Goal: Contribute content: Contribute content

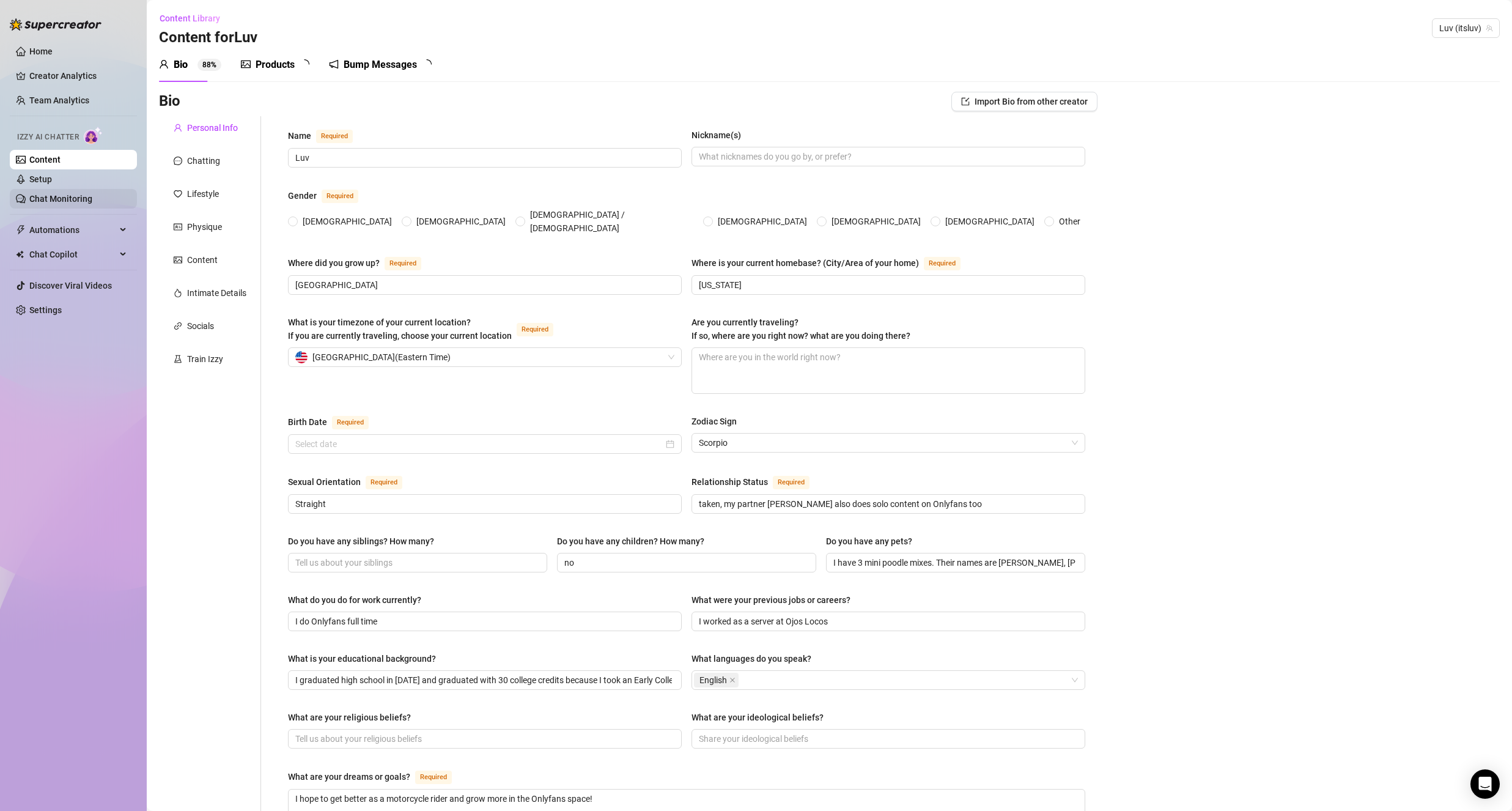
type input "Luv"
type input "[GEOGRAPHIC_DATA]"
type input "[US_STATE]"
type input "Straight"
type input "taken, my partner [PERSON_NAME] also does solo content on Onlyfans too"
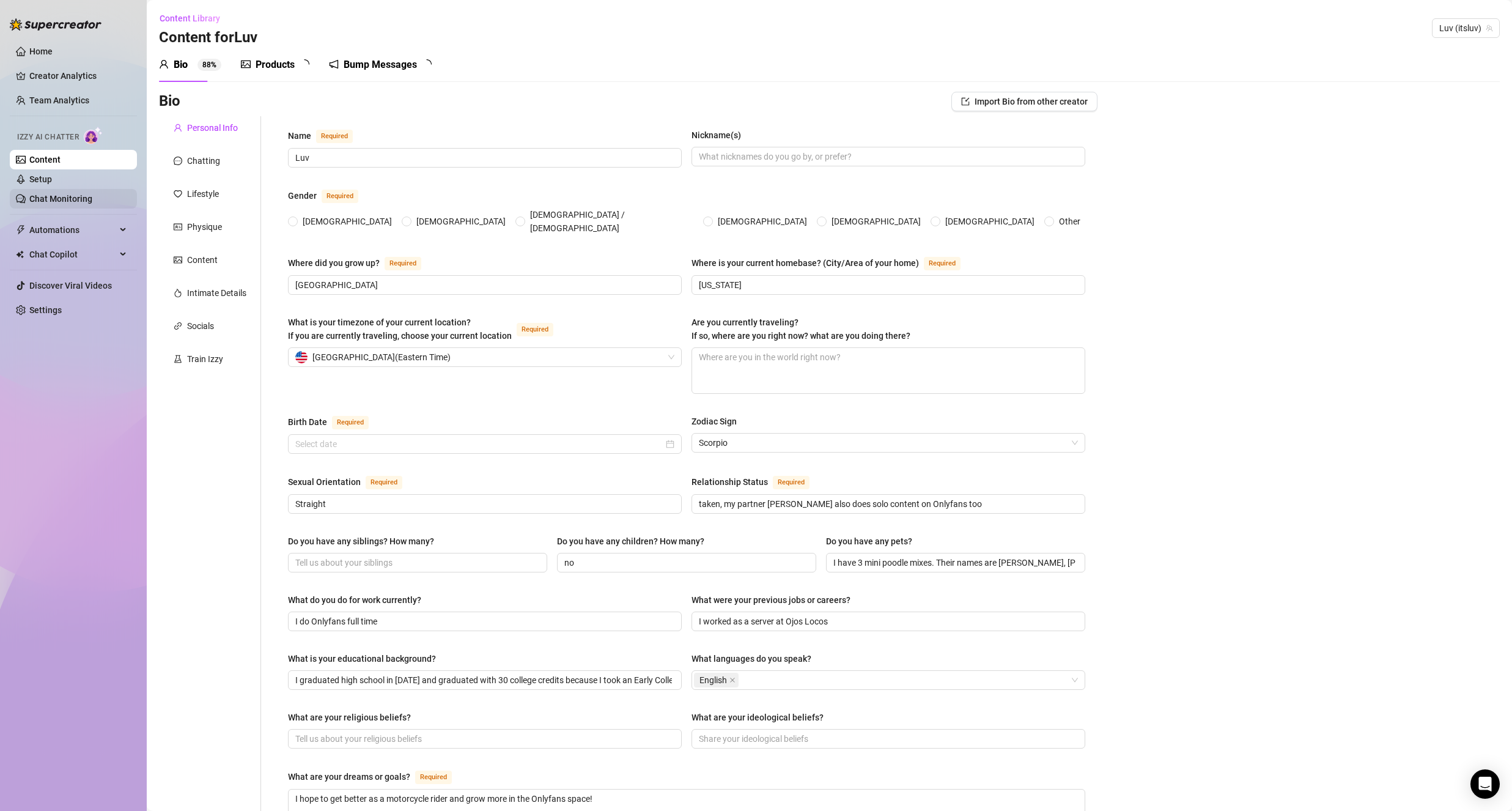
type input "no"
type input "I have 3 mini poodle mixes. Their names are [PERSON_NAME], [PERSON_NAME], and […"
type input "I do Onlyfans full time"
type input "I worked as a server at Ojos Locos"
type input "I graduated high school in [DATE] and graduated with 30 college credits because…"
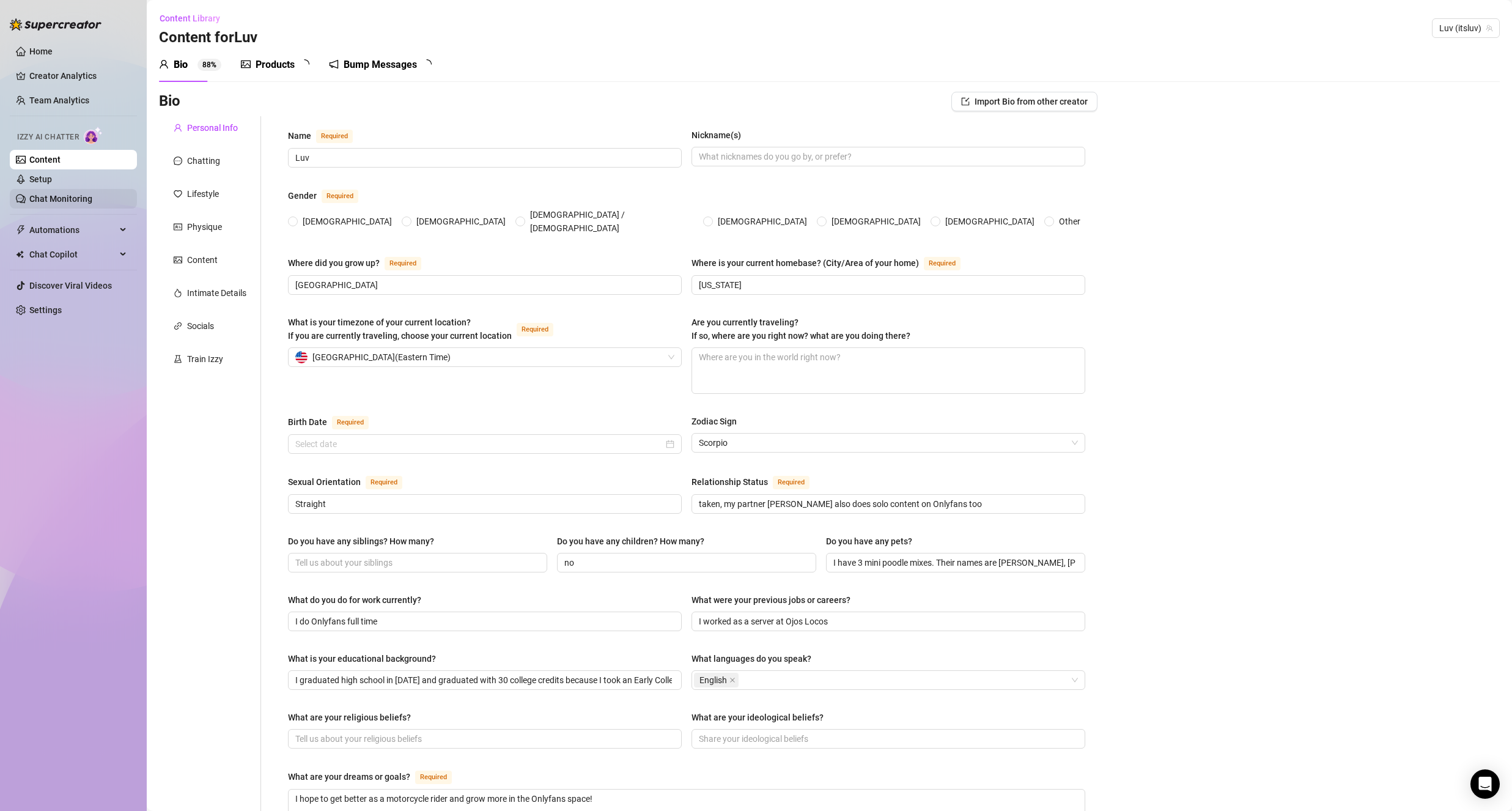
type textarea "I hope to get better as a motorcycle rider and grow more in the Onlyfans space!"
type textarea "I enjoy being outdoors on the water, whether I am kayaking, canoeing, or white …"
radio input "true"
type input "[DATE]"
click at [50, 174] on link "Setup" at bounding box center [40, 179] width 22 height 10
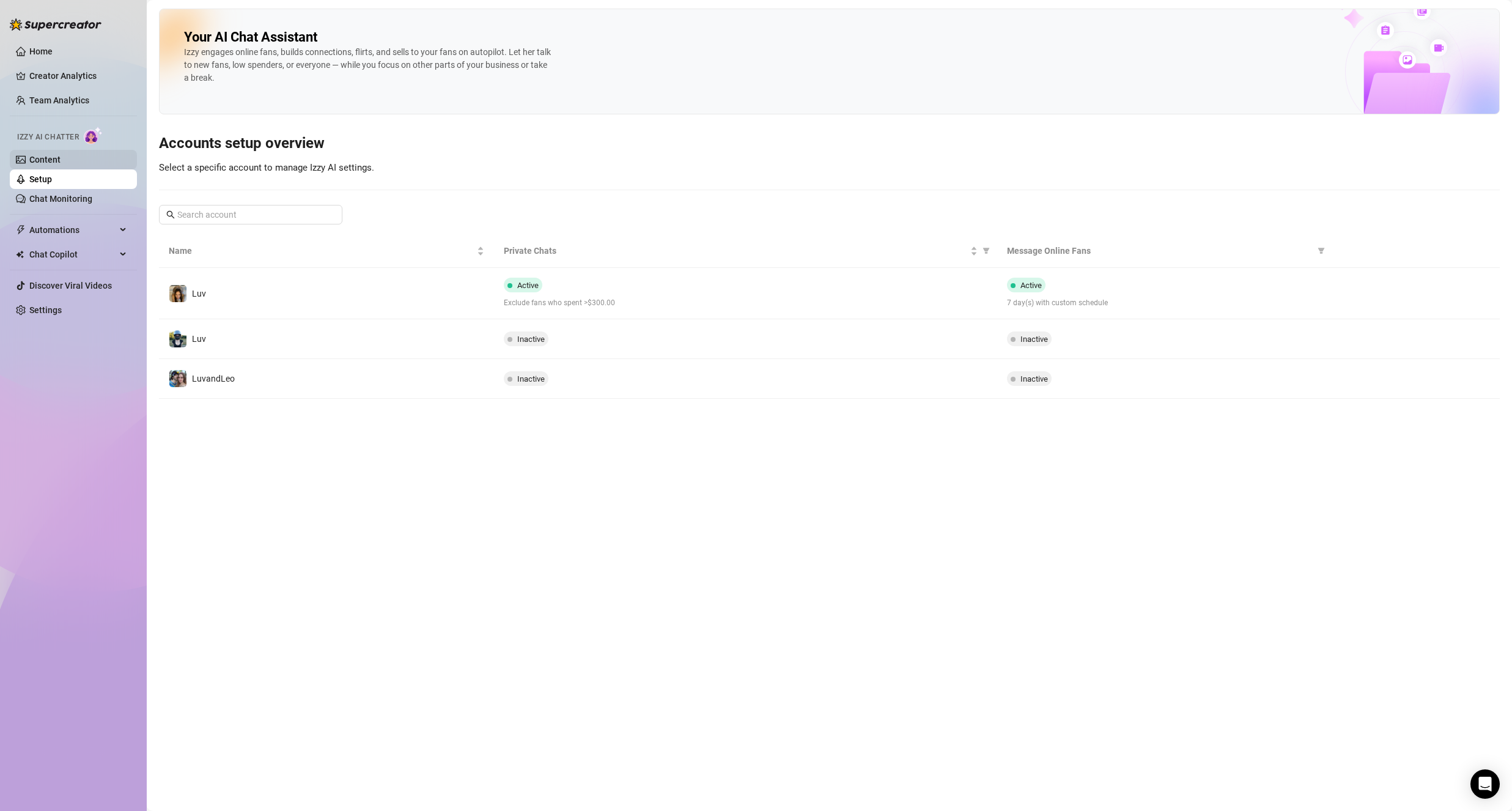
click at [61, 161] on link "Content" at bounding box center [45, 159] width 32 height 10
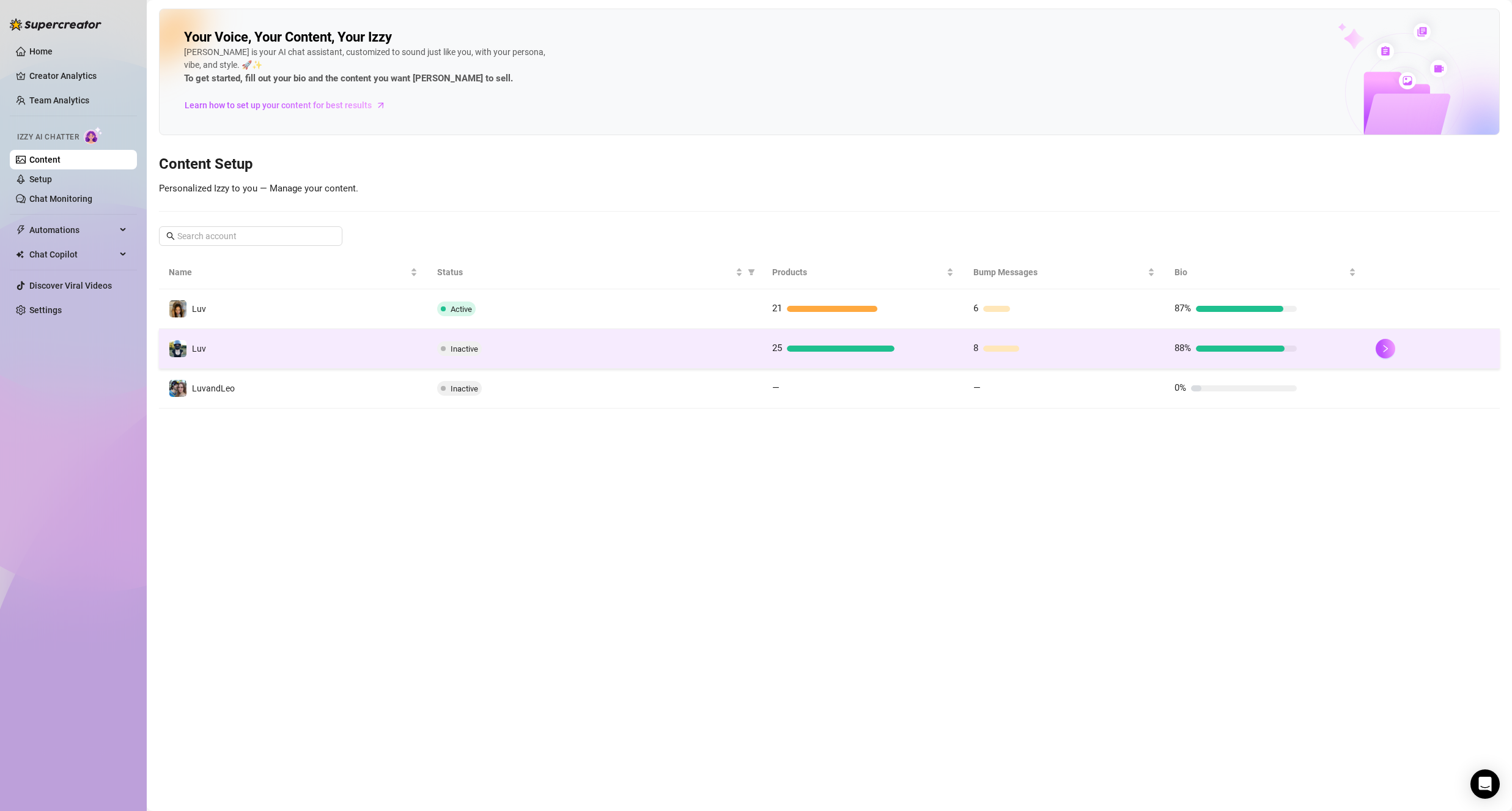
click at [268, 341] on td "Luv" at bounding box center [293, 349] width 269 height 40
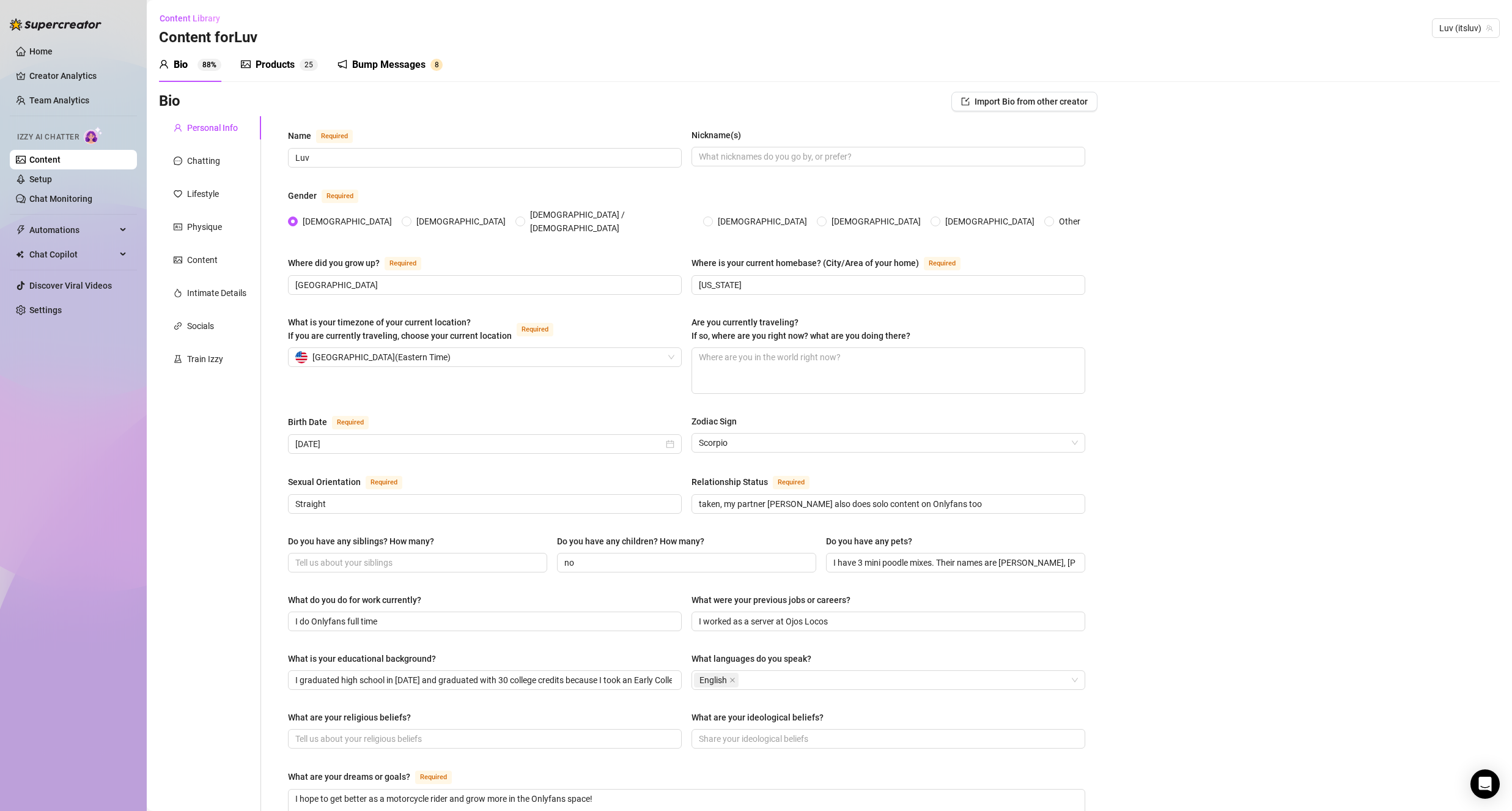
click at [284, 61] on div "Products" at bounding box center [275, 65] width 39 height 15
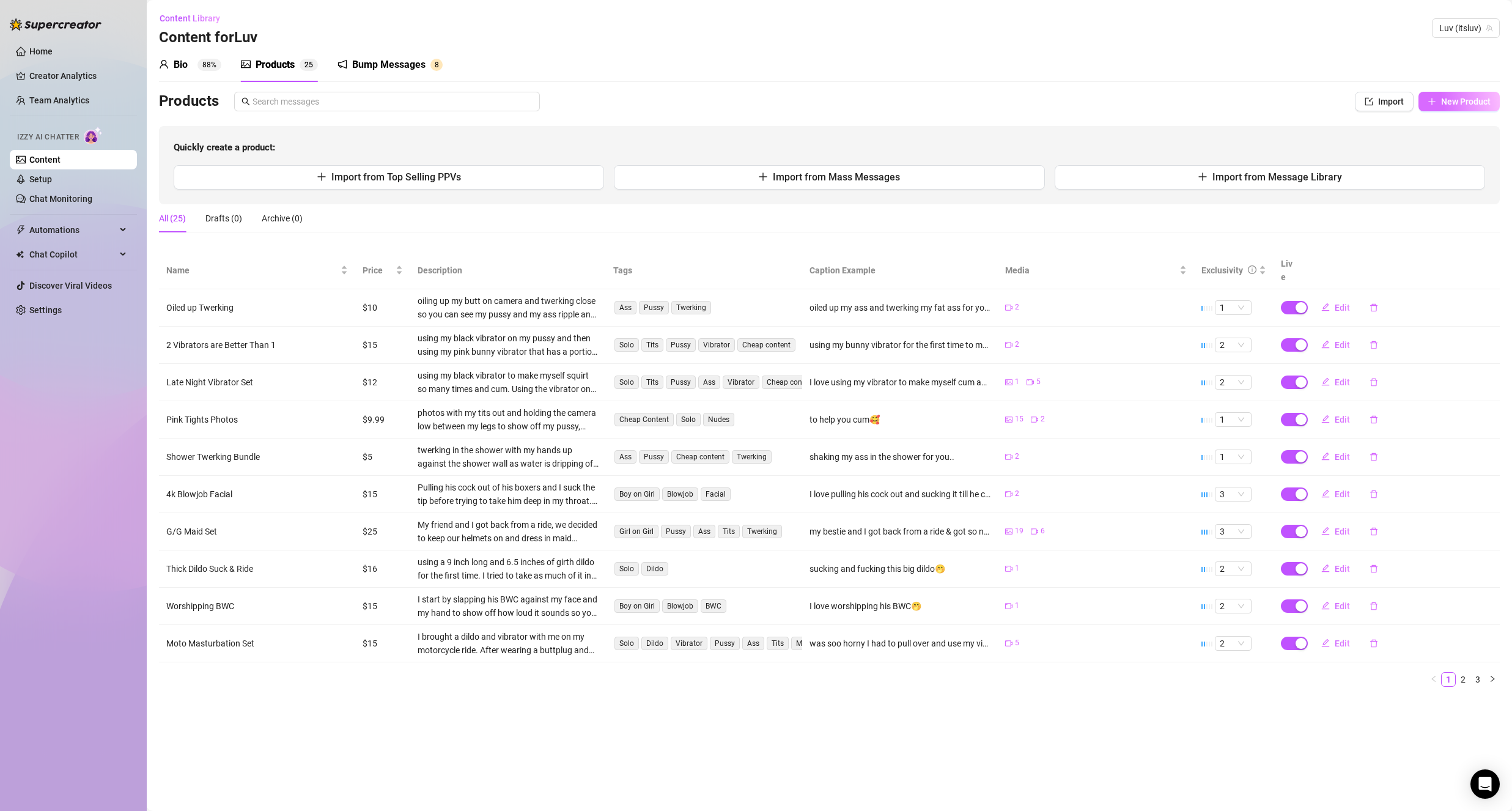
click at [1437, 100] on button "New Product" at bounding box center [1459, 101] width 82 height 19
type textarea "Type your message here..."
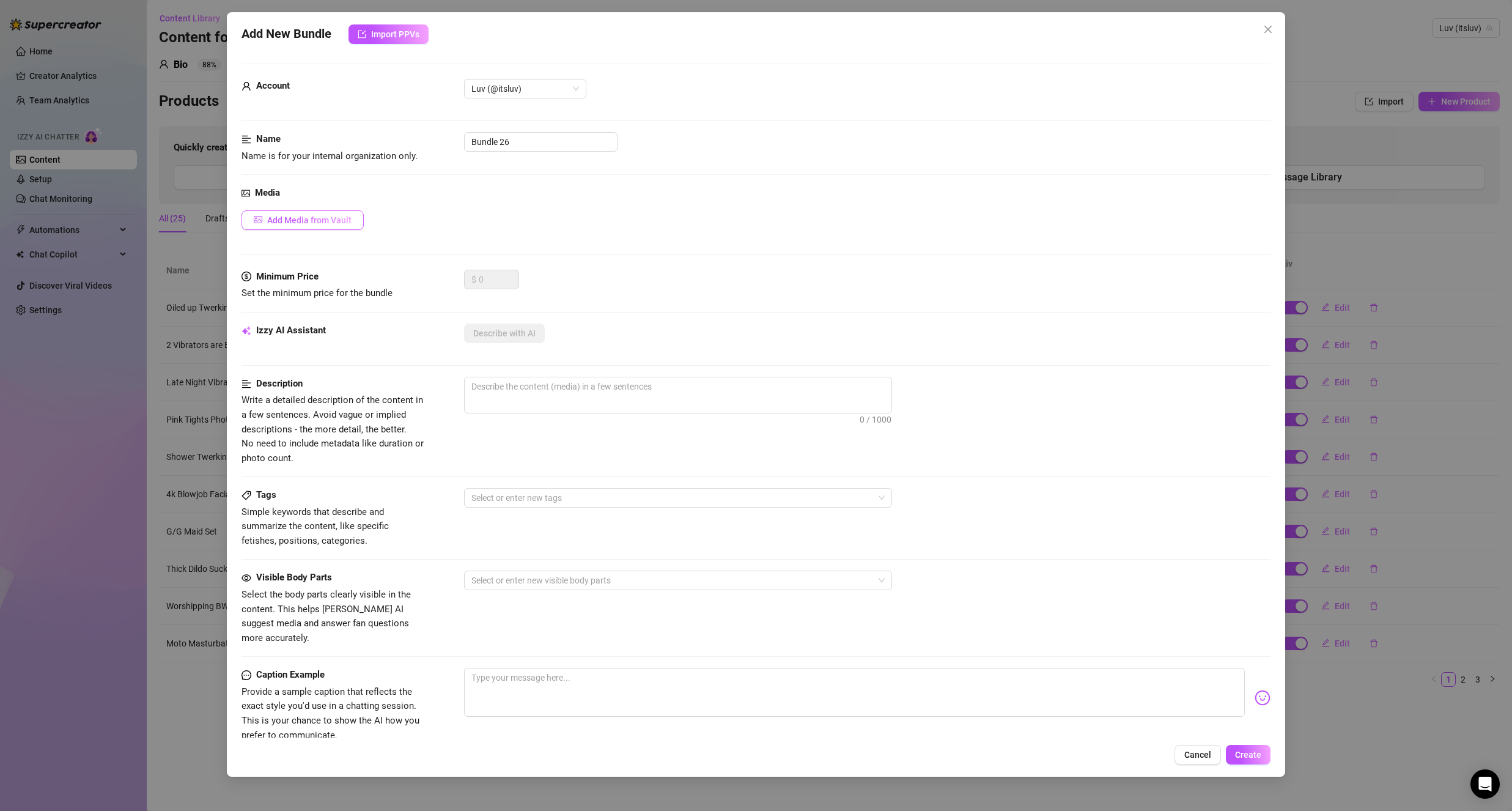
click at [345, 212] on button "Add Media from Vault" at bounding box center [302, 219] width 122 height 19
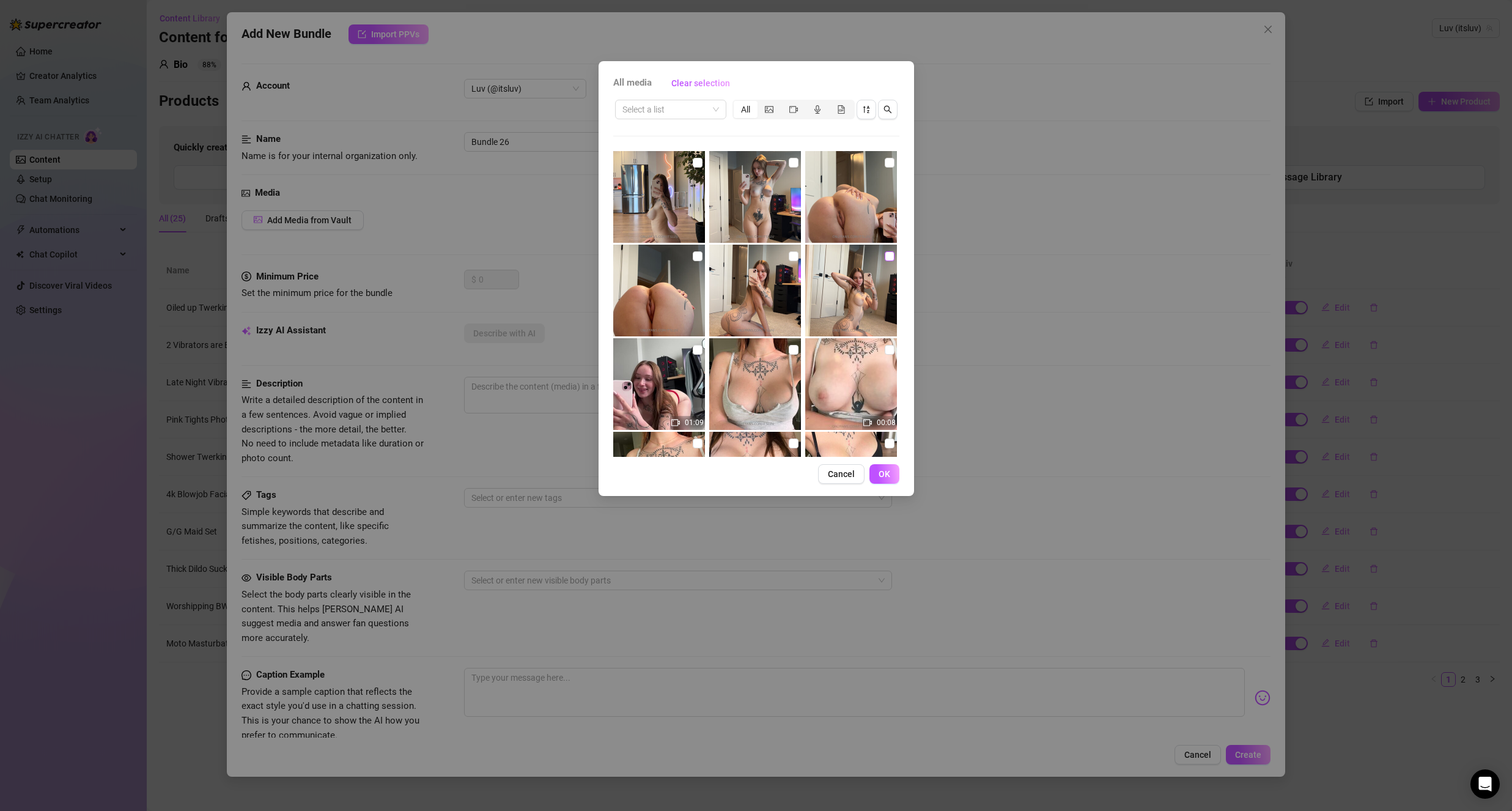
click at [885, 259] on input "checkbox" at bounding box center [890, 256] width 10 height 10
checkbox input "true"
click at [789, 258] on input "checkbox" at bounding box center [793, 256] width 10 height 10
checkbox input "true"
click at [693, 259] on input "checkbox" at bounding box center [697, 256] width 10 height 10
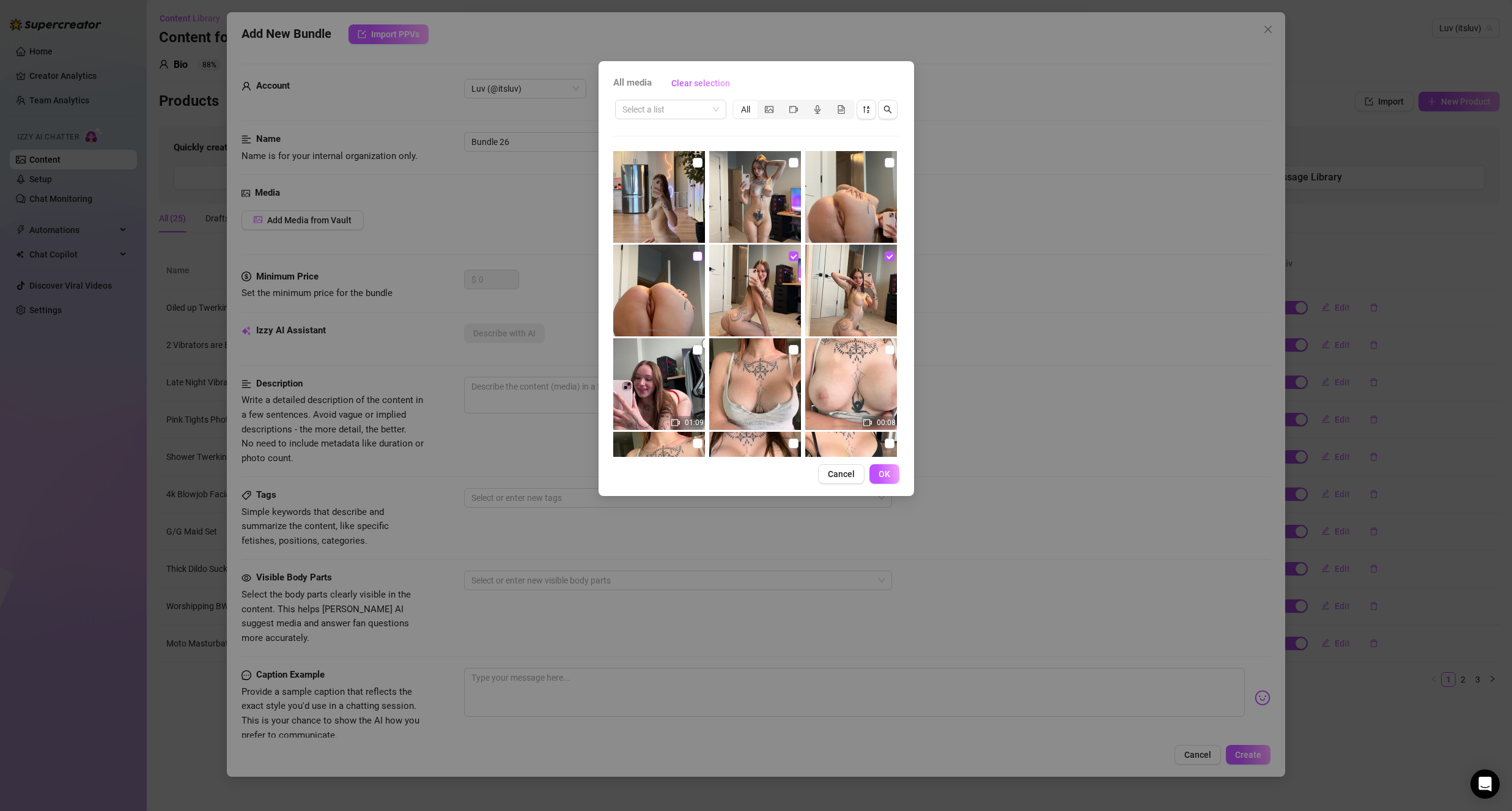
checkbox input "true"
click at [885, 162] on input "checkbox" at bounding box center [890, 162] width 10 height 10
checkbox input "true"
click at [791, 165] on input "checkbox" at bounding box center [793, 162] width 10 height 10
checkbox input "true"
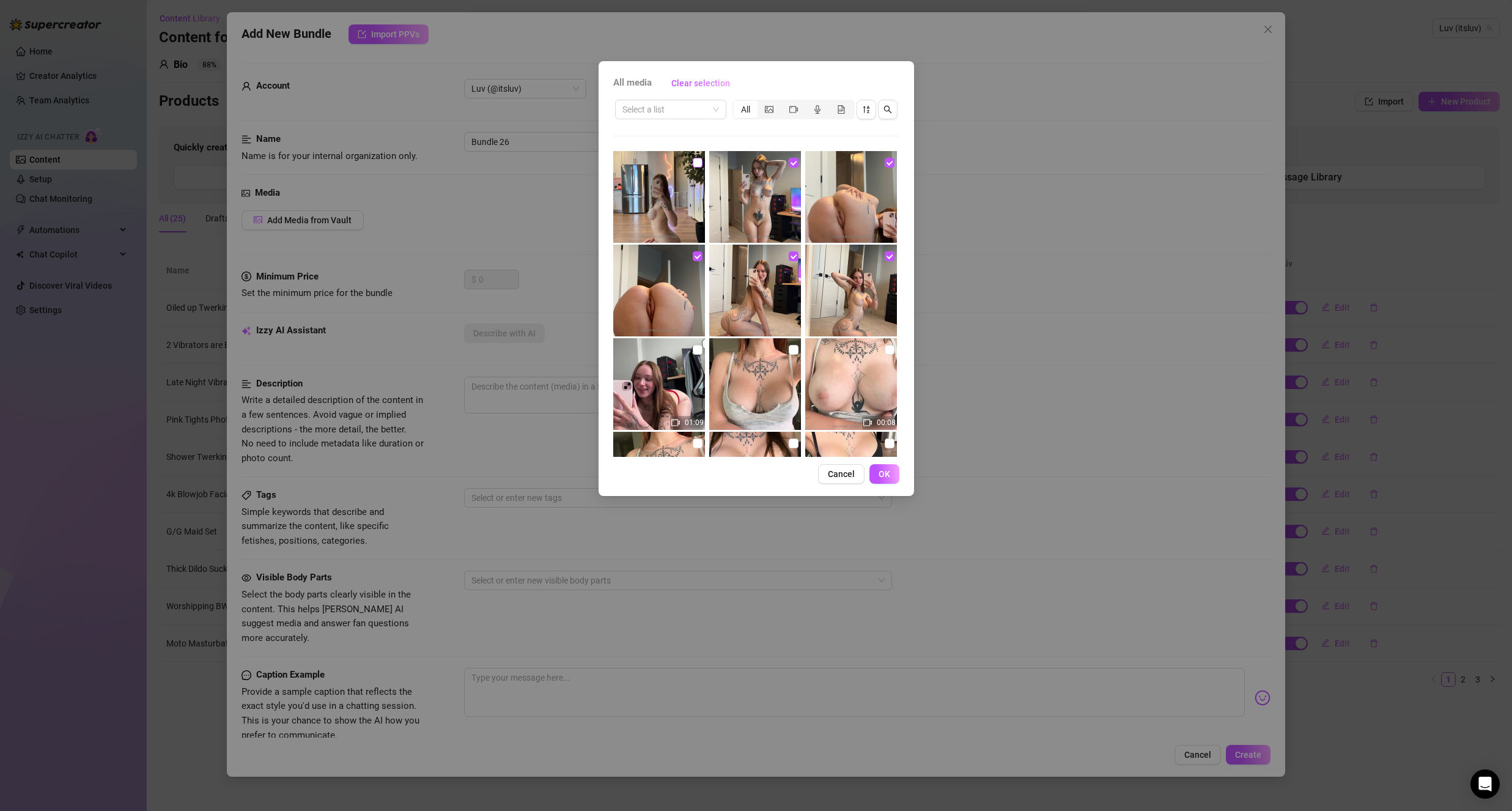
click at [693, 166] on input "checkbox" at bounding box center [697, 162] width 10 height 10
checkbox input "true"
click at [876, 472] on button "OK" at bounding box center [884, 473] width 30 height 19
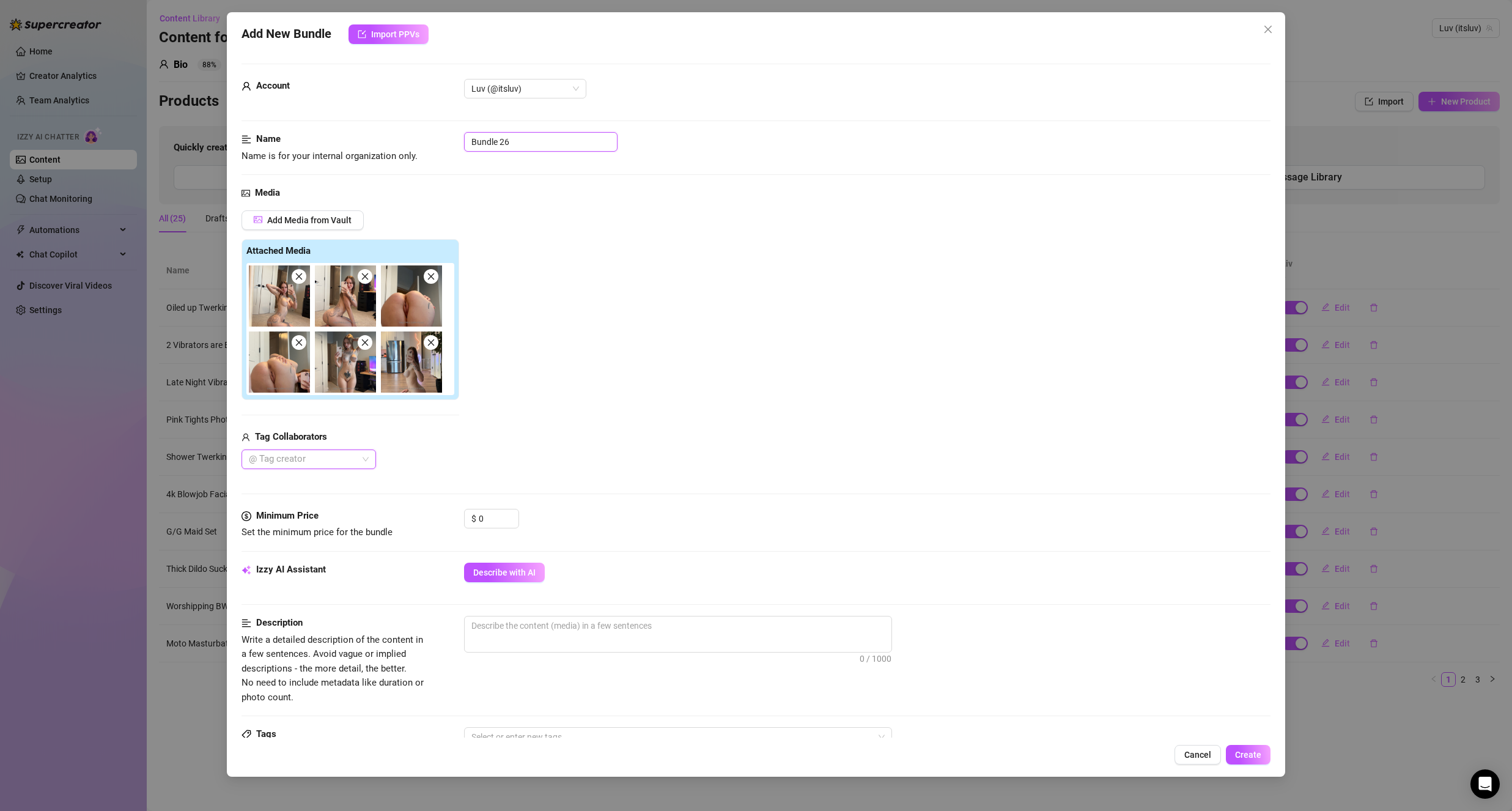
click at [547, 138] on input "Bundle 26" at bounding box center [540, 142] width 153 height 19
type input "Nudies"
click at [522, 411] on div "Add Media from Vault Attached Media Tag Collaborators @ Tag creator" at bounding box center [756, 339] width 1029 height 259
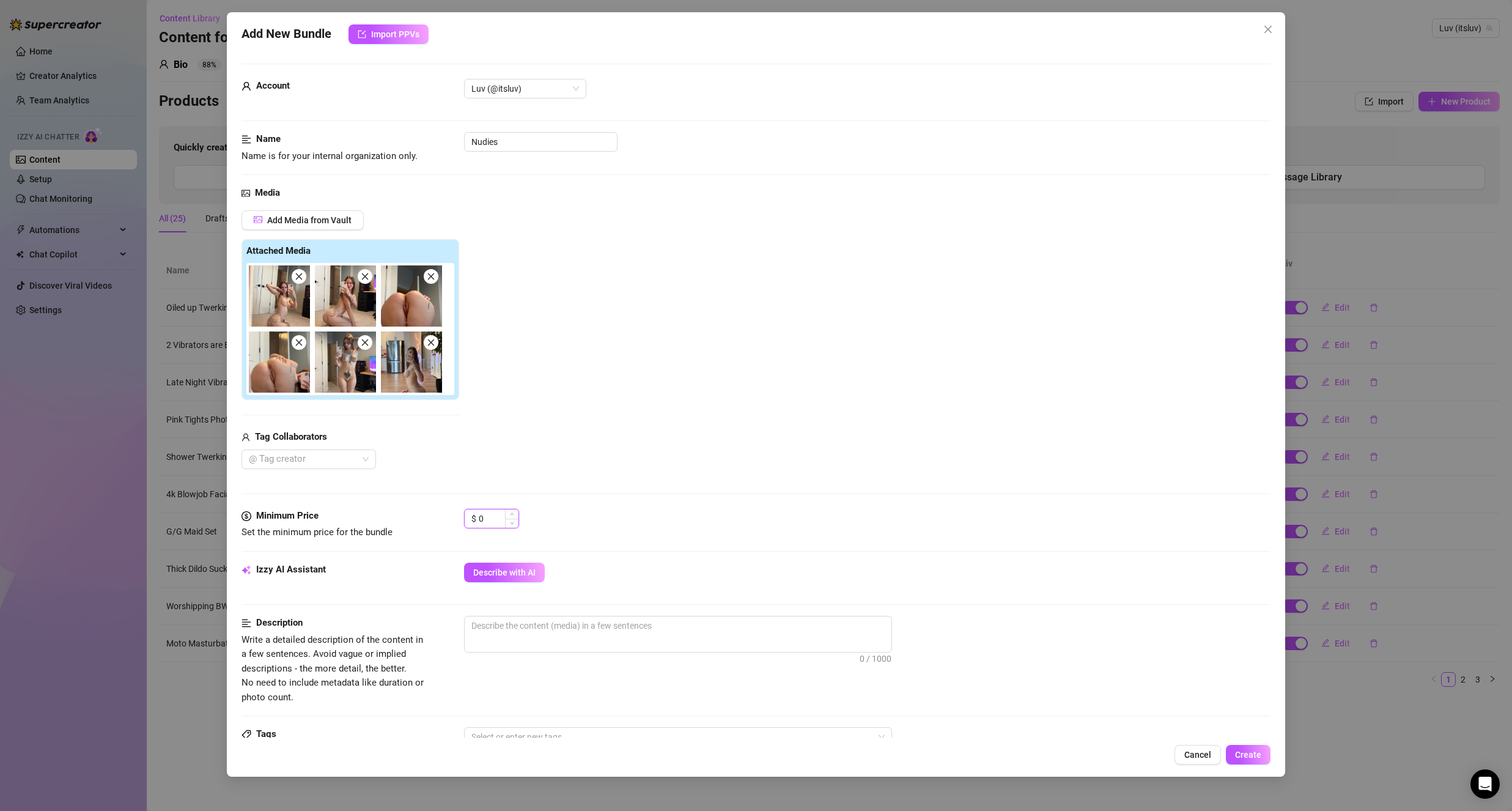
click at [501, 516] on input "0" at bounding box center [499, 519] width 40 height 18
click at [501, 516] on input "0" at bounding box center [499, 519] width 40 height 18
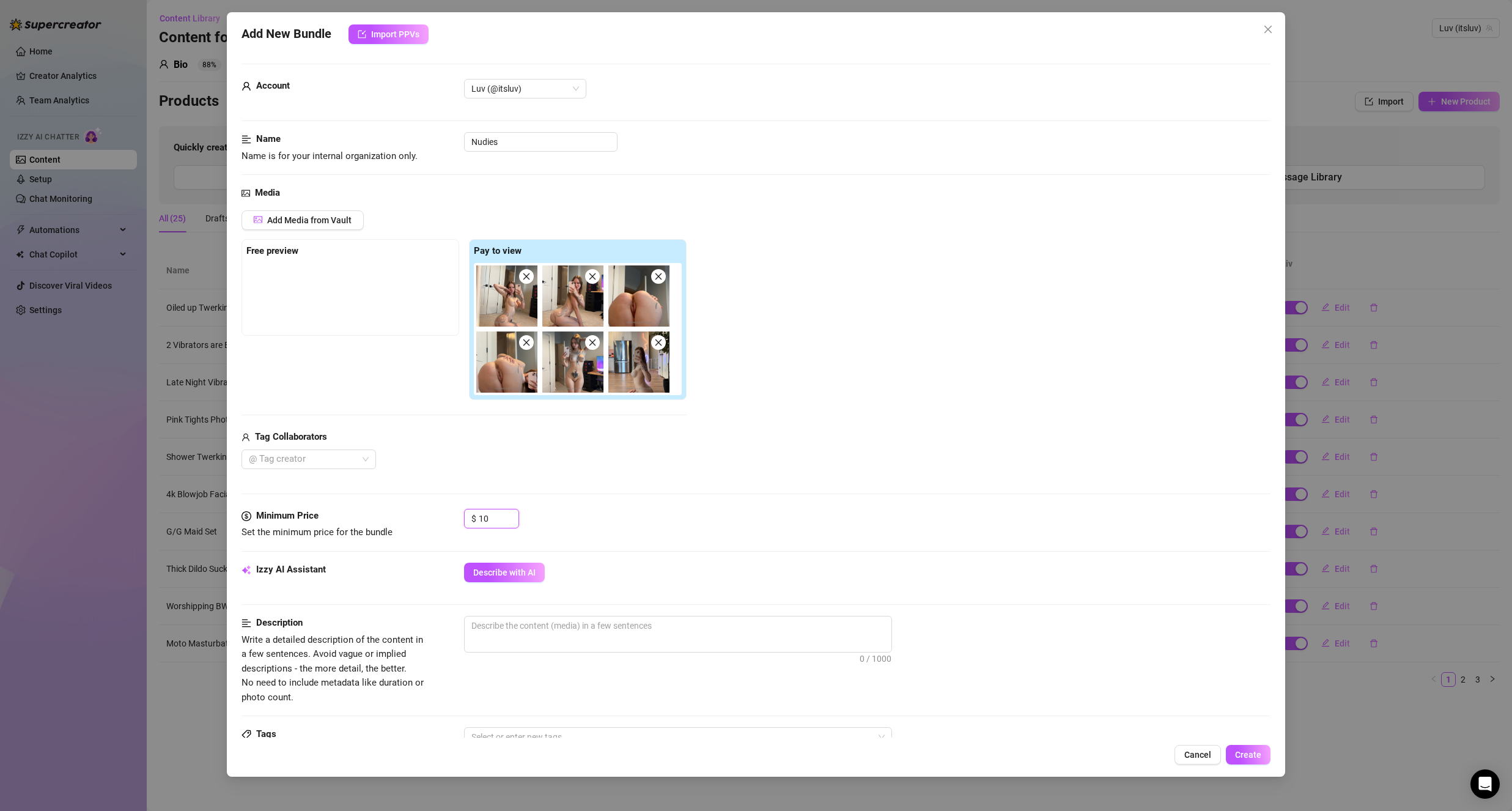
type input "10"
click at [642, 477] on div "Media Add Media from Vault Free preview Pay to view Tag Collaborators @ Tag cre…" at bounding box center [756, 348] width 1029 height 323
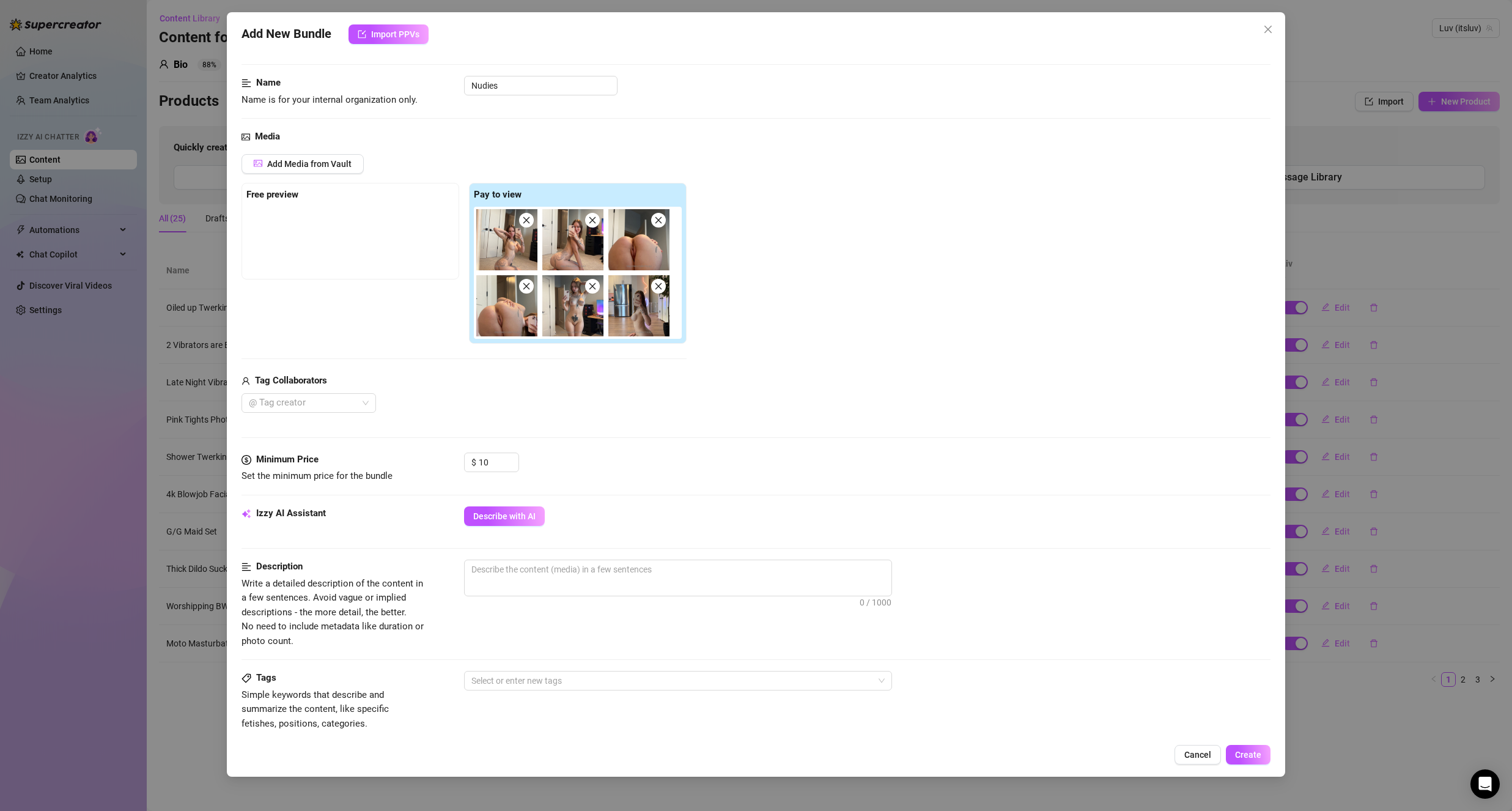
scroll to position [61, 0]
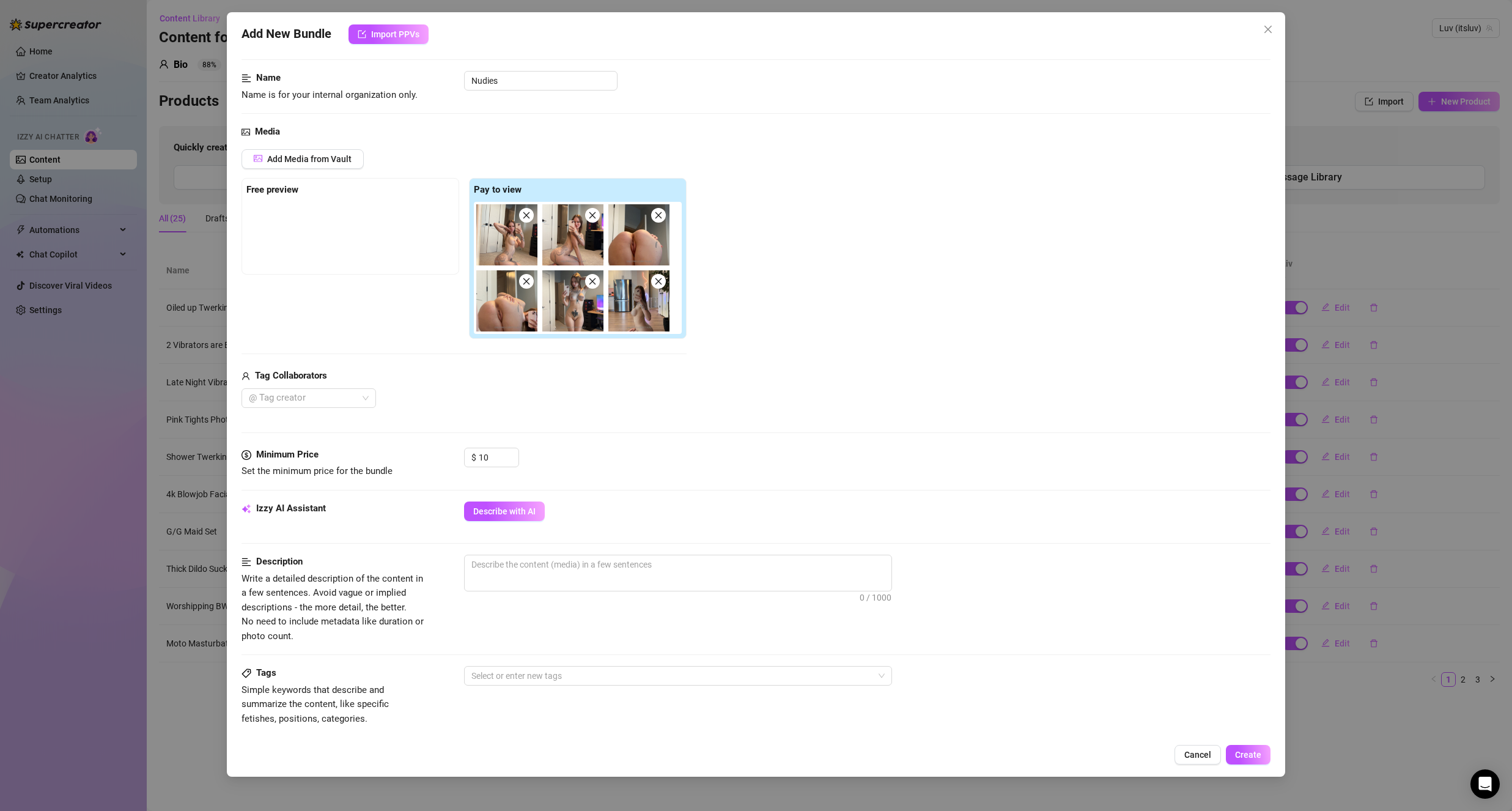
click at [566, 252] on img at bounding box center [572, 234] width 61 height 61
click at [526, 566] on textarea at bounding box center [678, 564] width 427 height 18
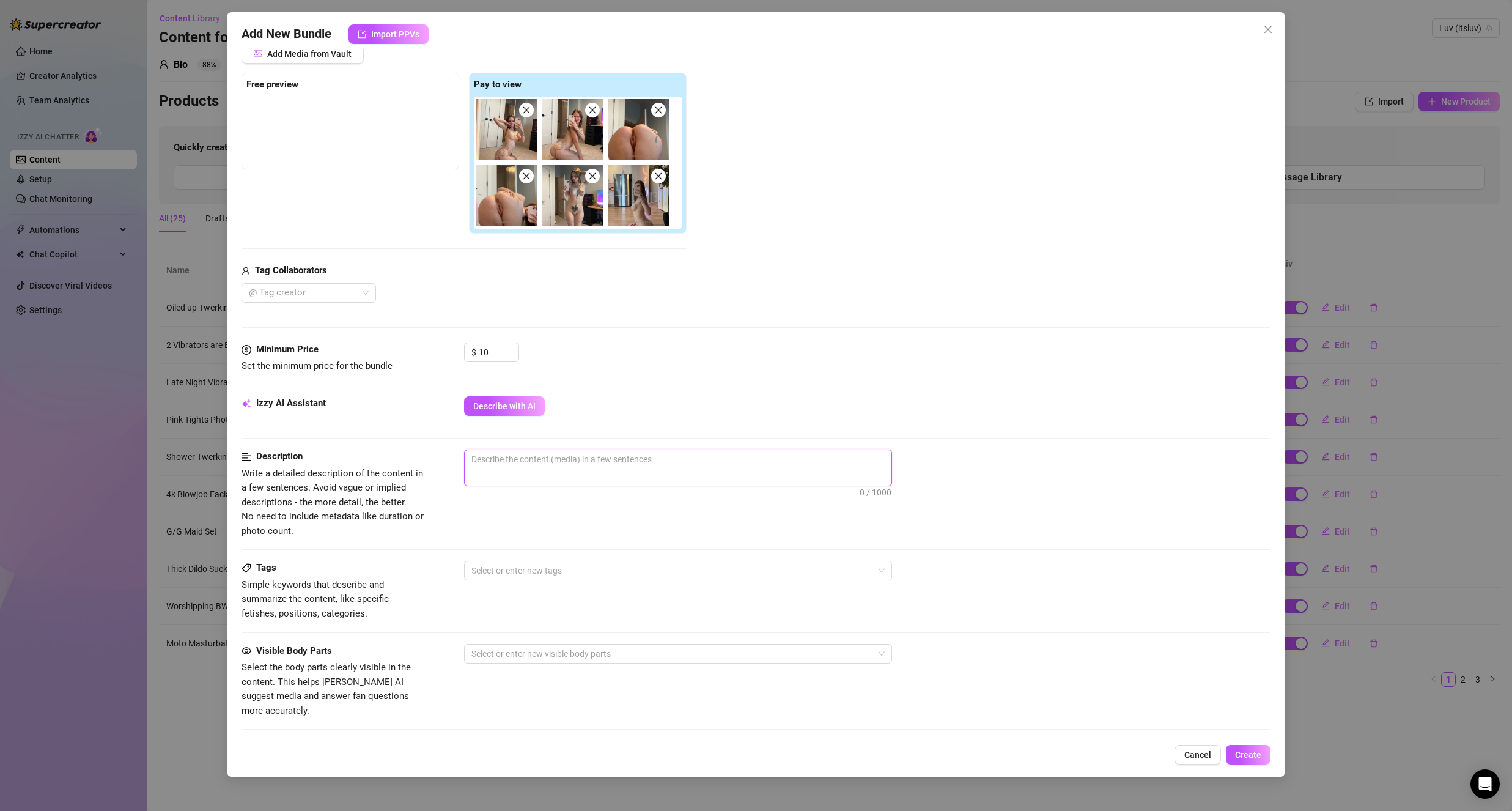
scroll to position [183, 0]
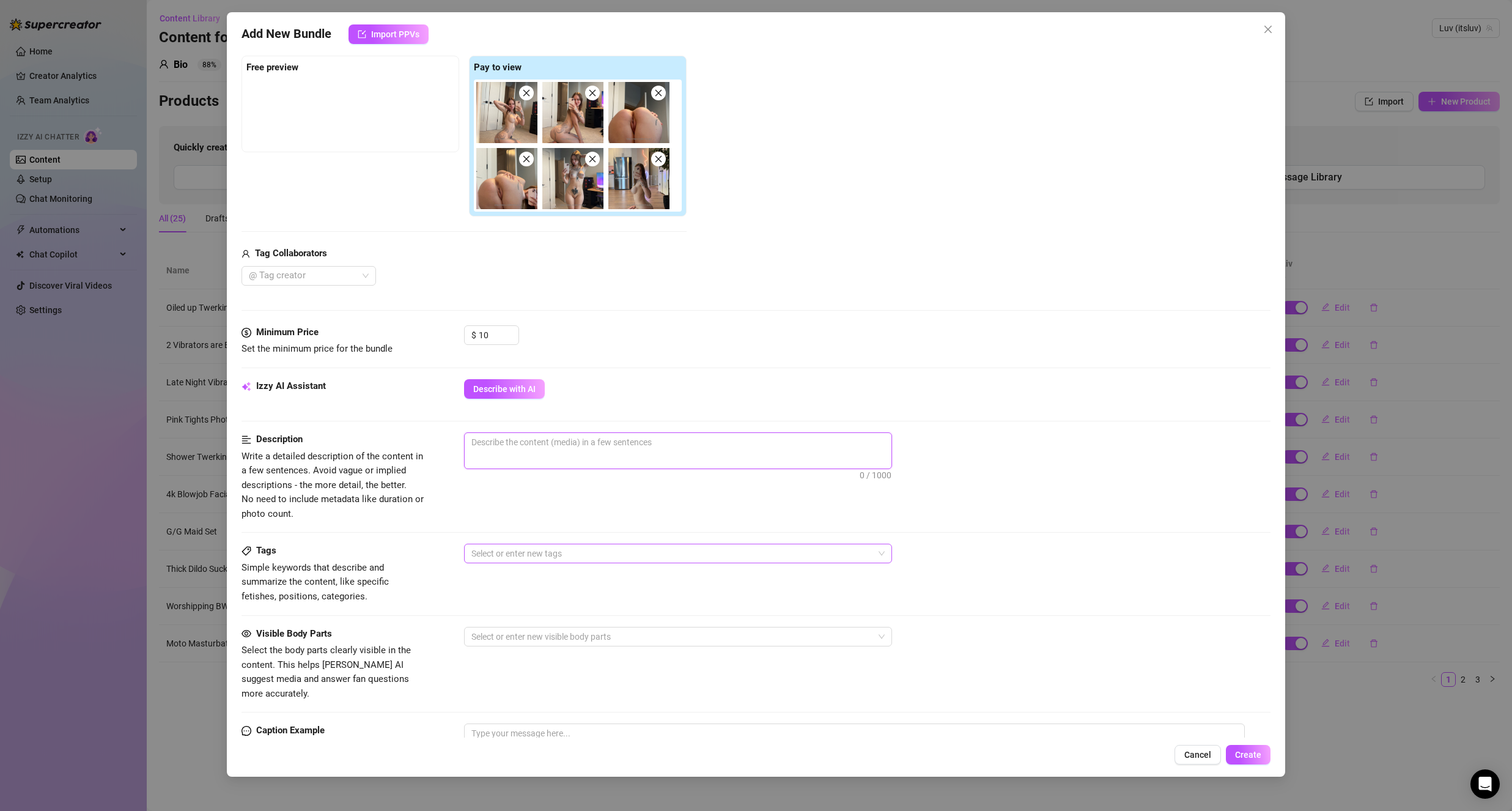
click at [516, 553] on div at bounding box center [671, 553] width 410 height 17
click at [510, 597] on div "Solo" at bounding box center [678, 597] width 409 height 13
click at [532, 553] on div "Solo" at bounding box center [671, 553] width 410 height 17
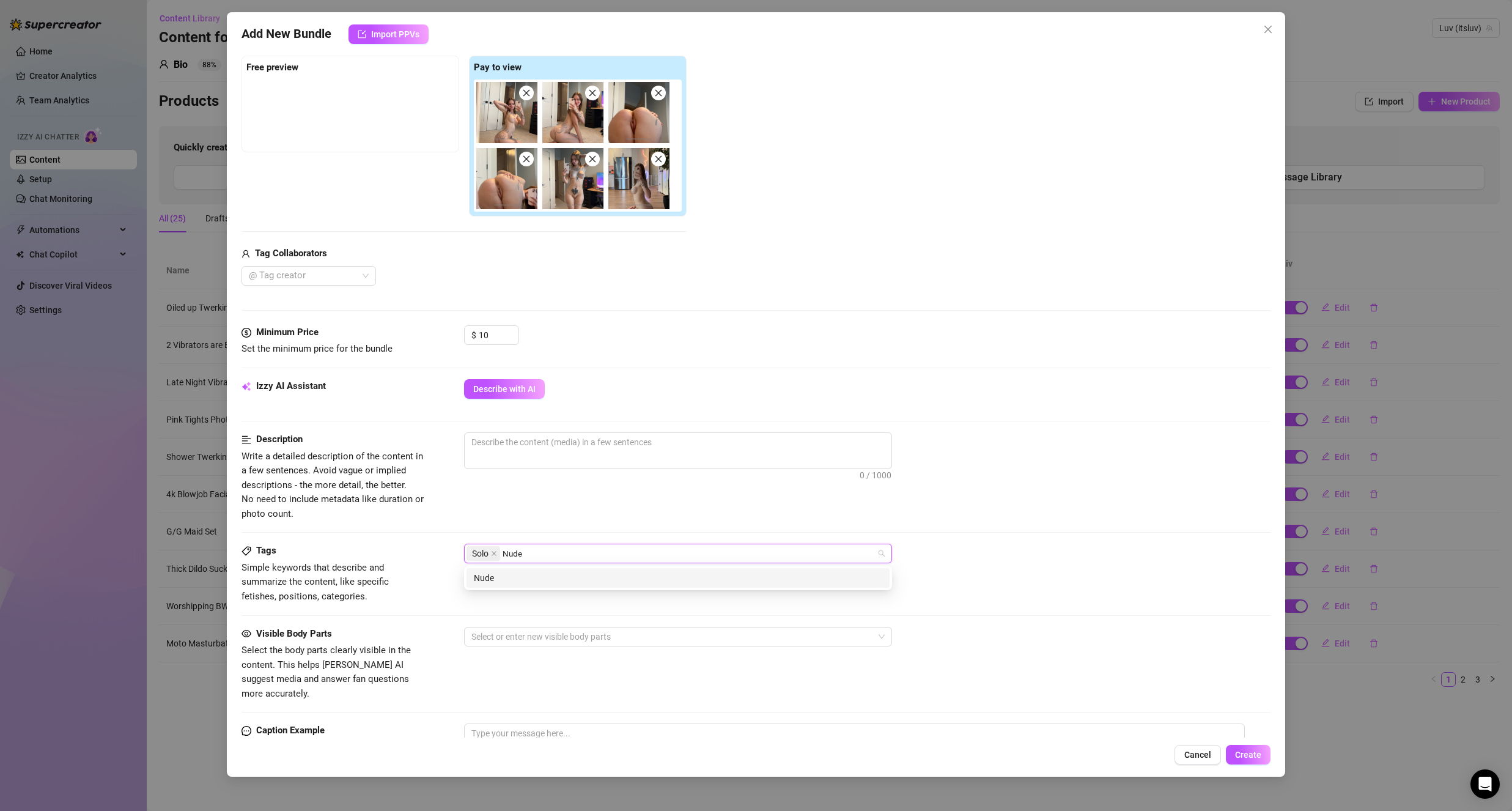
type input "Nudes"
click at [529, 510] on div "Description Write a detailed description of the content in a few sentences. Avo…" at bounding box center [756, 476] width 1029 height 88
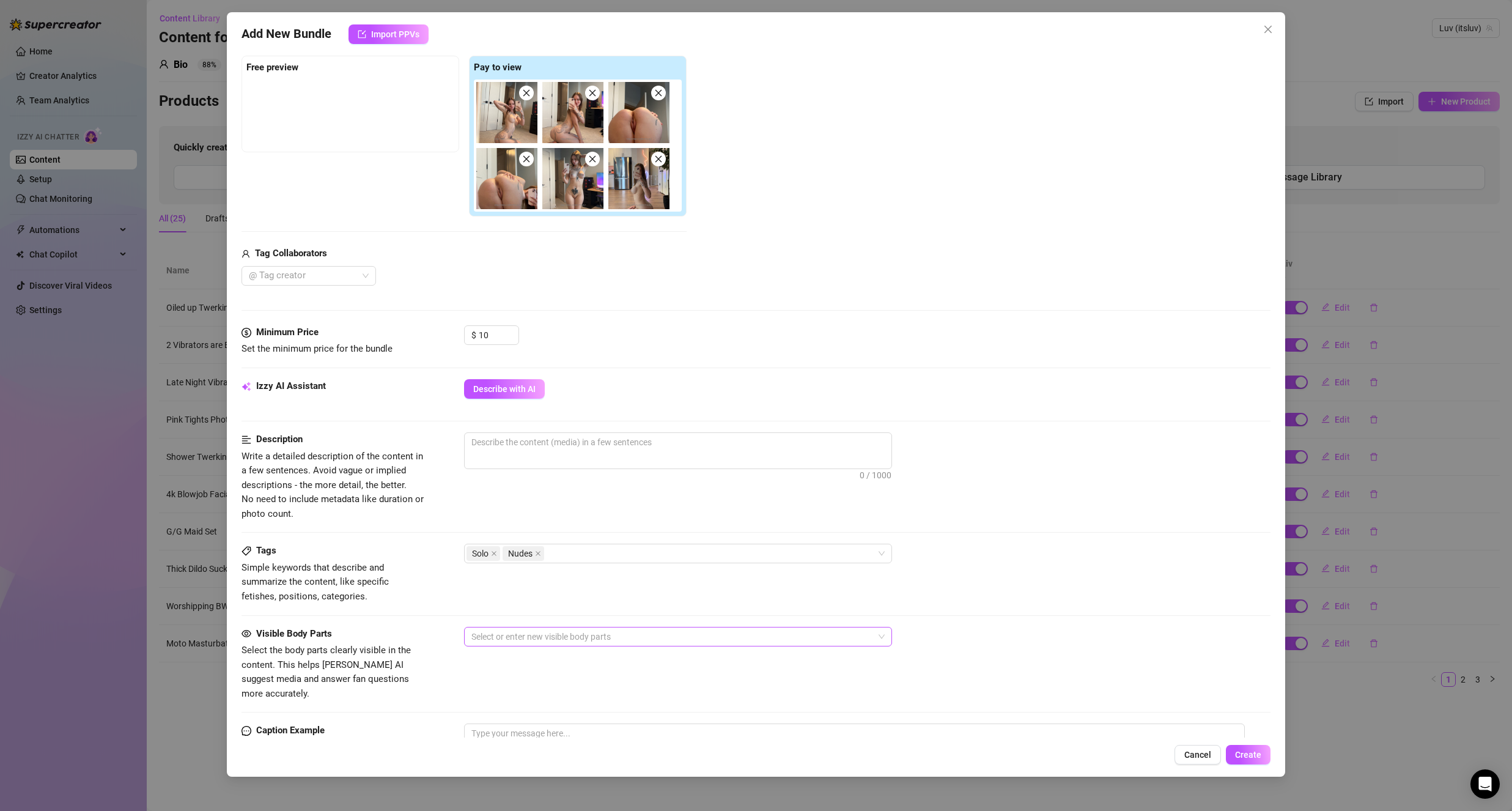
click at [538, 634] on div at bounding box center [671, 636] width 410 height 17
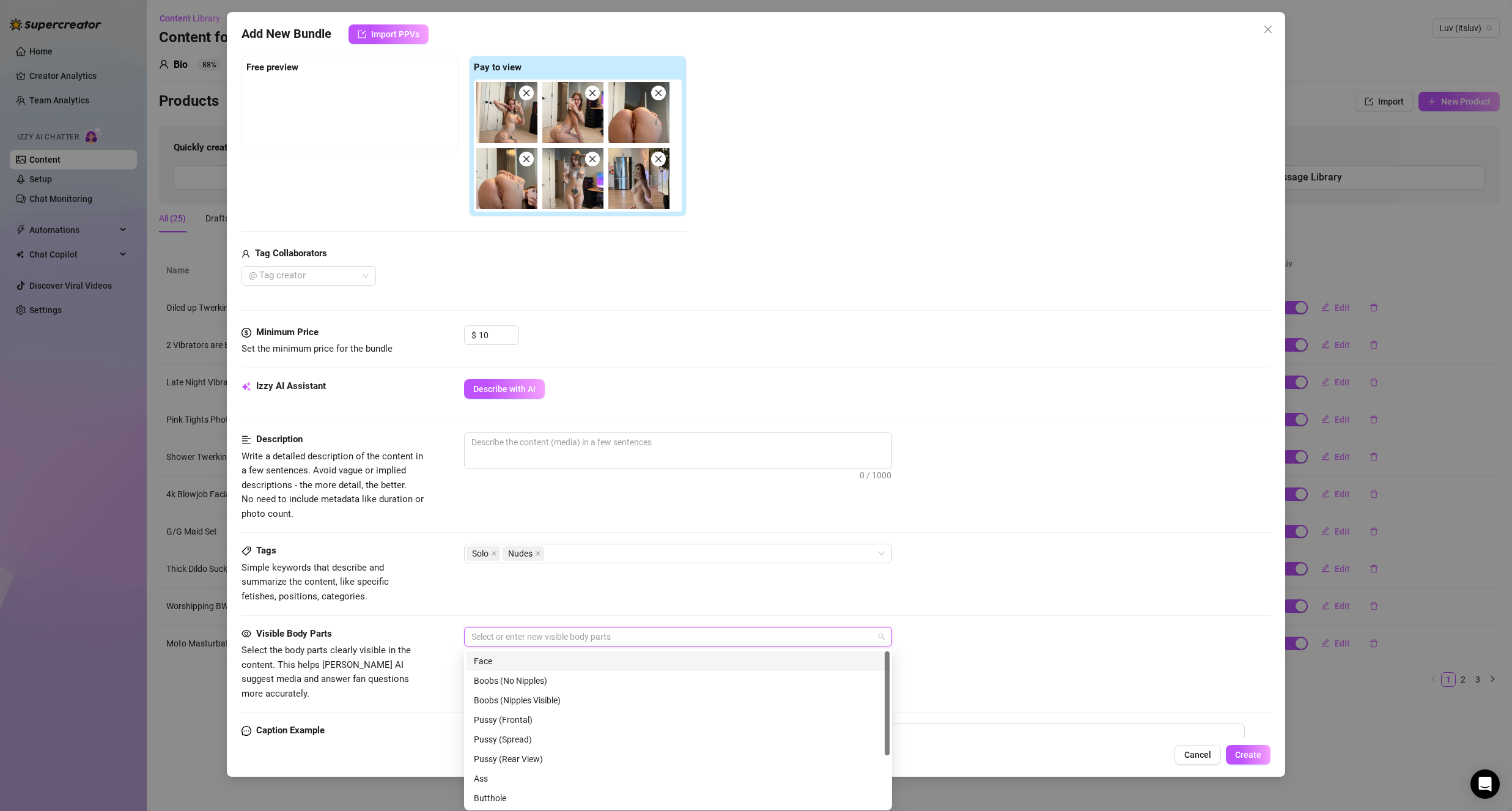
click at [529, 659] on div "Face" at bounding box center [678, 660] width 409 height 13
click at [546, 703] on div "Boobs (Nipples Visible)" at bounding box center [678, 699] width 409 height 13
click at [556, 763] on div "Pussy (Rear View)" at bounding box center [678, 758] width 409 height 13
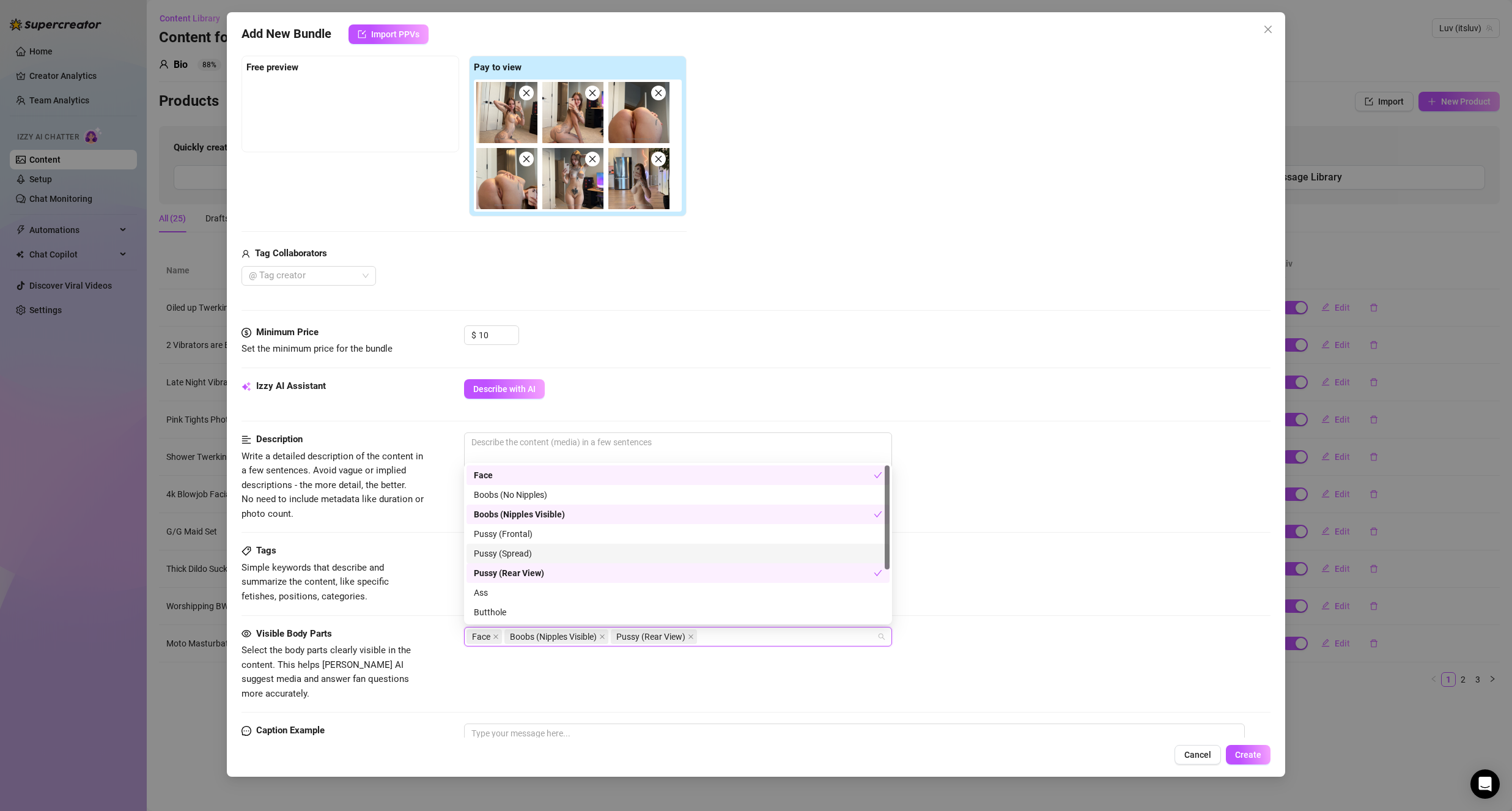
scroll to position [61, 0]
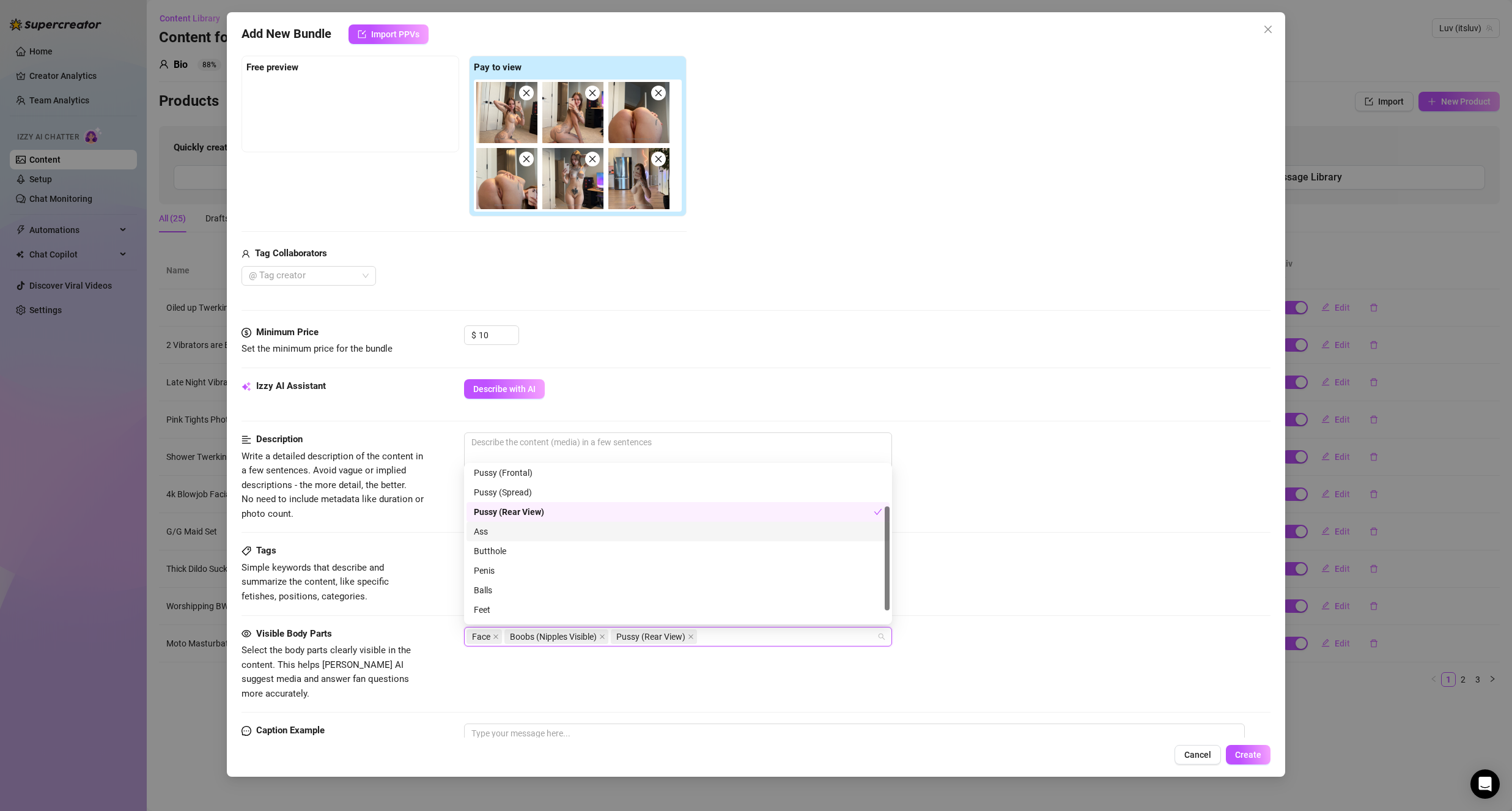
click at [533, 536] on div "Ass" at bounding box center [678, 531] width 409 height 13
click at [534, 549] on div "Butthole" at bounding box center [678, 550] width 409 height 13
click at [504, 608] on div "Belly" at bounding box center [678, 612] width 409 height 13
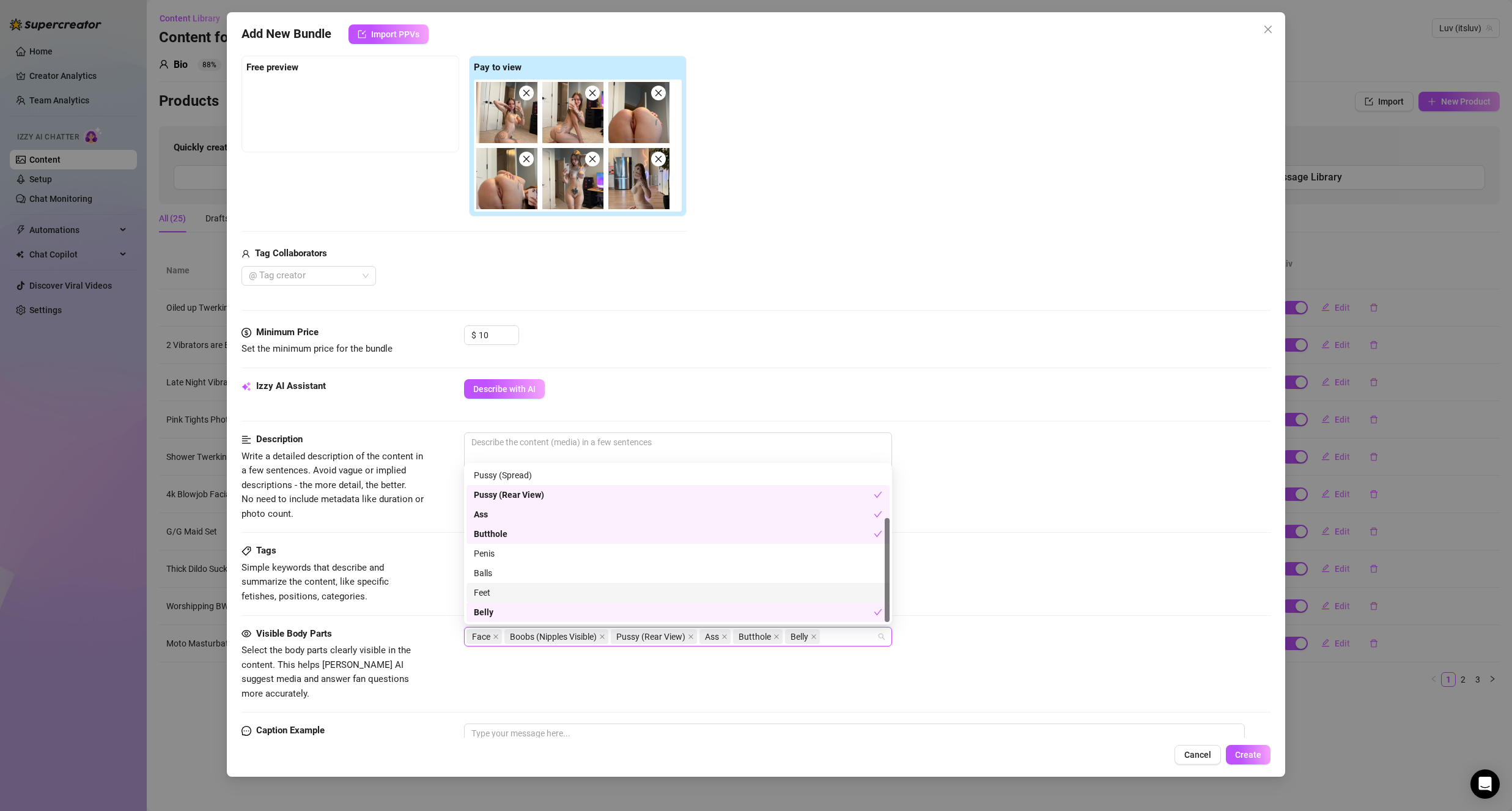
scroll to position [0, 0]
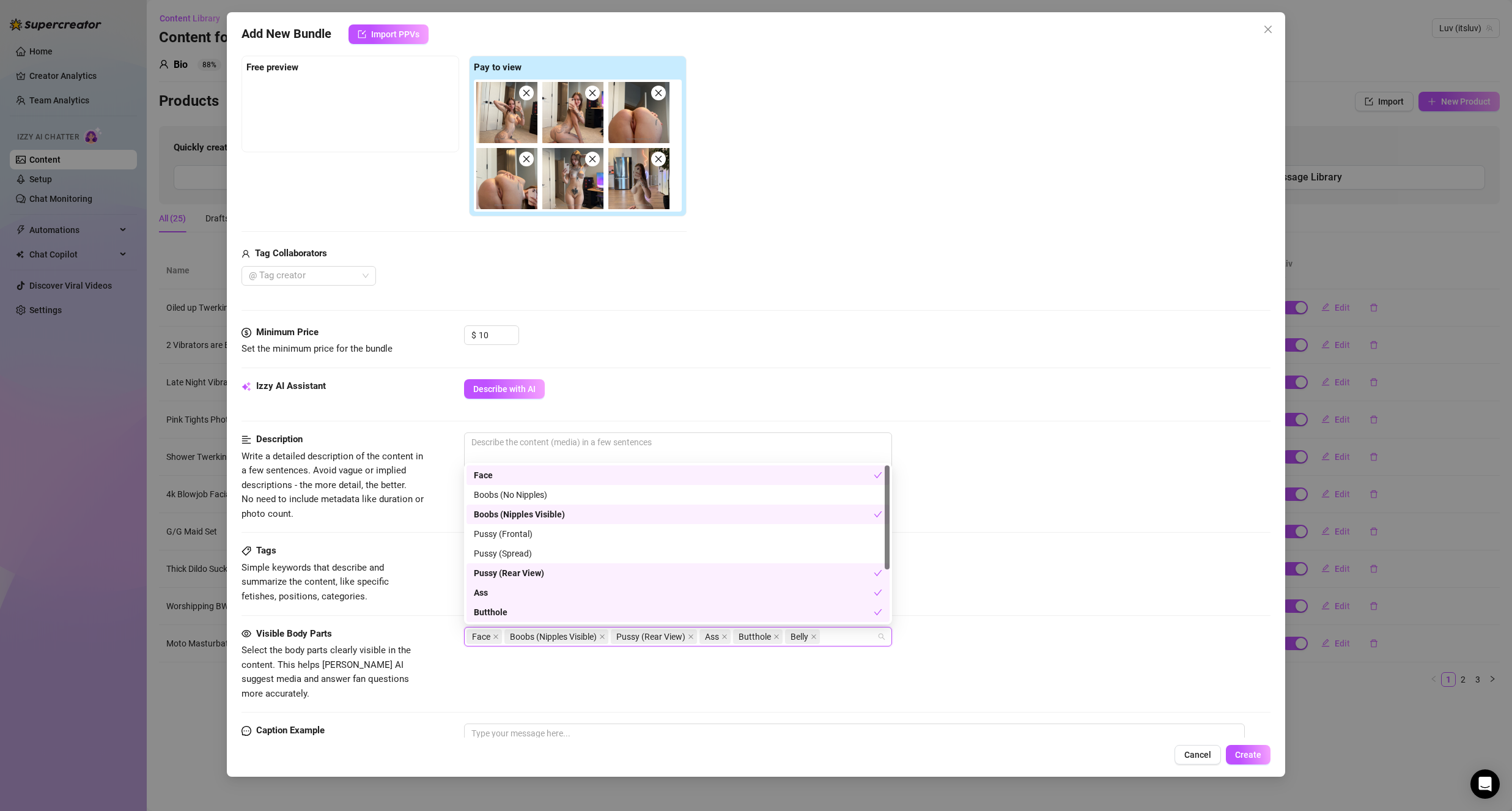
click at [788, 373] on div "Minimum Price Set the minimum price for the bundle $ 10" at bounding box center [756, 352] width 1029 height 54
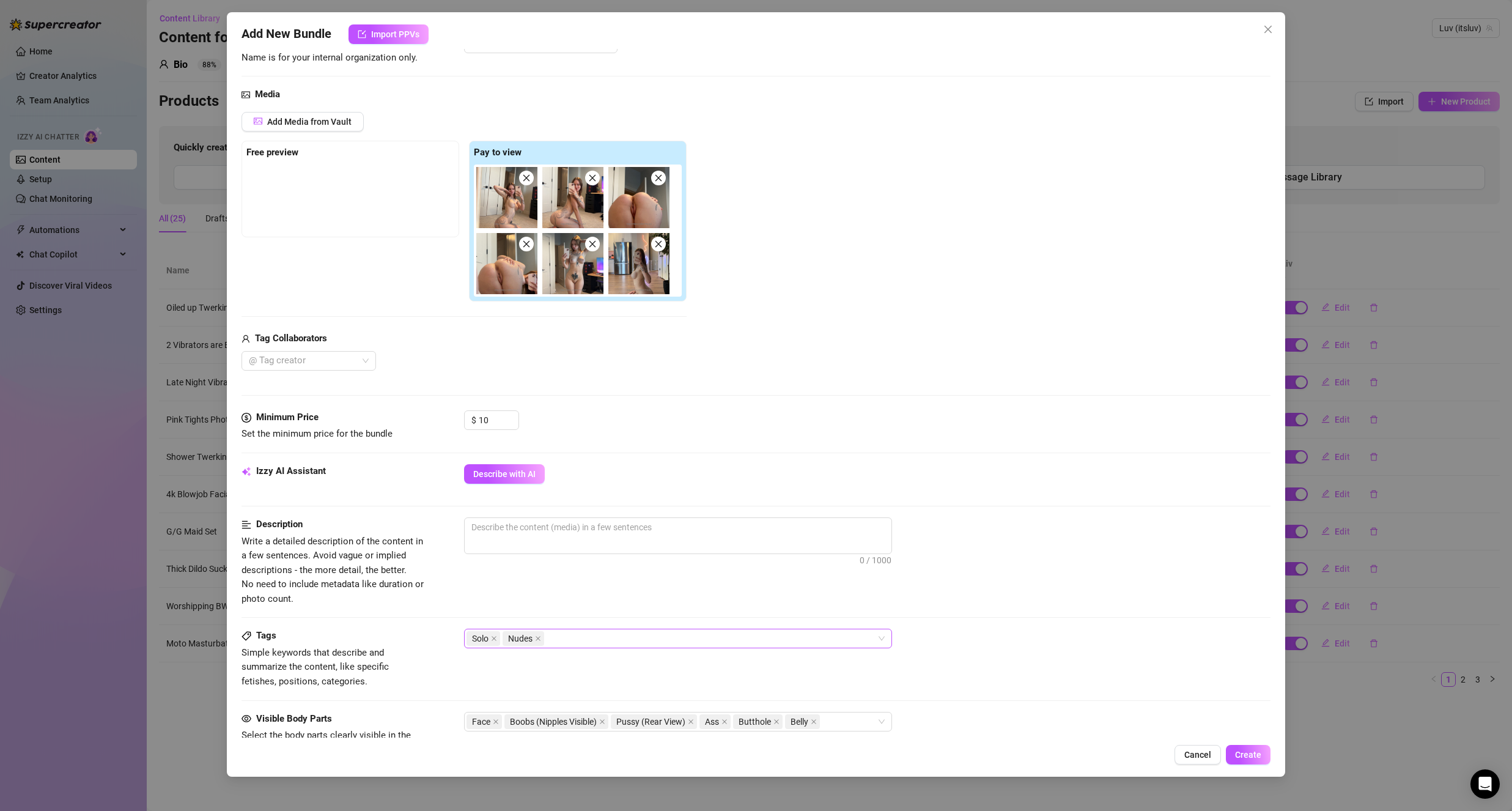
scroll to position [122, 0]
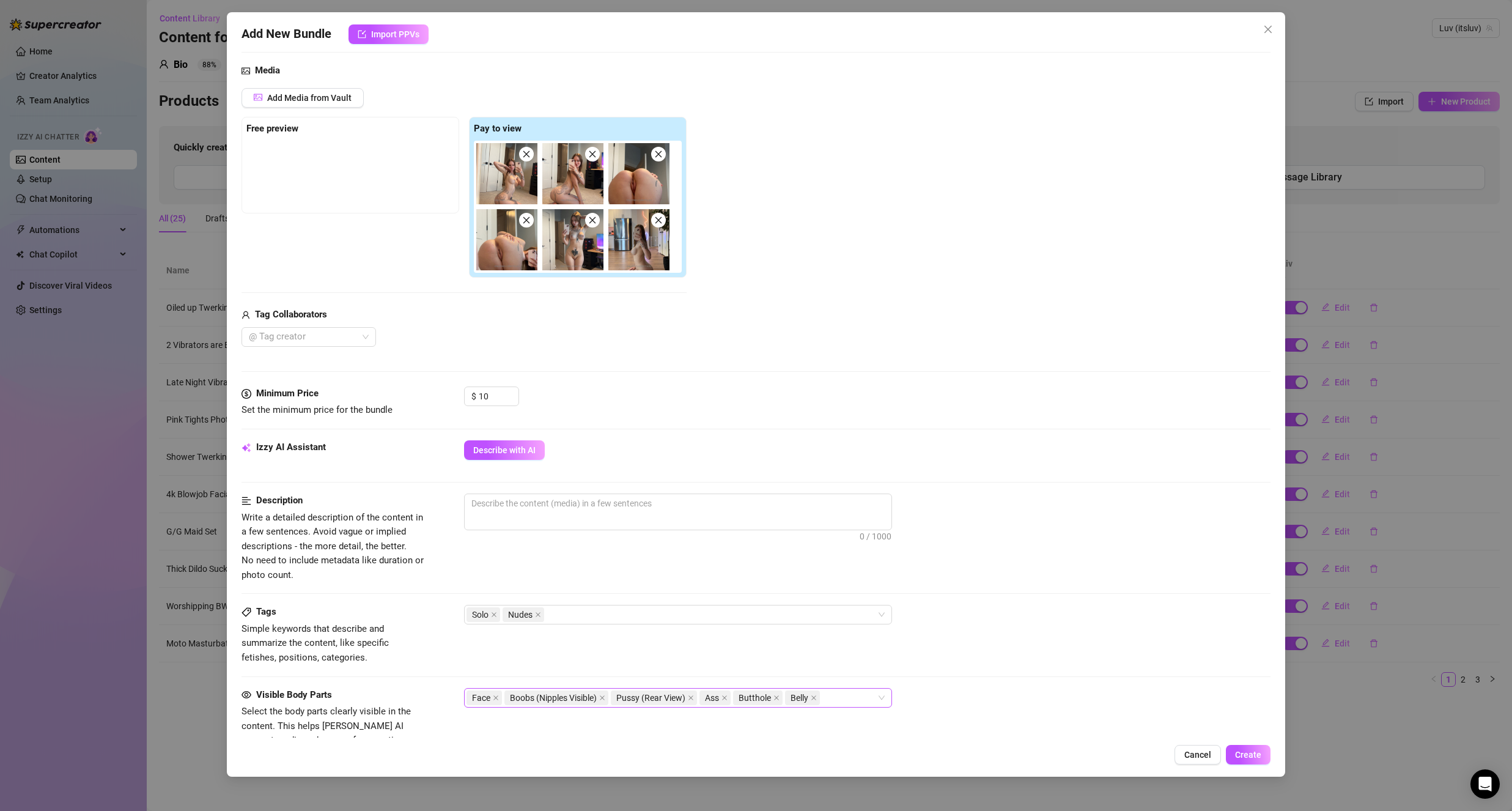
click at [850, 698] on div "Face Boobs (Nipples Visible) Pussy (Rear View) Ass Butthole Belly" at bounding box center [671, 697] width 410 height 17
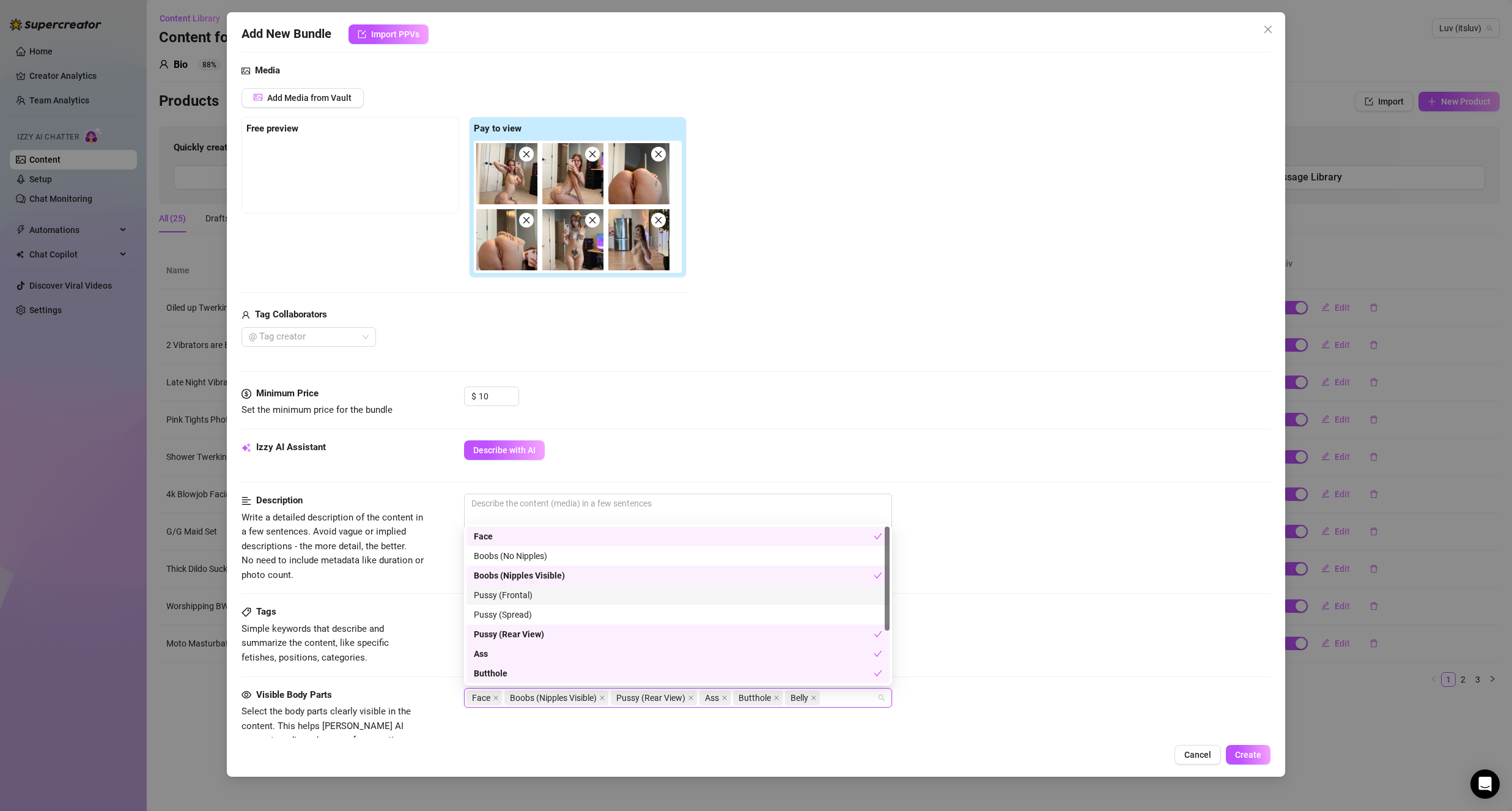
click at [549, 596] on div "Pussy (Frontal)" at bounding box center [678, 594] width 409 height 13
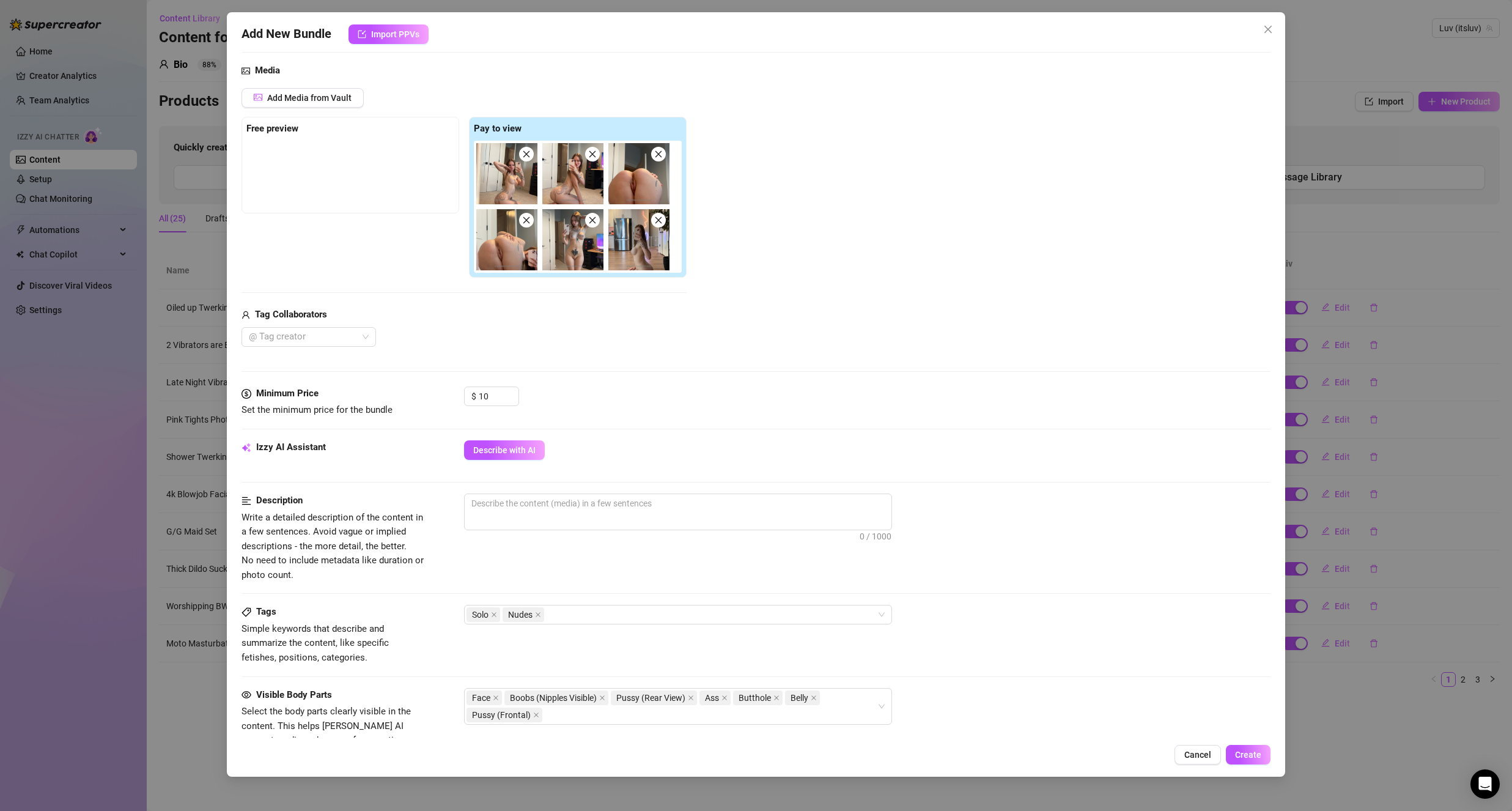
click at [719, 459] on div "Describe with AI" at bounding box center [867, 449] width 806 height 19
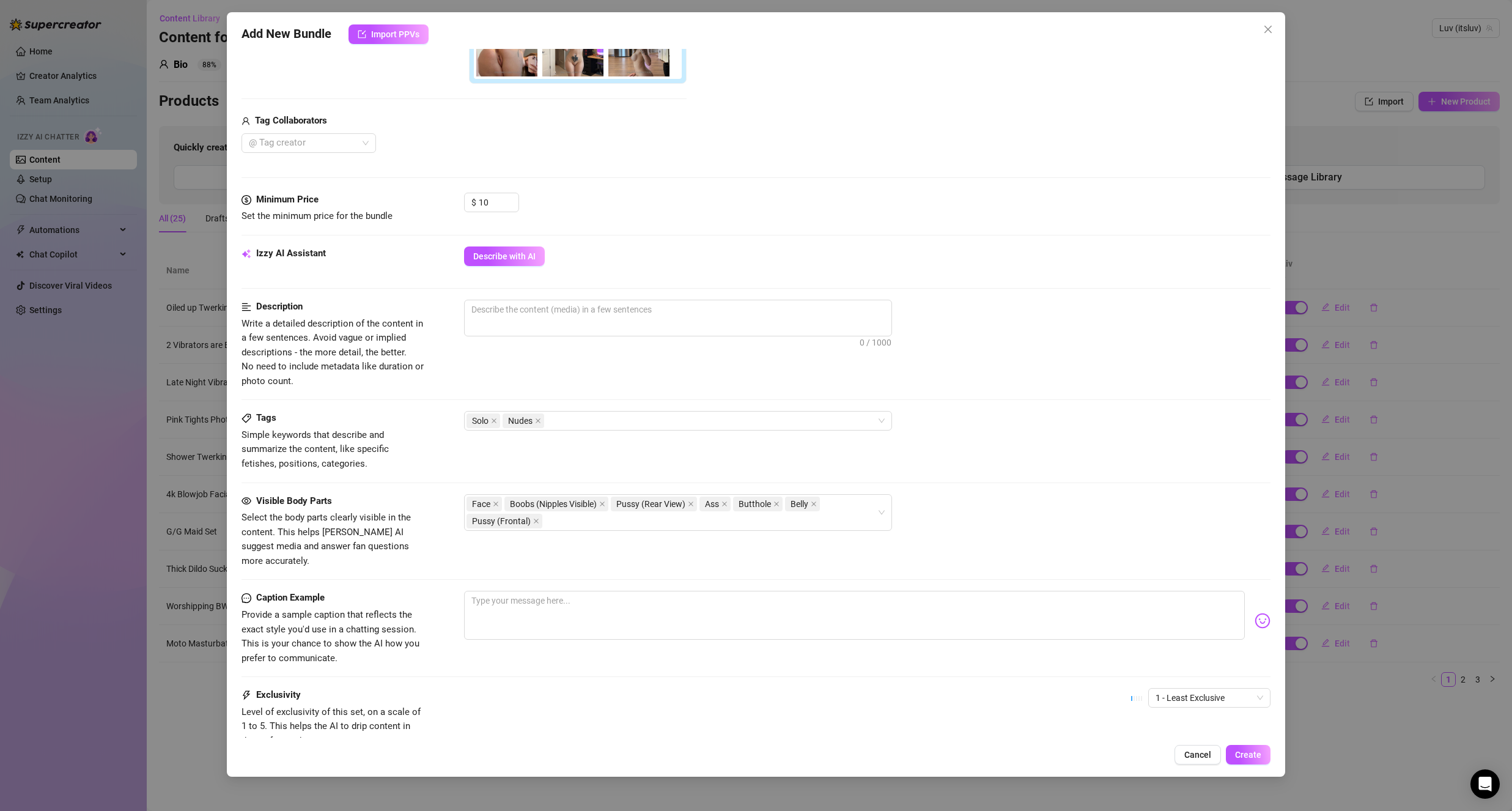
scroll to position [367, 0]
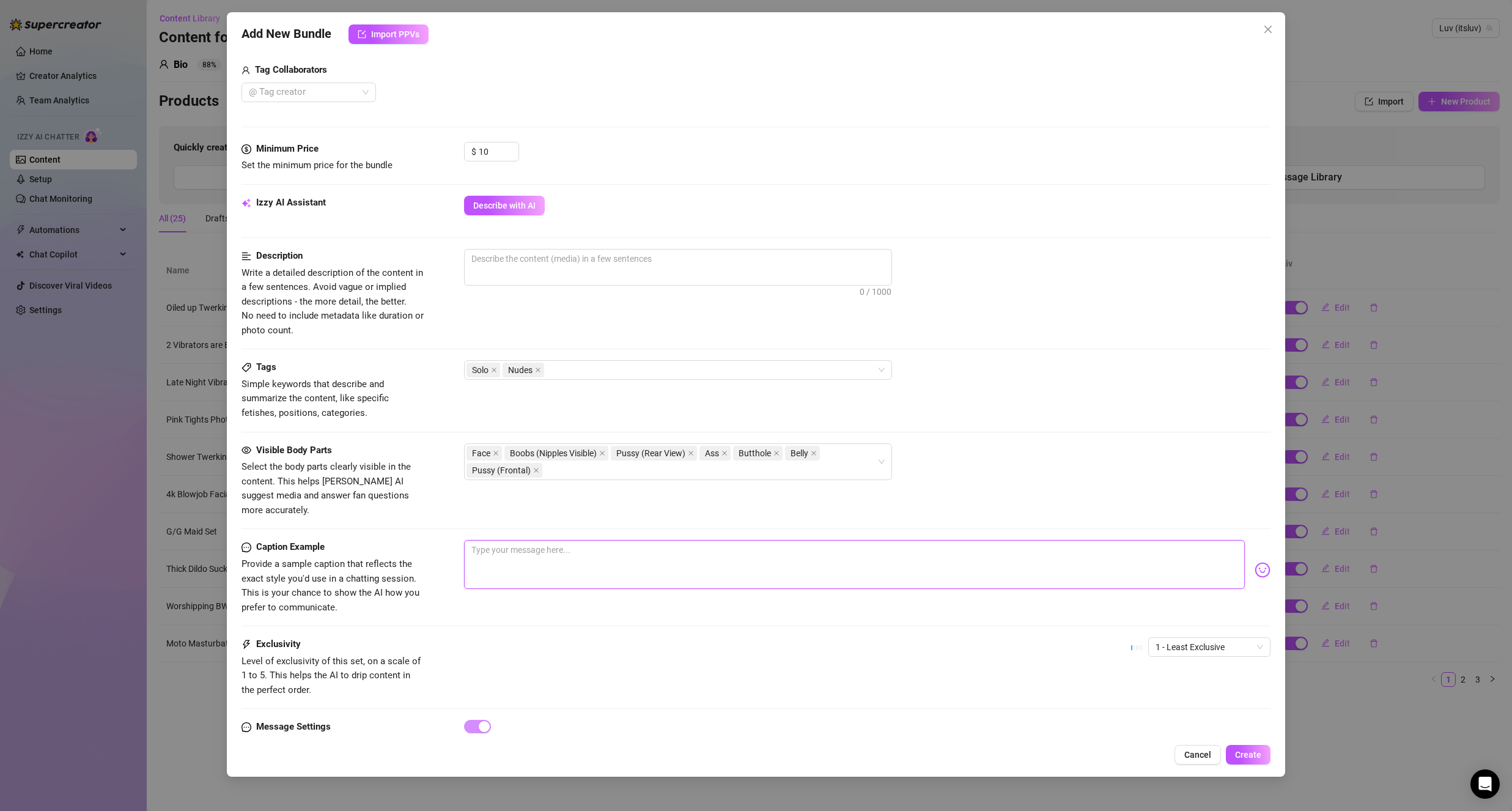
click at [542, 552] on textarea at bounding box center [854, 565] width 781 height 49
type textarea "I"
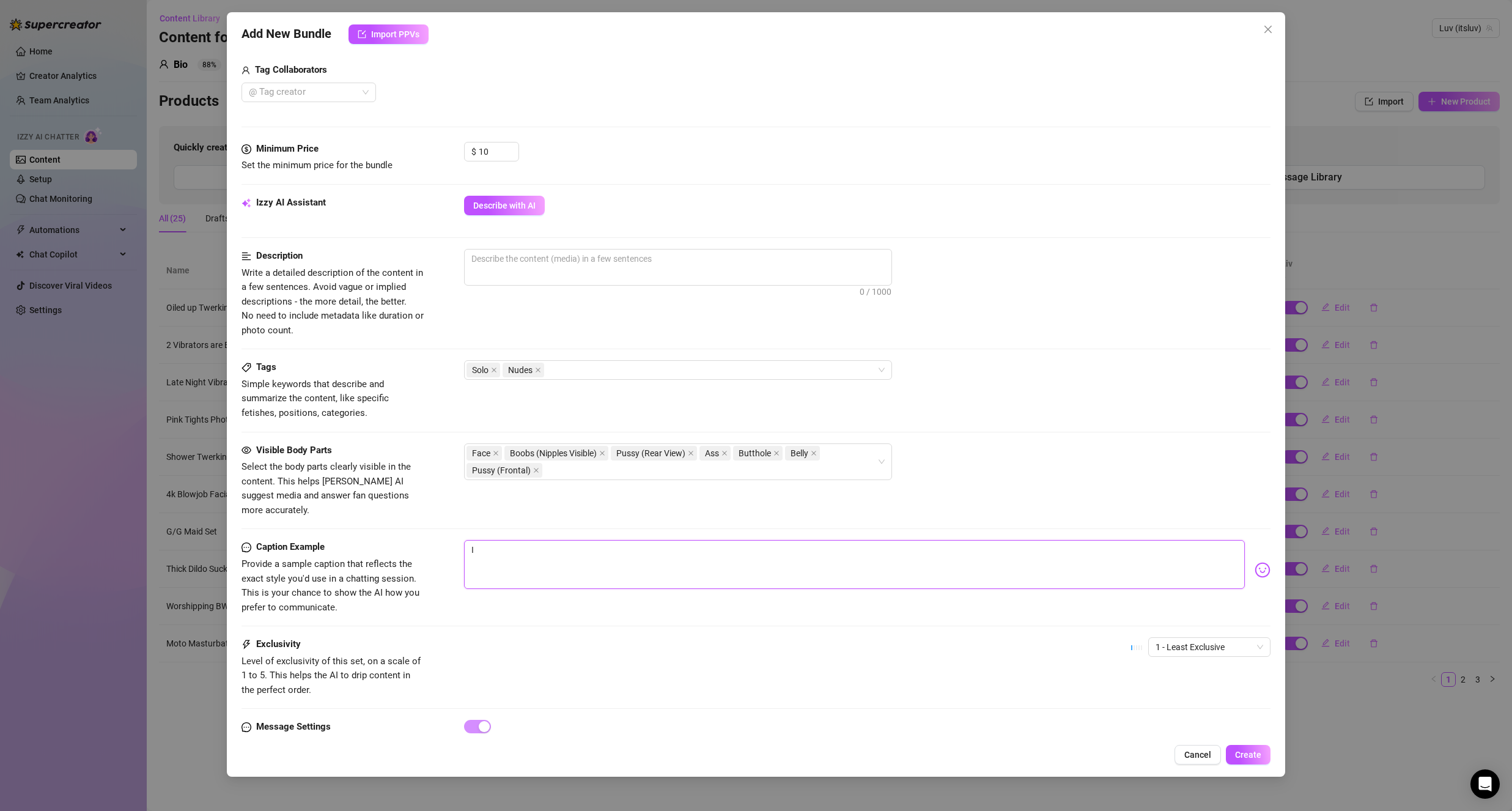
type textarea "I l"
type textarea "I lo"
type textarea "I lov"
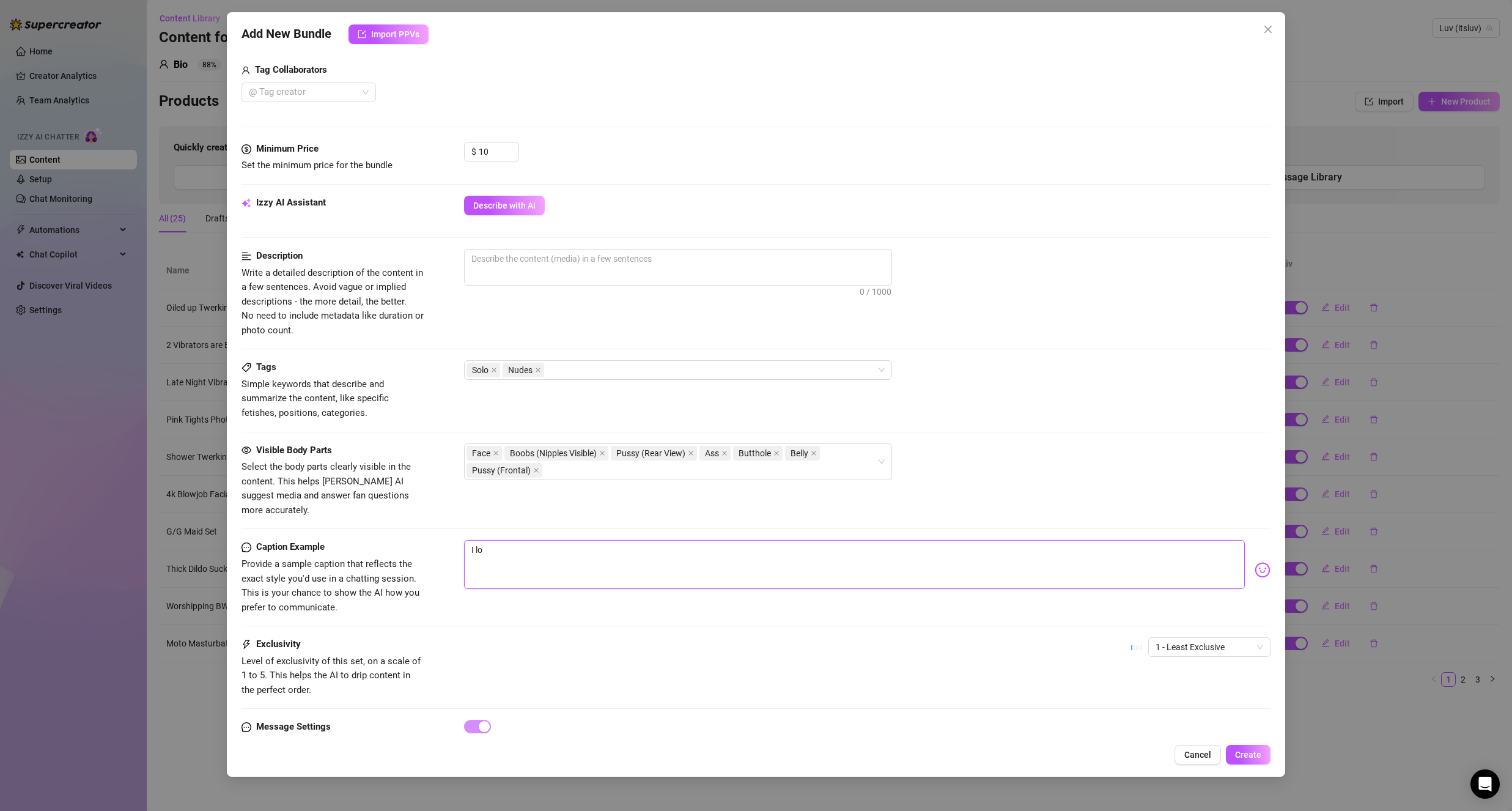
type textarea "I lov"
type textarea "I love"
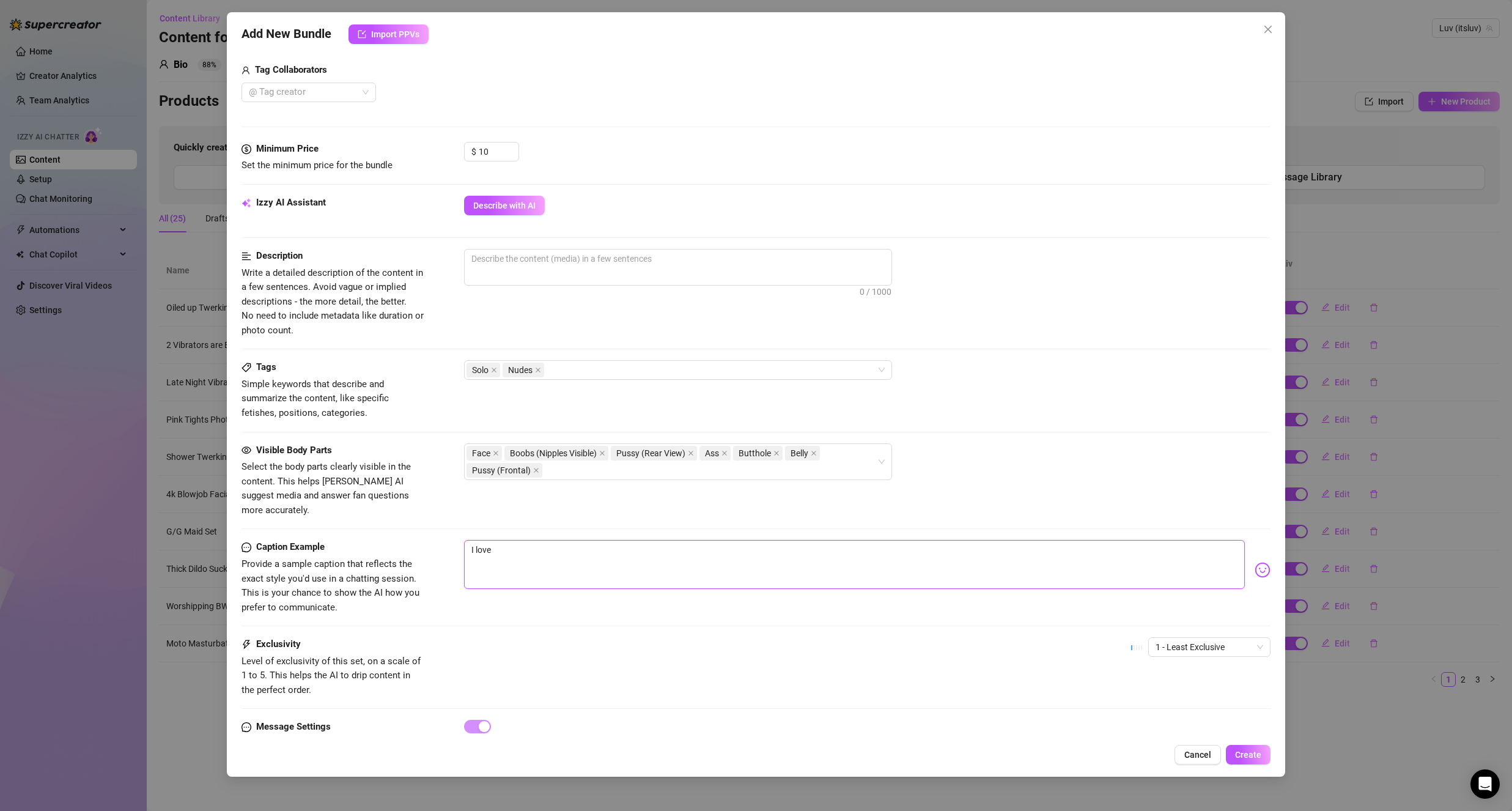
type textarea "I love t"
type textarea "I love ta"
type textarea "I love tak"
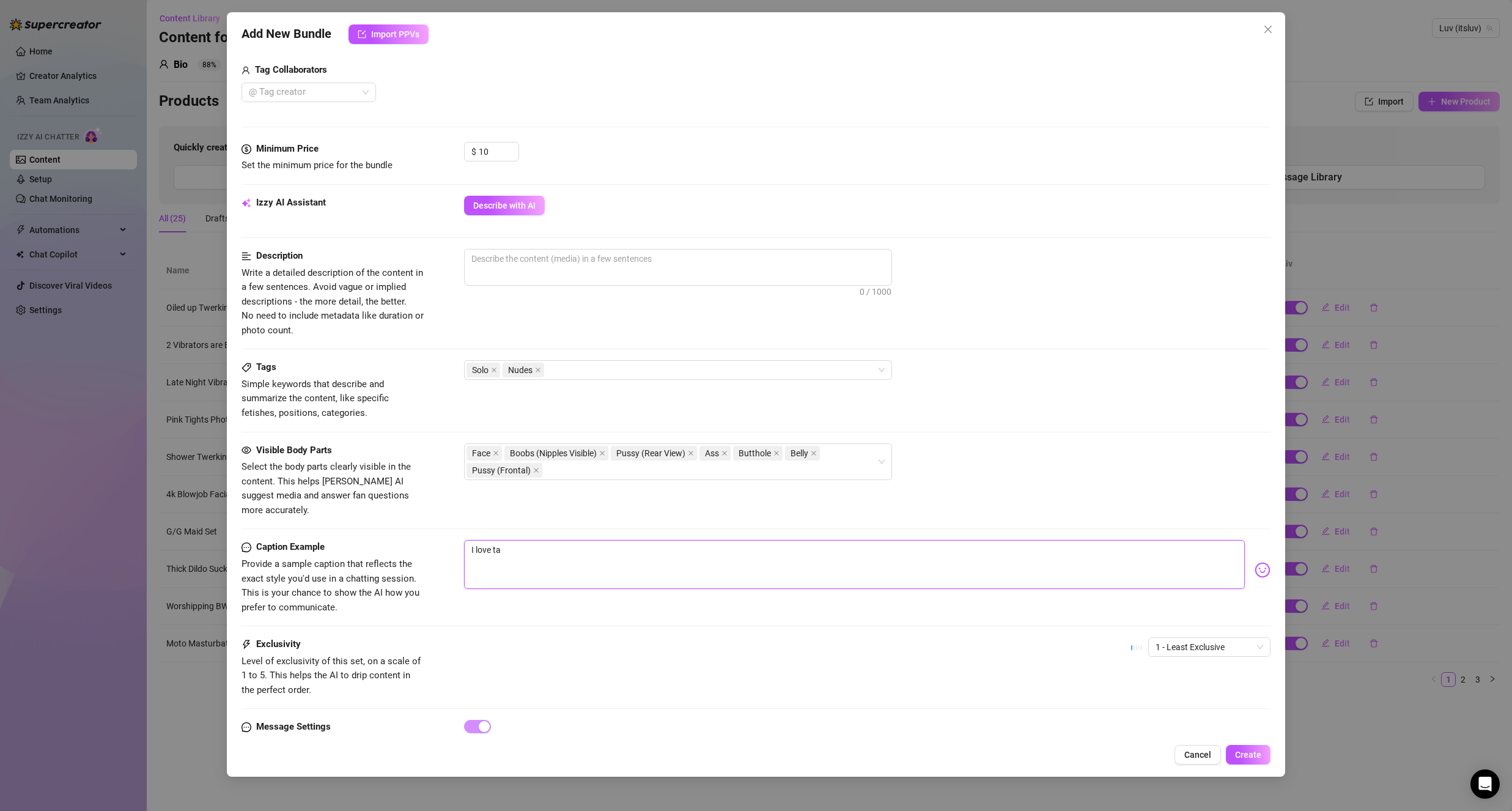
type textarea "I love tak"
type textarea "I love [PERSON_NAME]"
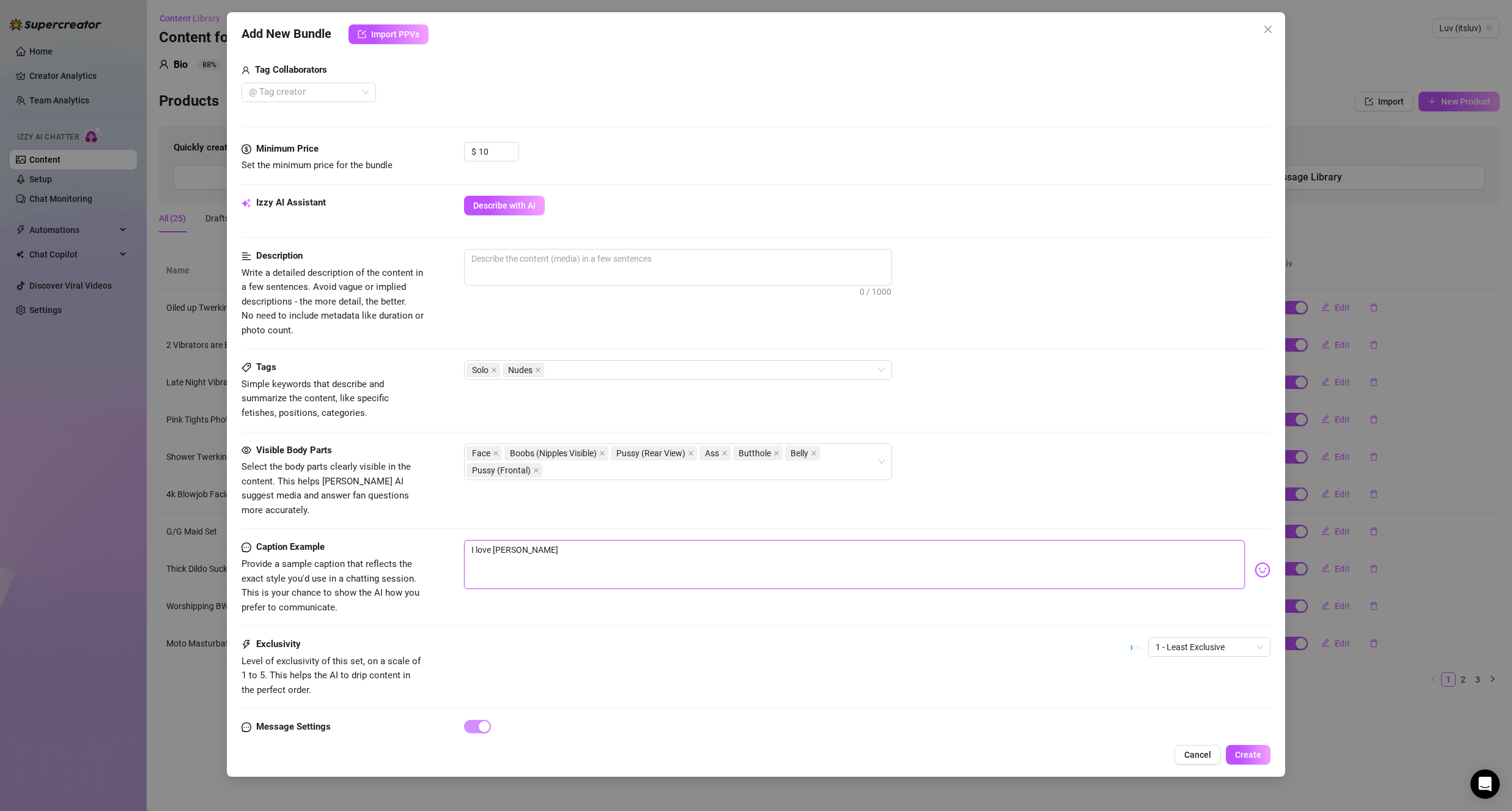
type textarea "I love taking"
type textarea "I love taking n"
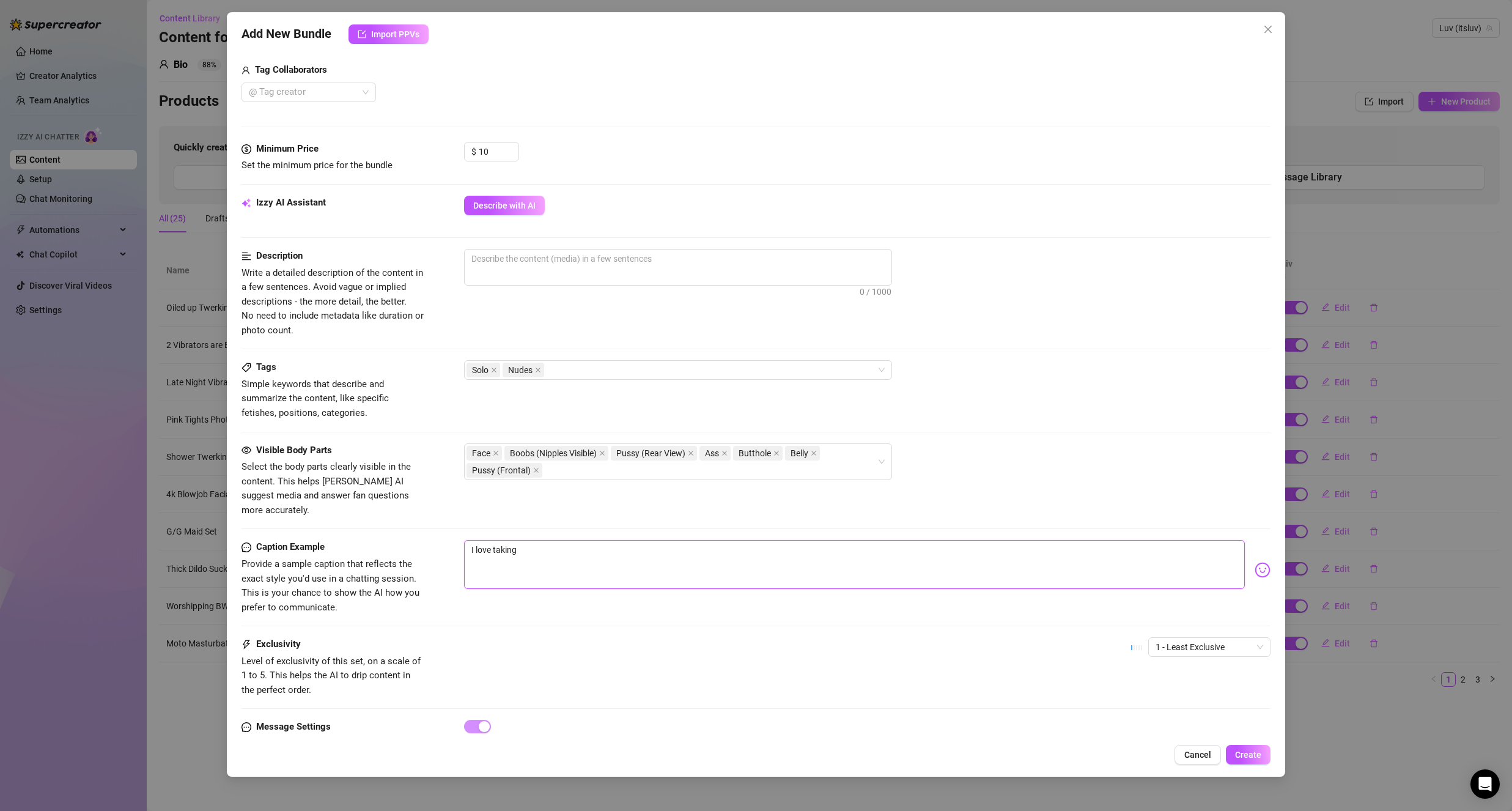
type textarea "I love taking n"
type textarea "I love taking nu"
type textarea "I love taking nud"
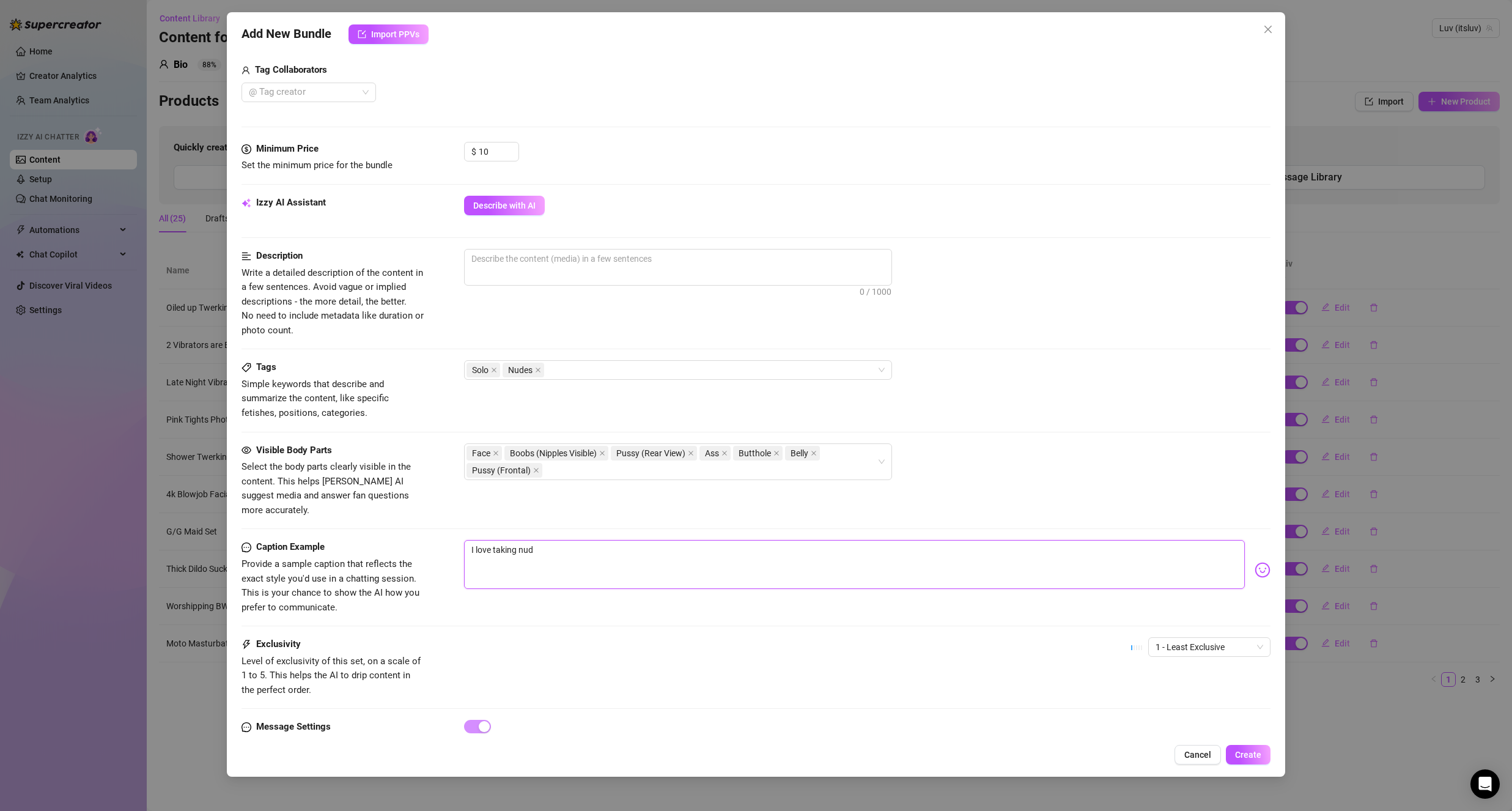
type textarea "I love taking nude"
type textarea "I love taking nudes"
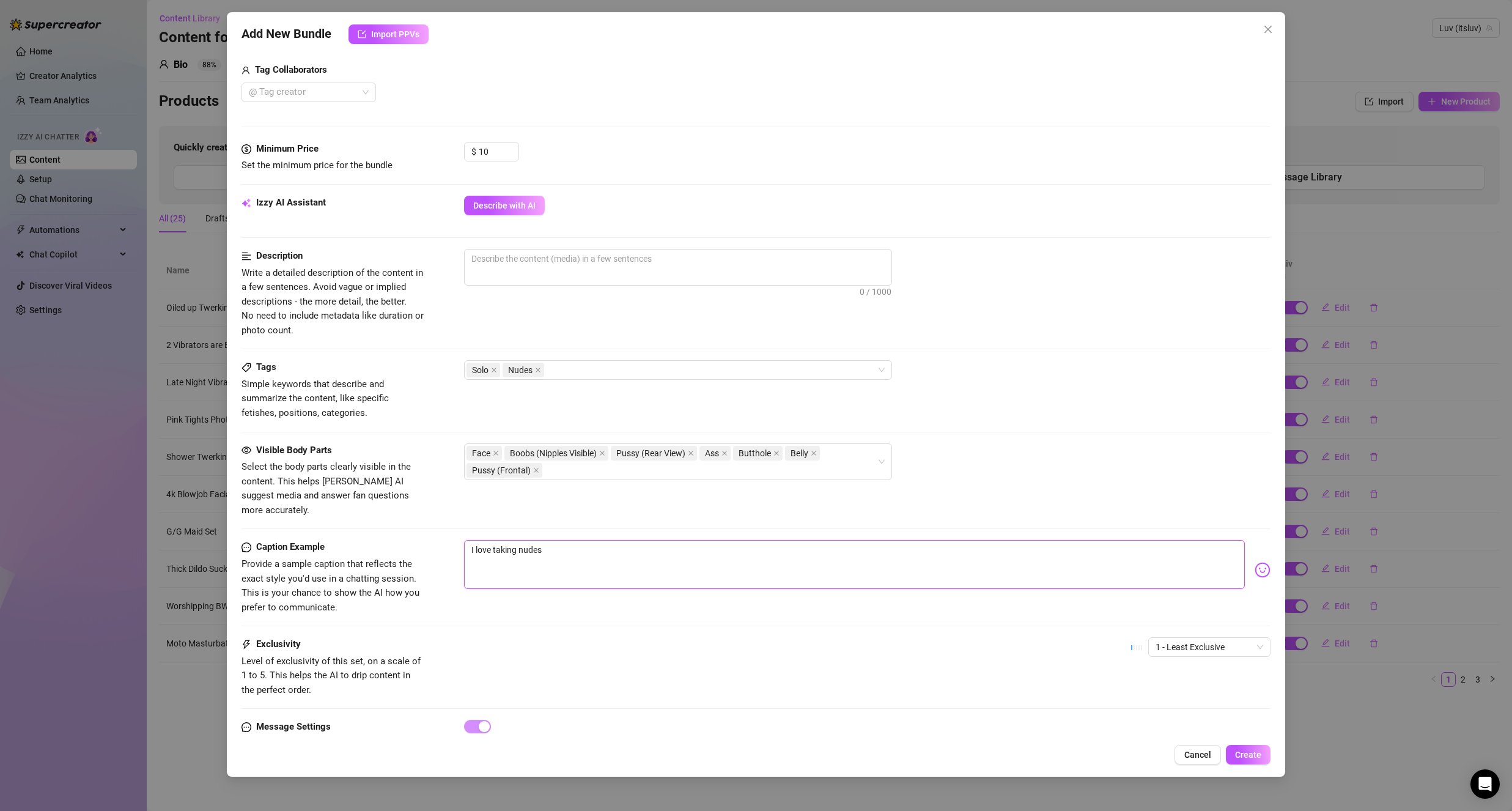
type textarea "I love taking nudes"
type textarea "I love taking nudes f"
type textarea "I love taking nudes fo"
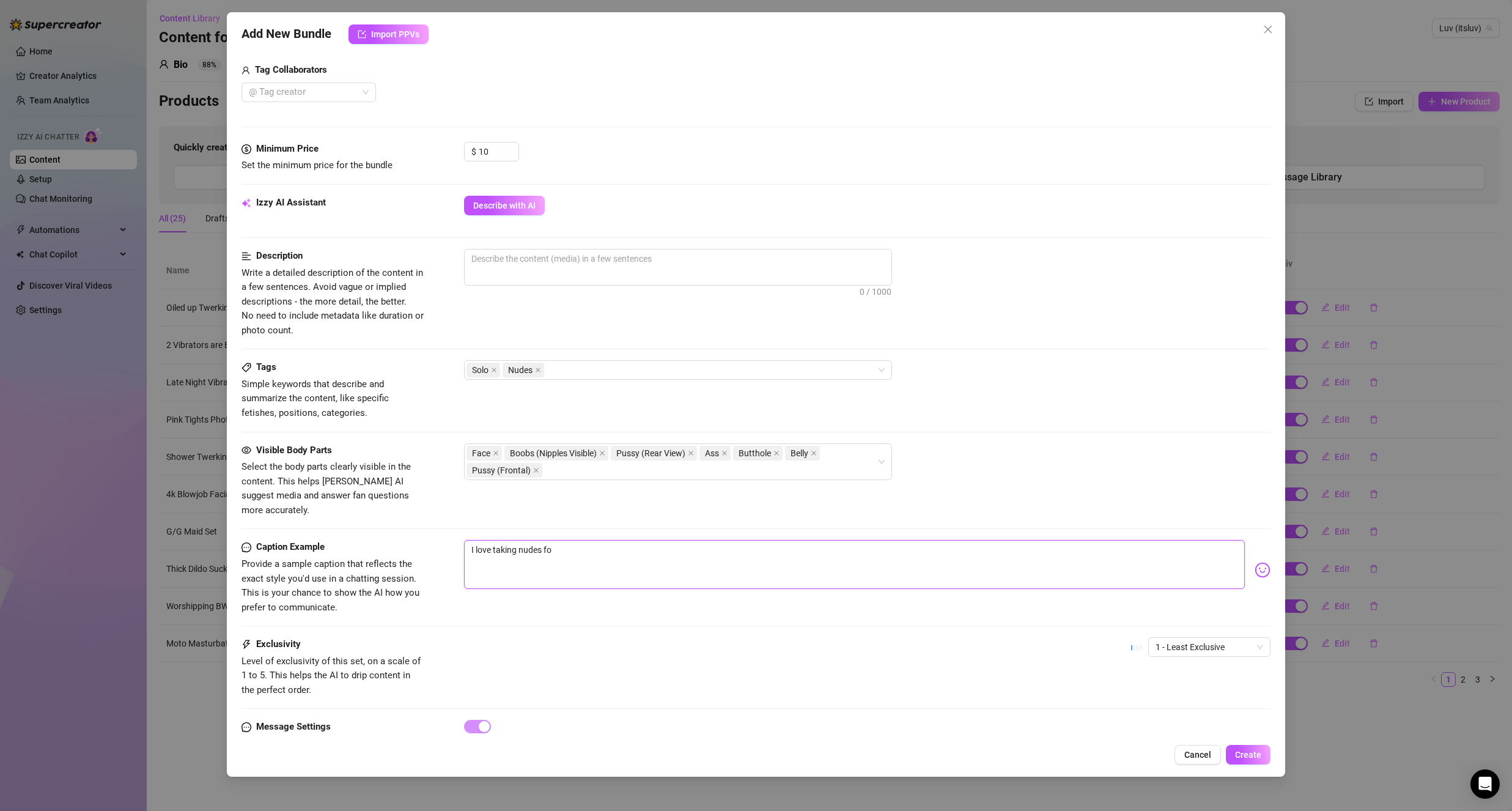
type textarea "I love taking nudes for"
type textarea "I love taking nudes for y"
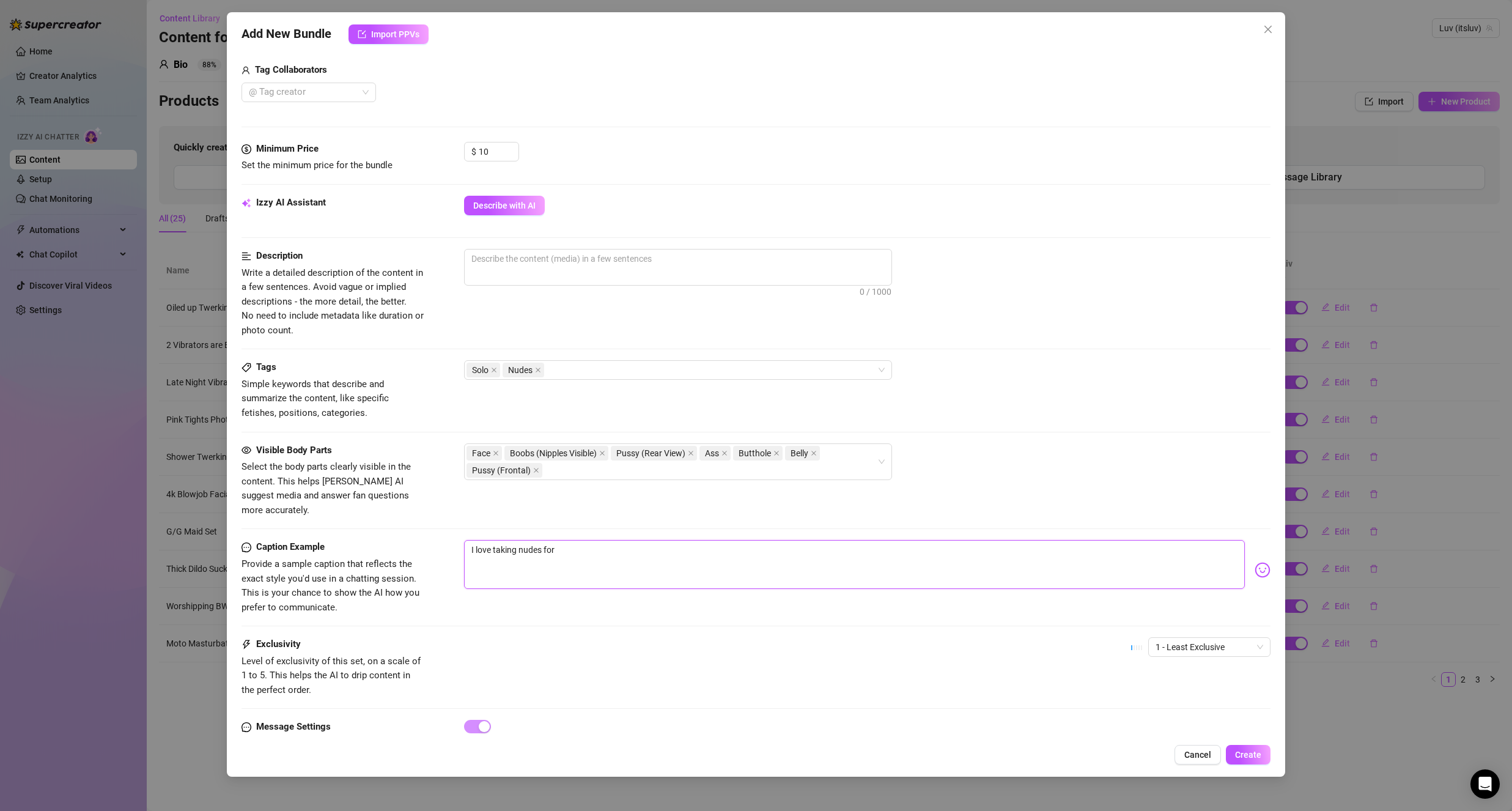
type textarea "I love taking nudes for y"
type textarea "I love taking nudes for yo"
type textarea "I love taking nudes for you"
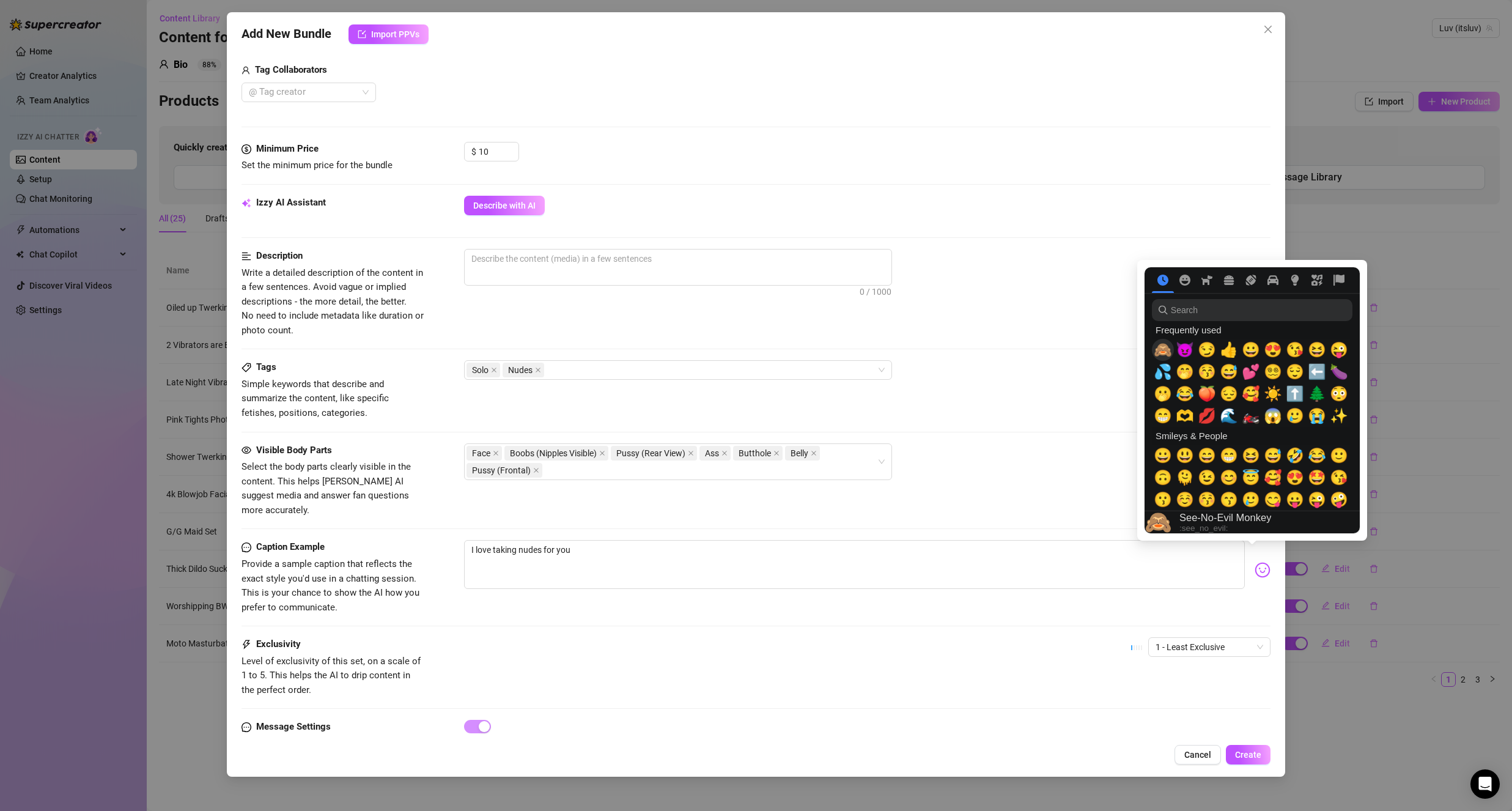
drag, startPoint x: 1167, startPoint y: 351, endPoint x: 1034, endPoint y: 428, distance: 153.7
click at [1167, 352] on span "🙈" at bounding box center [1163, 349] width 18 height 17
type textarea "I love taking nudes for you🙈"
click at [1030, 433] on div "Tags Simple keywords that describe and summarize the content, like specific fet…" at bounding box center [756, 401] width 1029 height 82
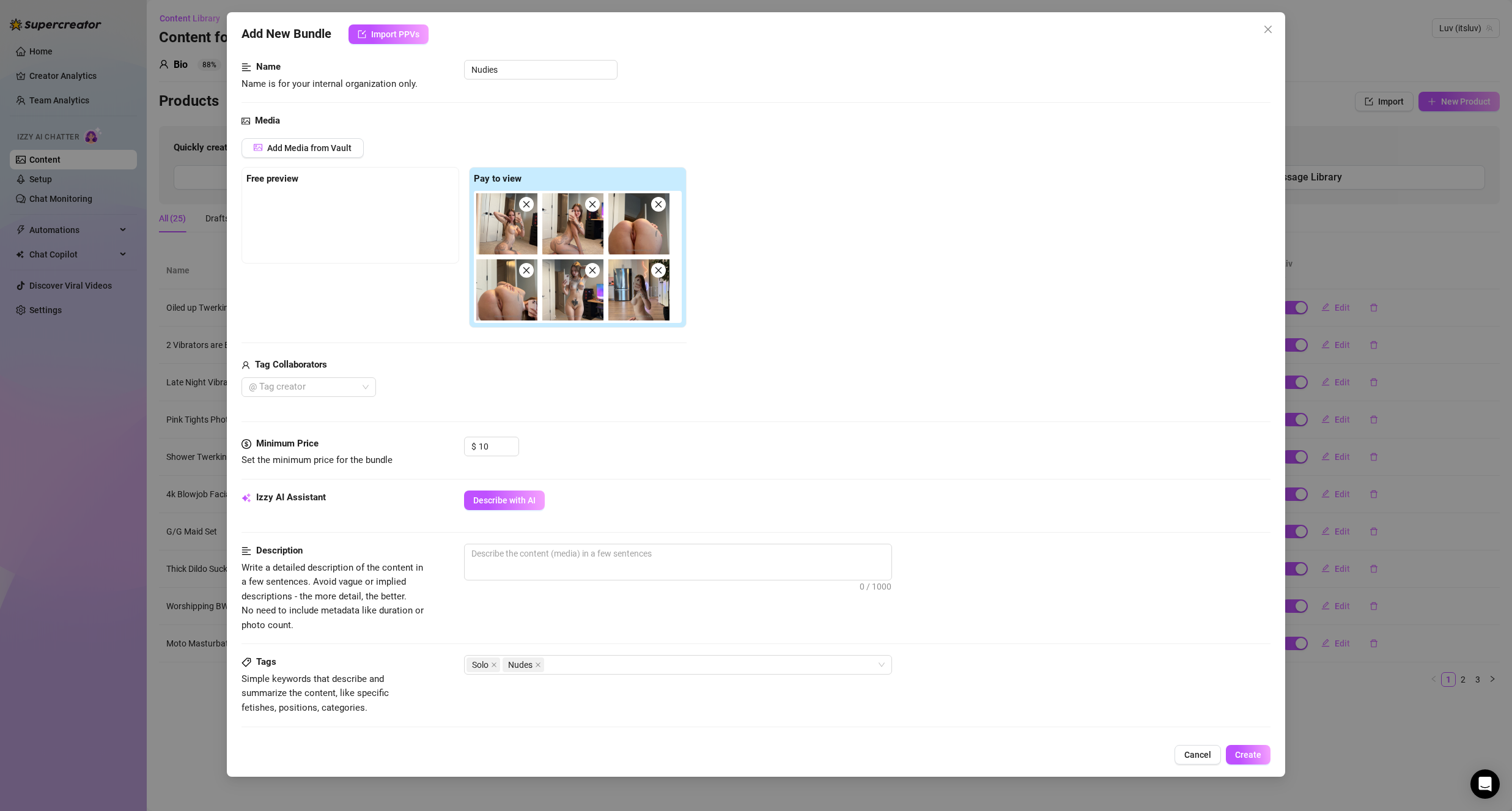
scroll to position [61, 0]
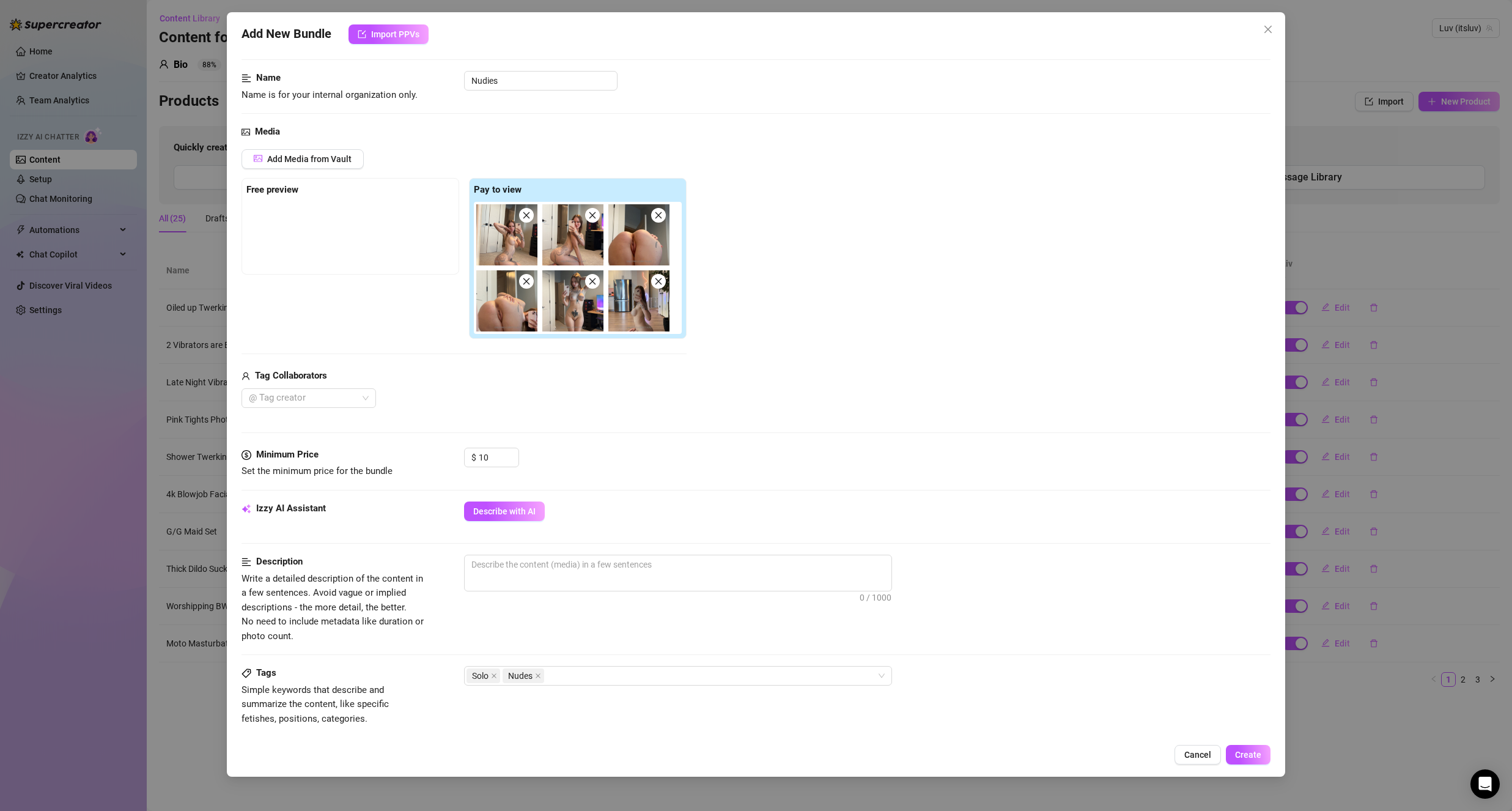
click at [585, 594] on div at bounding box center [867, 603] width 806 height 19
click at [586, 579] on span "0 / 1000" at bounding box center [678, 573] width 428 height 37
click at [581, 570] on textarea at bounding box center [678, 564] width 427 height 18
type textarea "n"
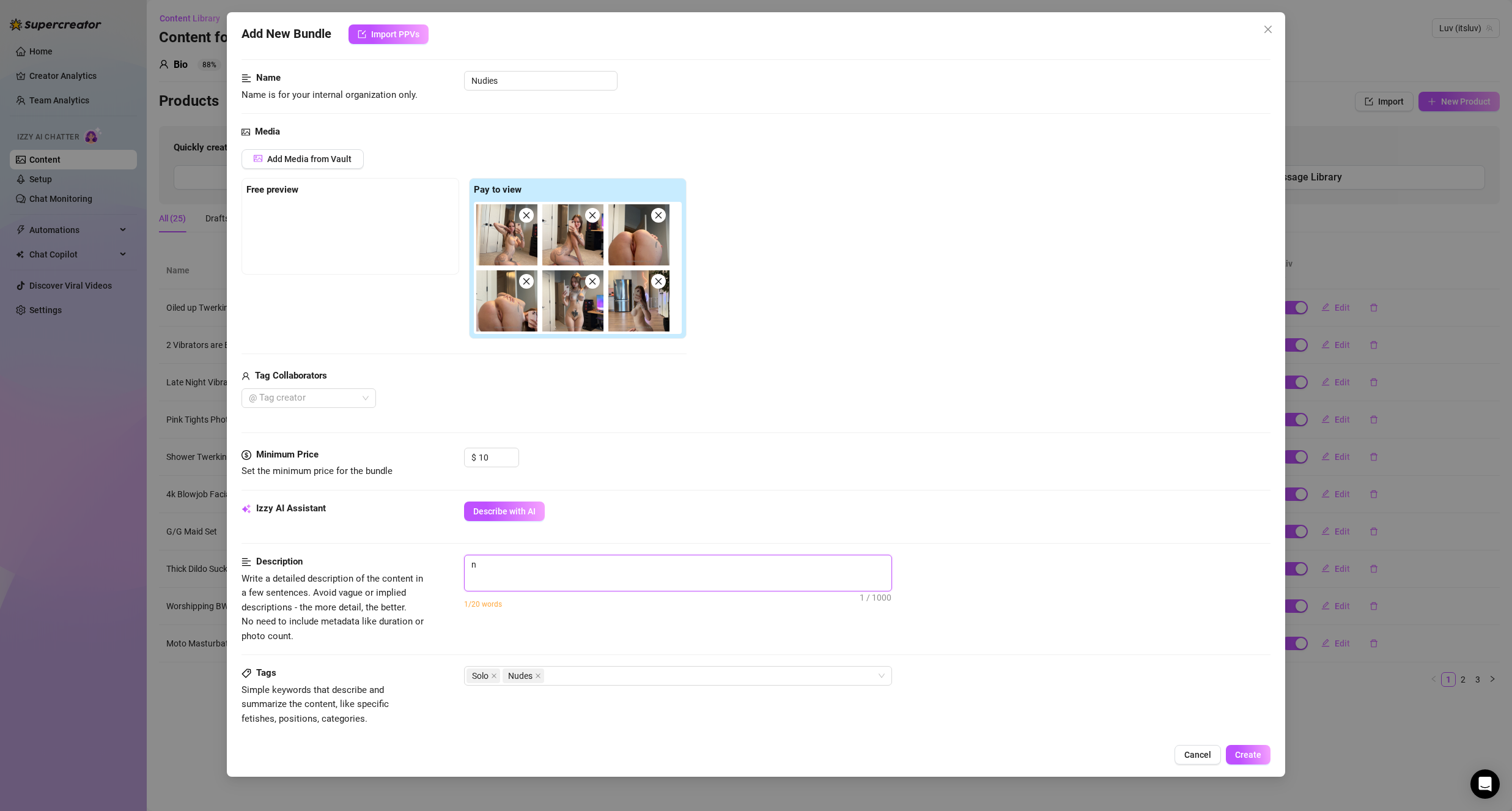
type textarea "nu"
type textarea "nud"
type textarea "nude"
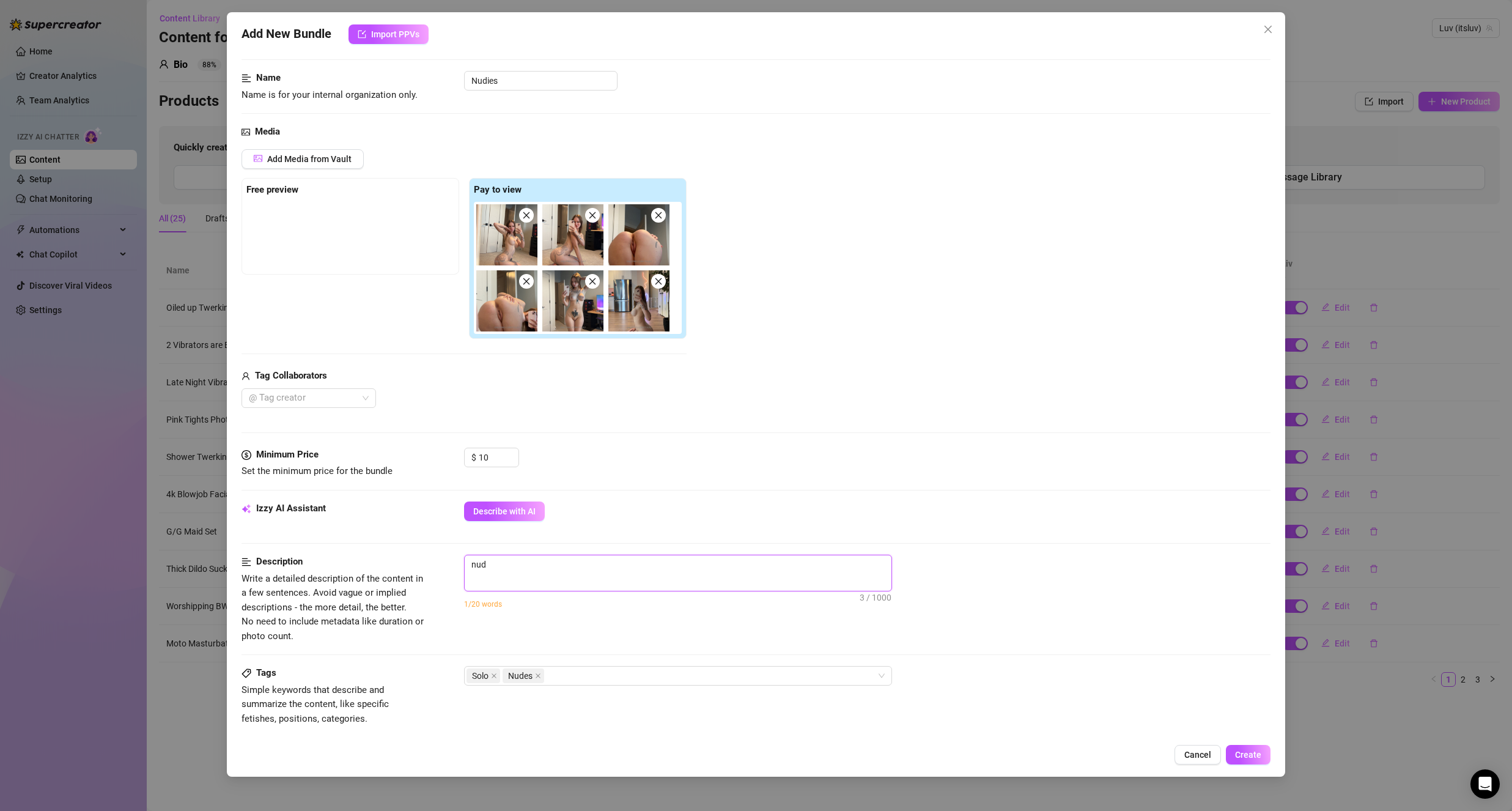
type textarea "nude"
type textarea "nude p"
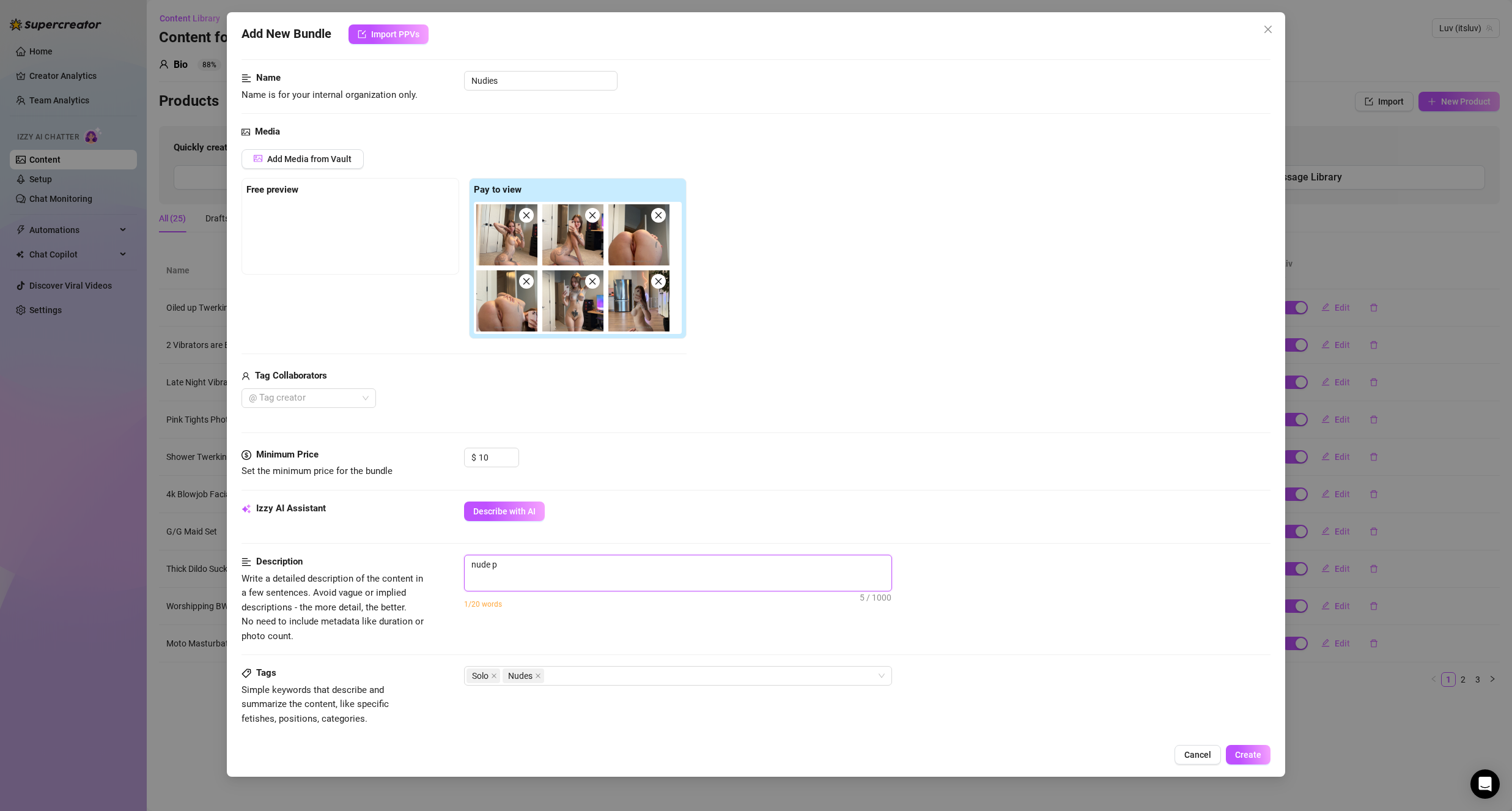
type textarea "nude ph"
type textarea "nude pho"
type textarea "nude phoo"
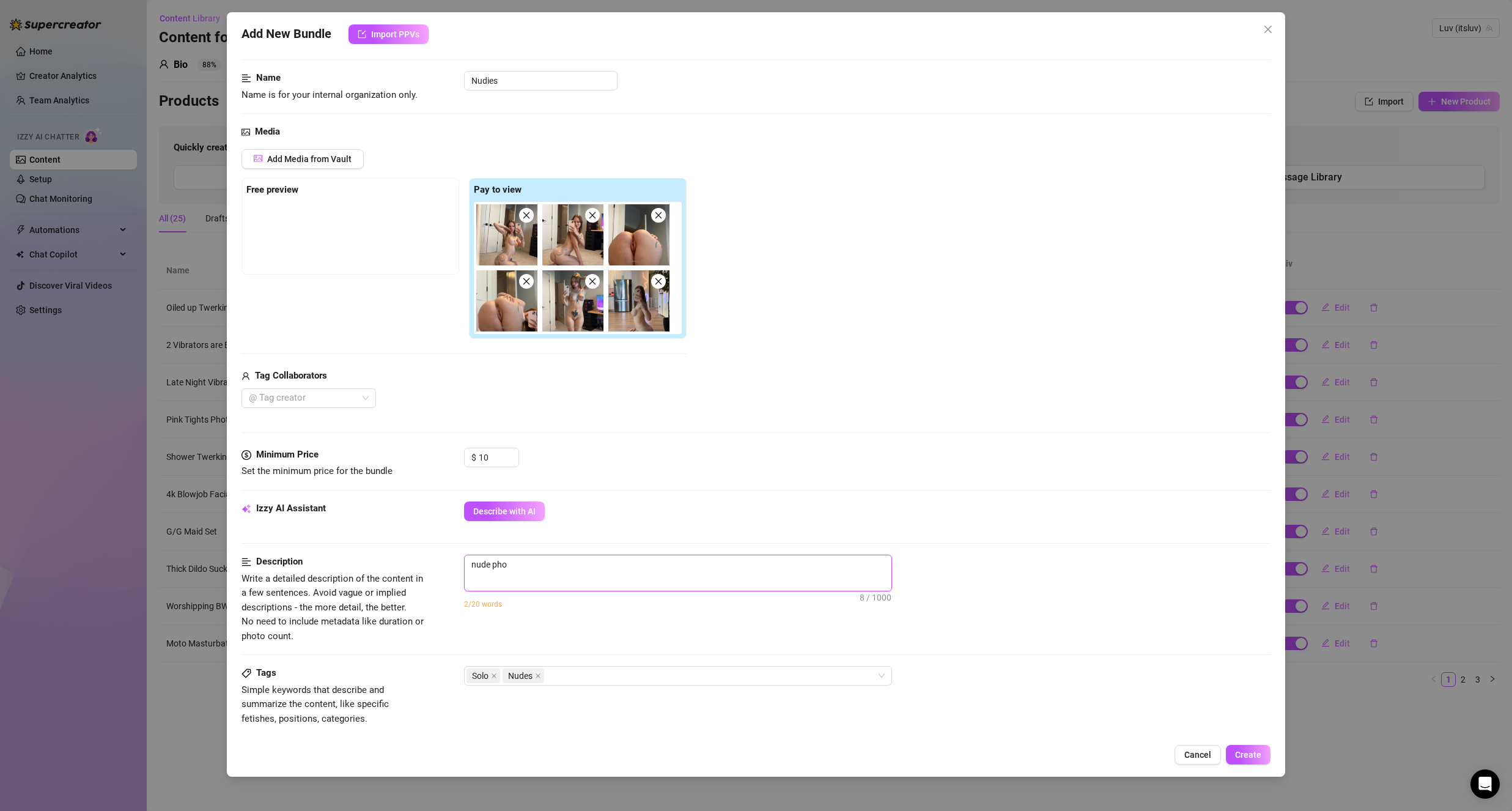
type textarea "nude phoo"
type textarea "nude pho"
type textarea "nude phot"
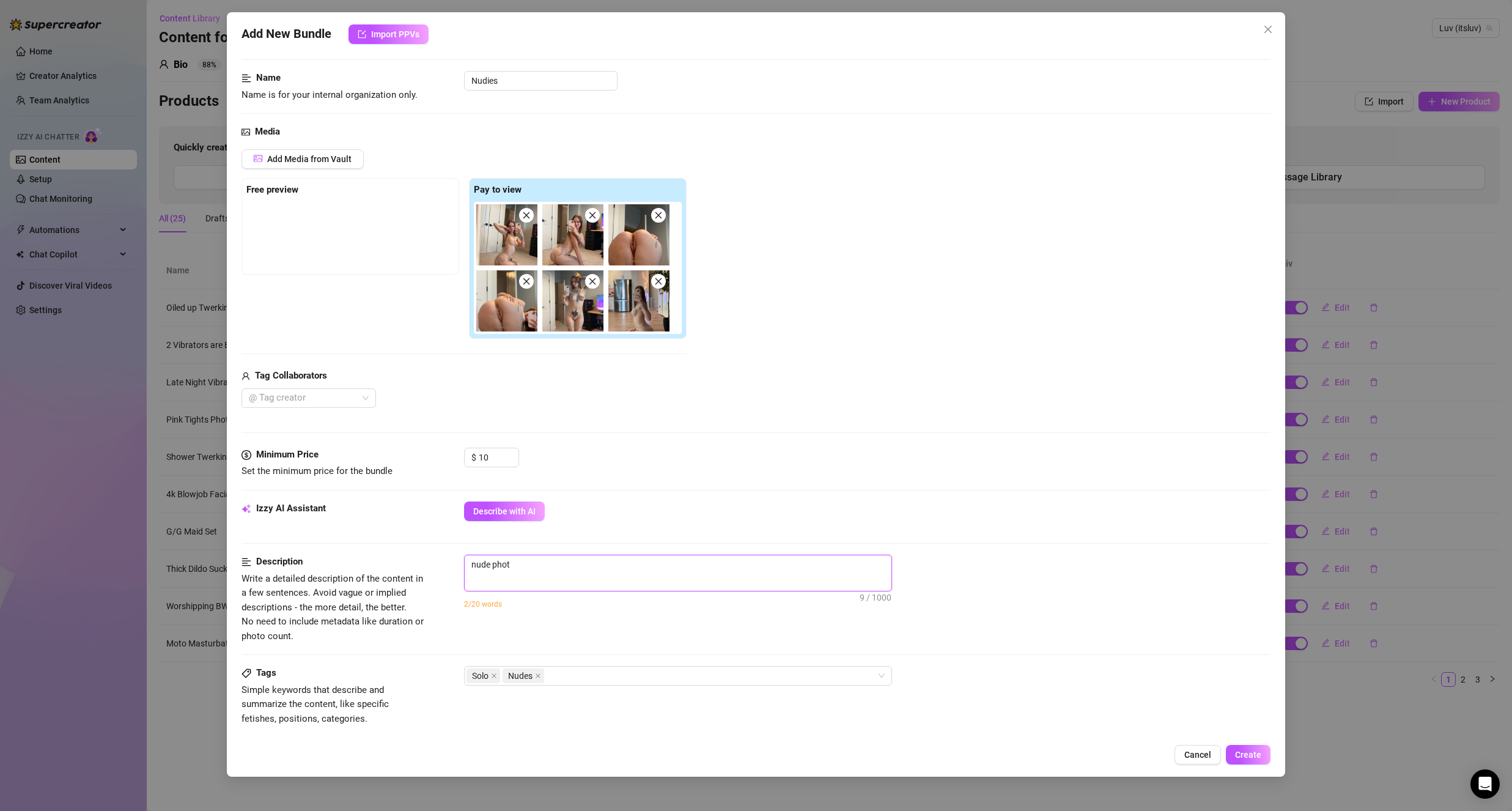
type textarea "nude pho"
type textarea "nude ph"
type textarea "nude p"
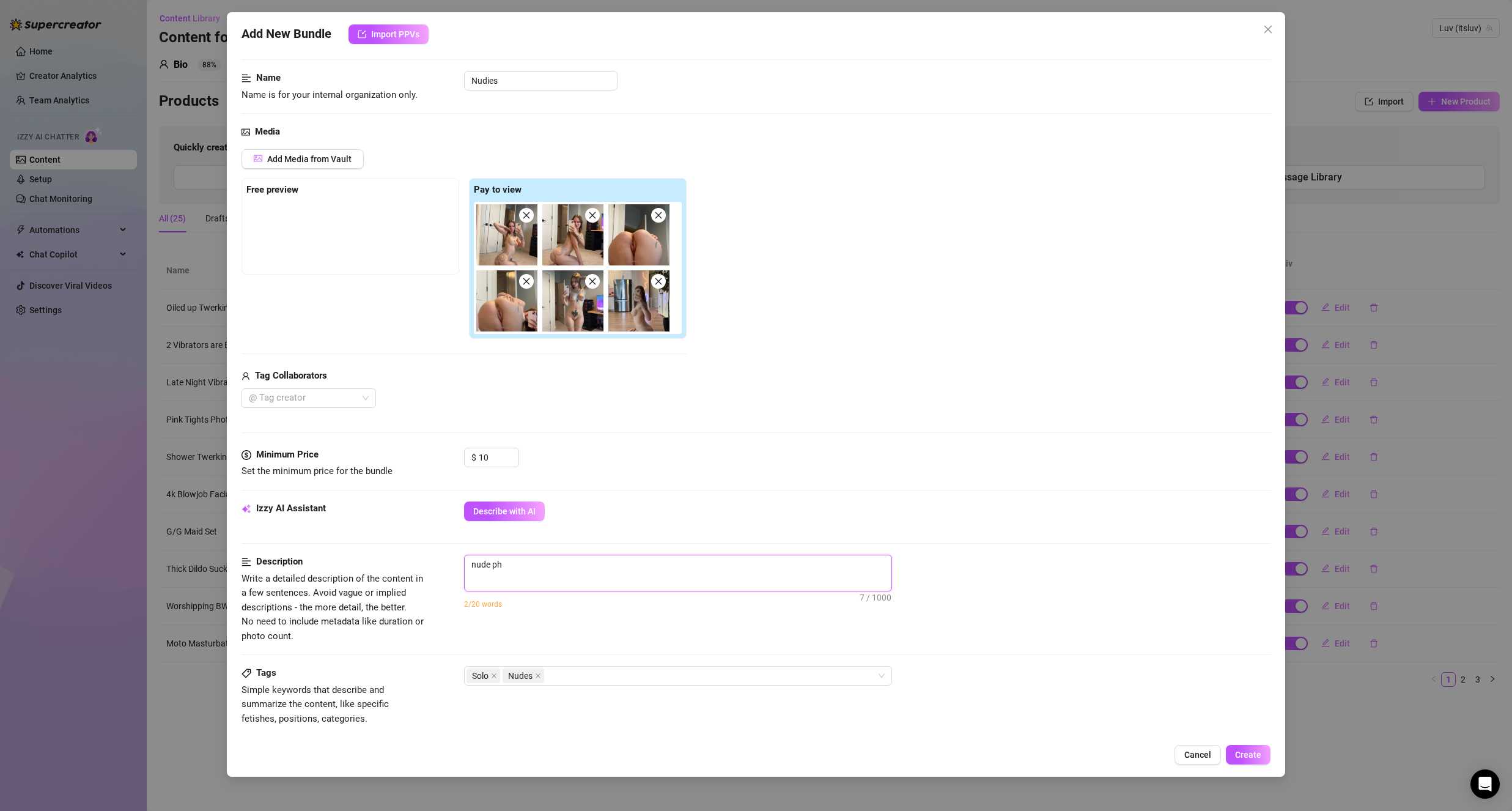
type textarea "nude p"
type textarea "nude"
type textarea "nude m"
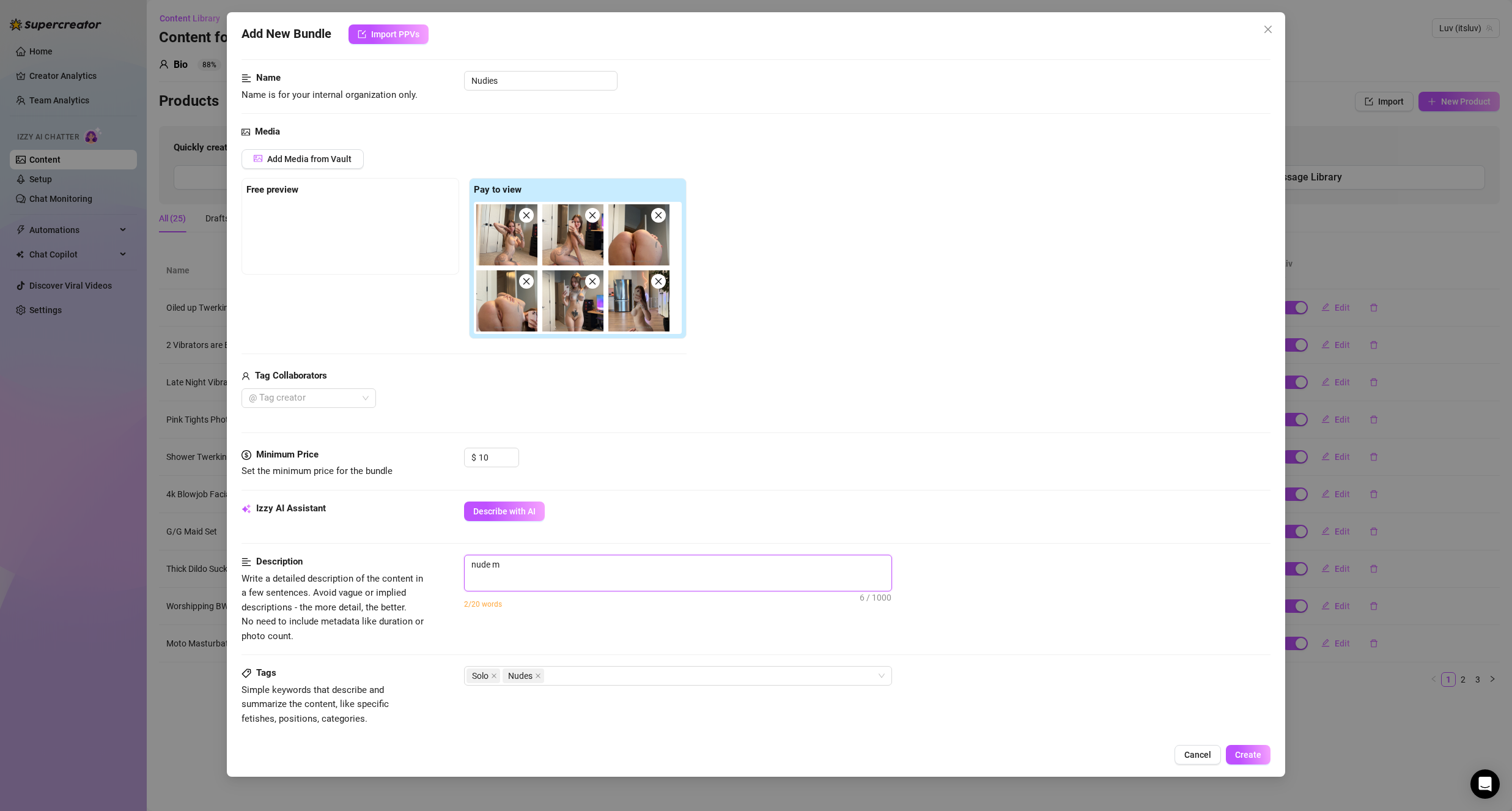
type textarea "nude mi"
type textarea "nude mir"
type textarea "nude miro"
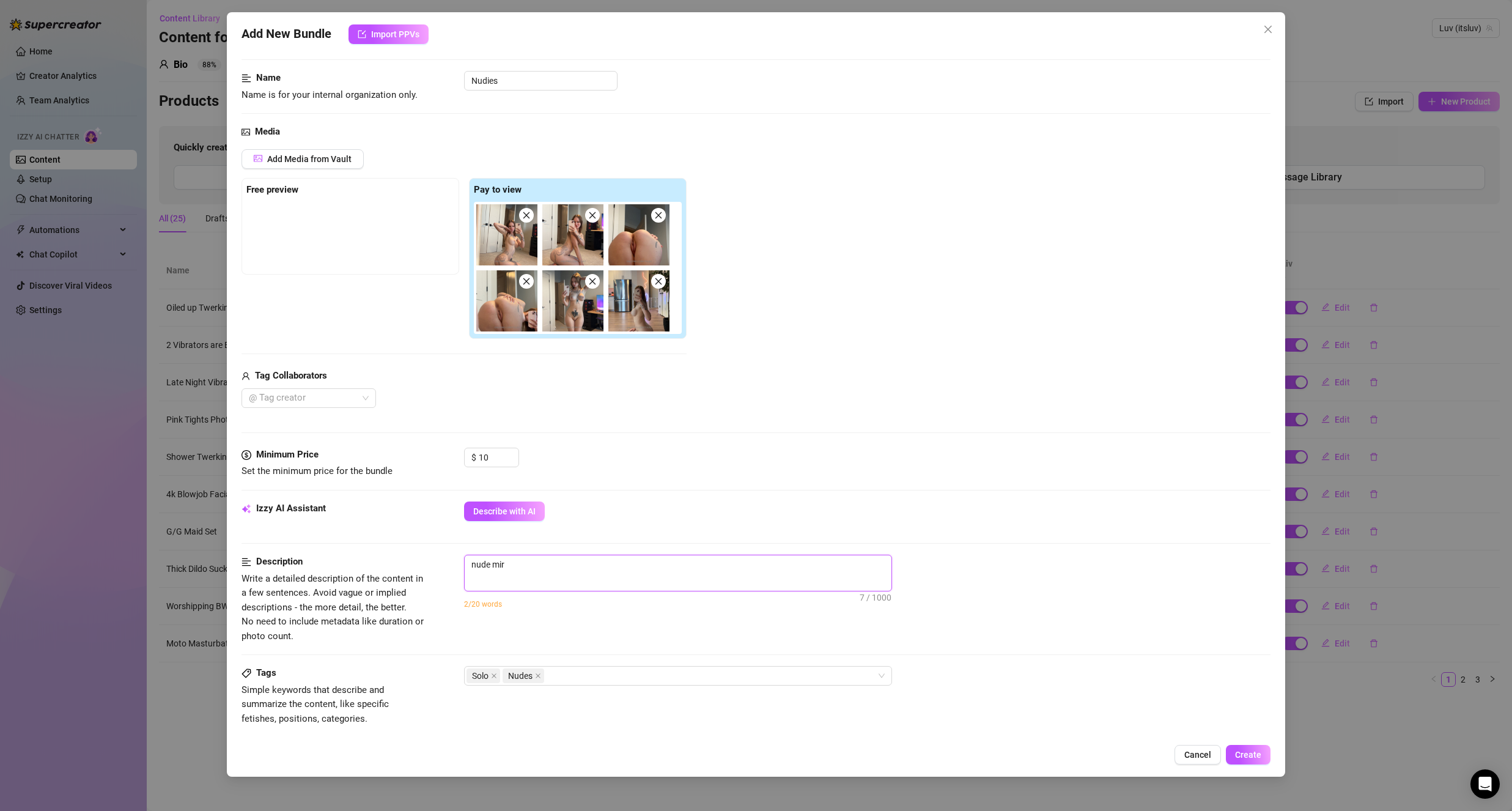
type textarea "nude miro"
type textarea "nude miror"
type textarea "nude miro"
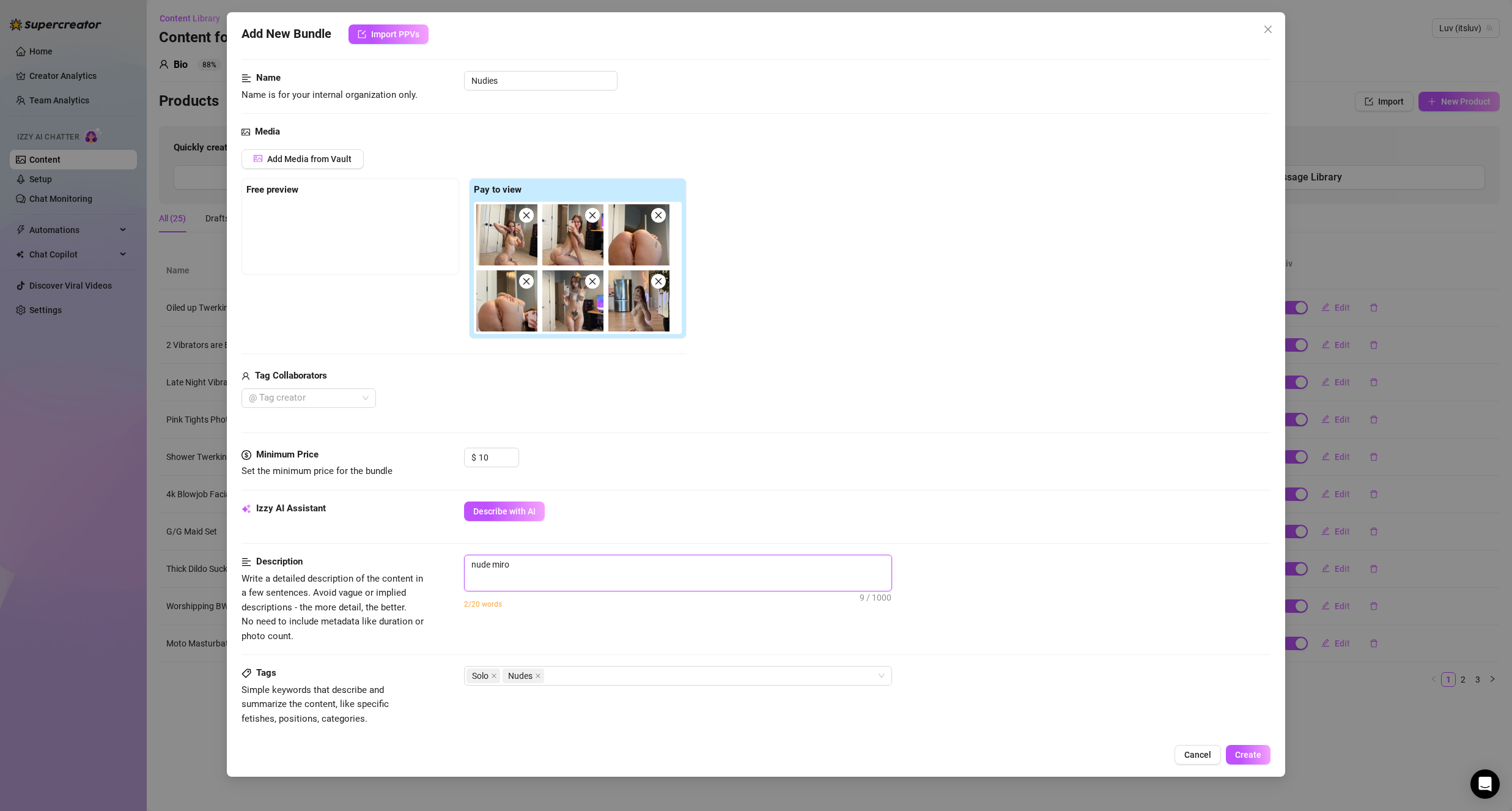
type textarea "nude mir"
type textarea "nude mirr"
type textarea "nude mirro"
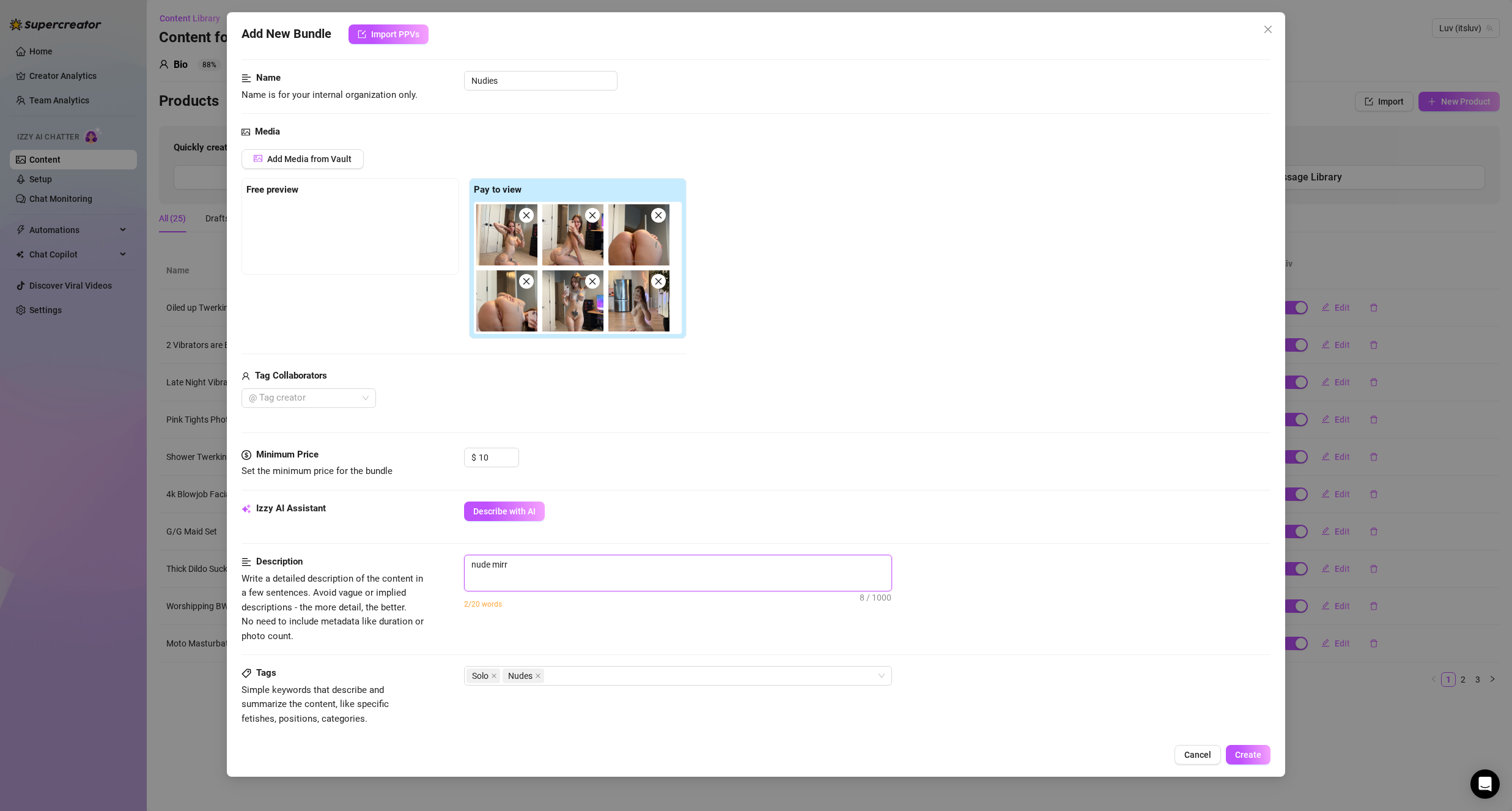
type textarea "nude mirro"
type textarea "nude mirror"
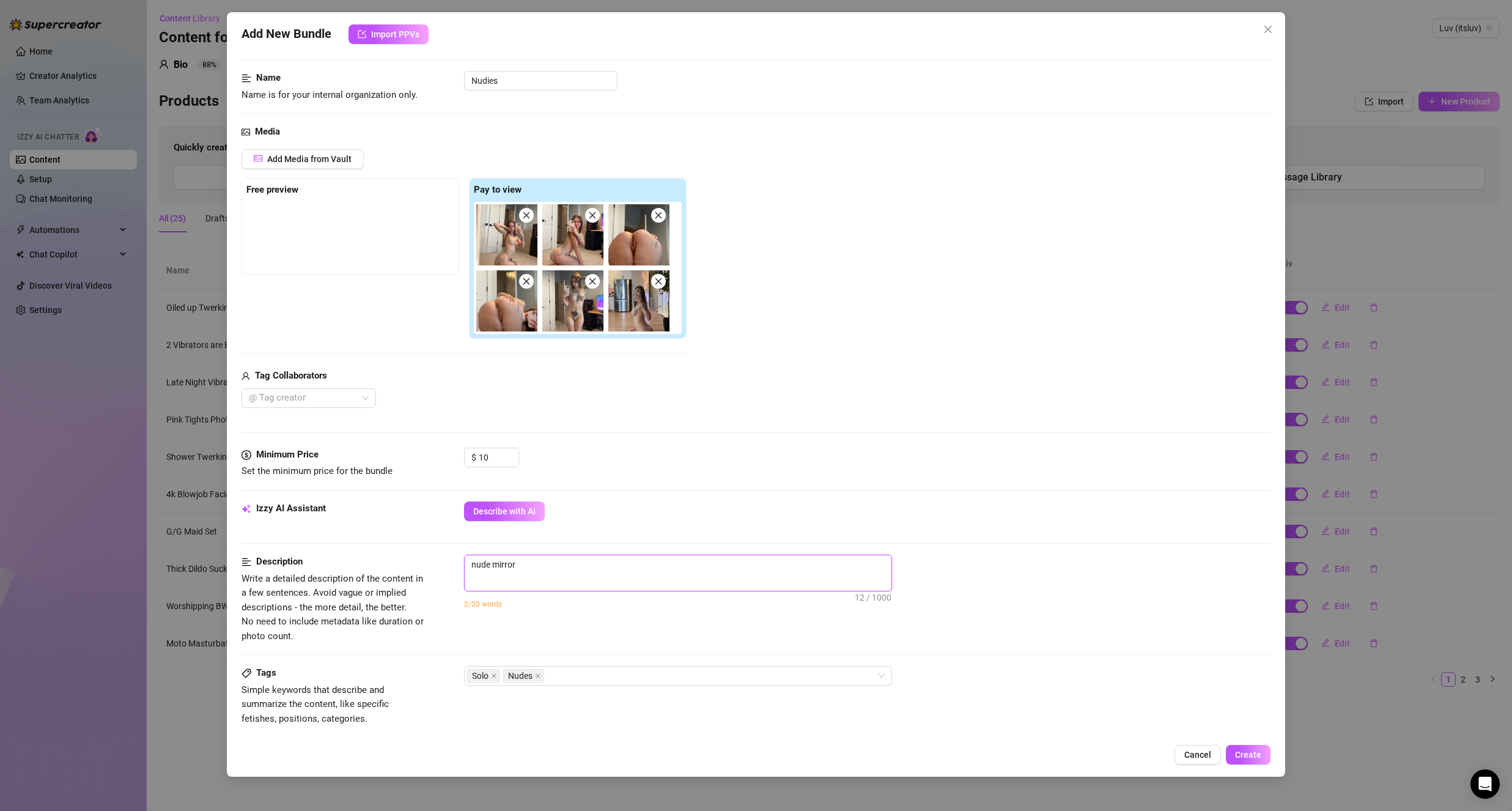
type textarea "nude mirror p"
type textarea "nude mirror ph"
type textarea "nude mirror pho"
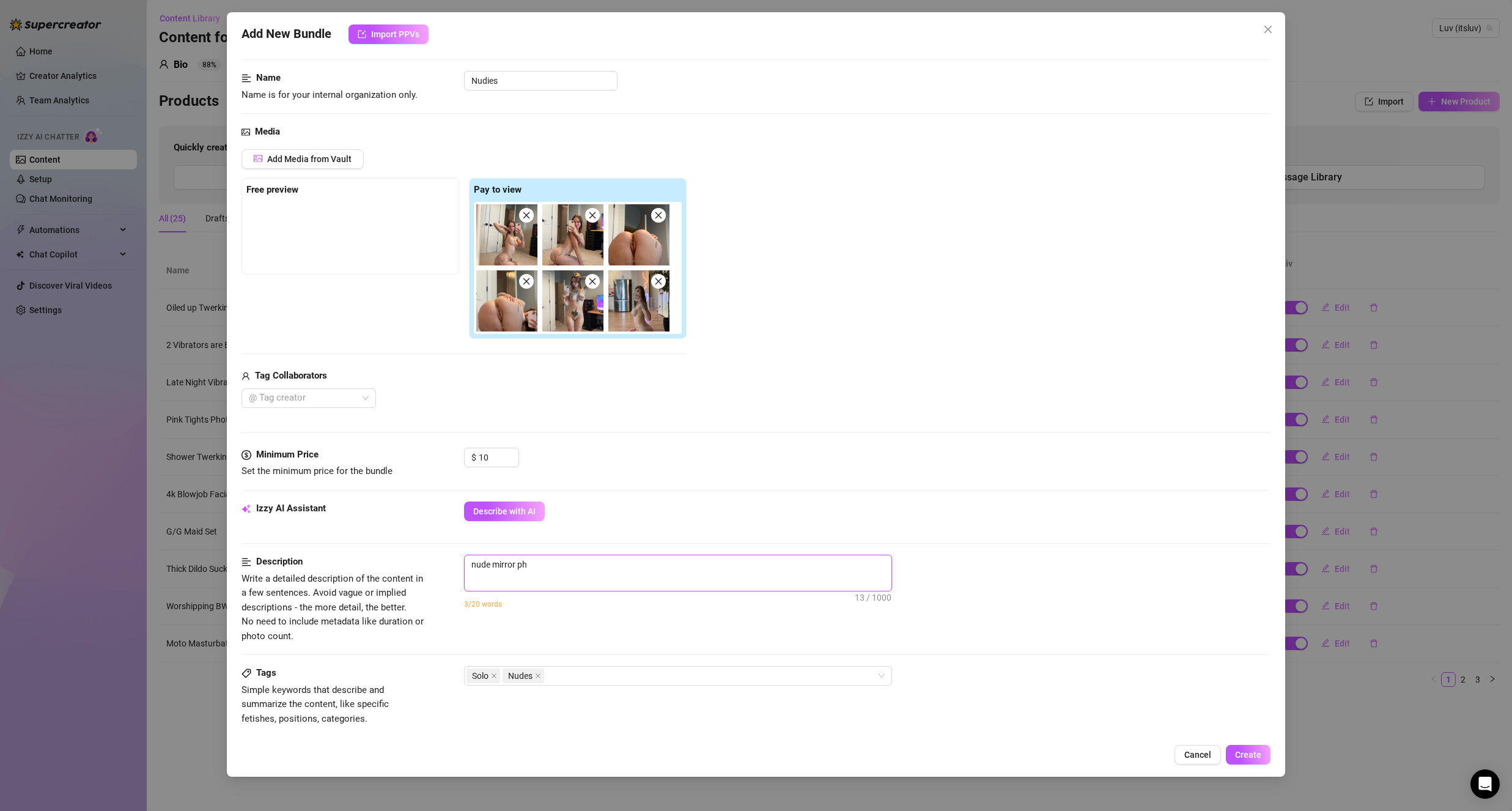
type textarea "nude mirror pho"
type textarea "nude mirror phot"
type textarea "nude mirror photo"
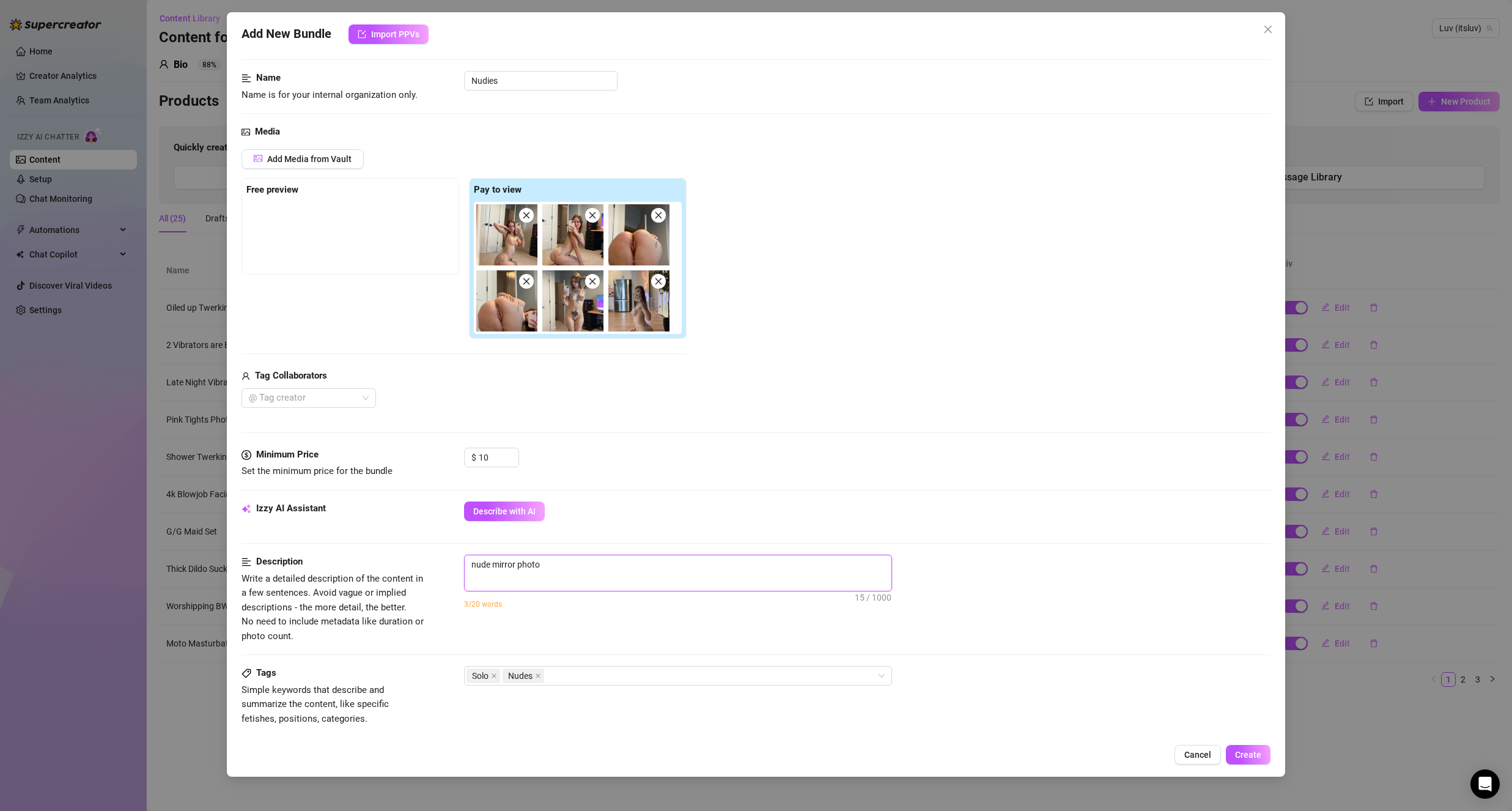
type textarea "nude mirror photos"
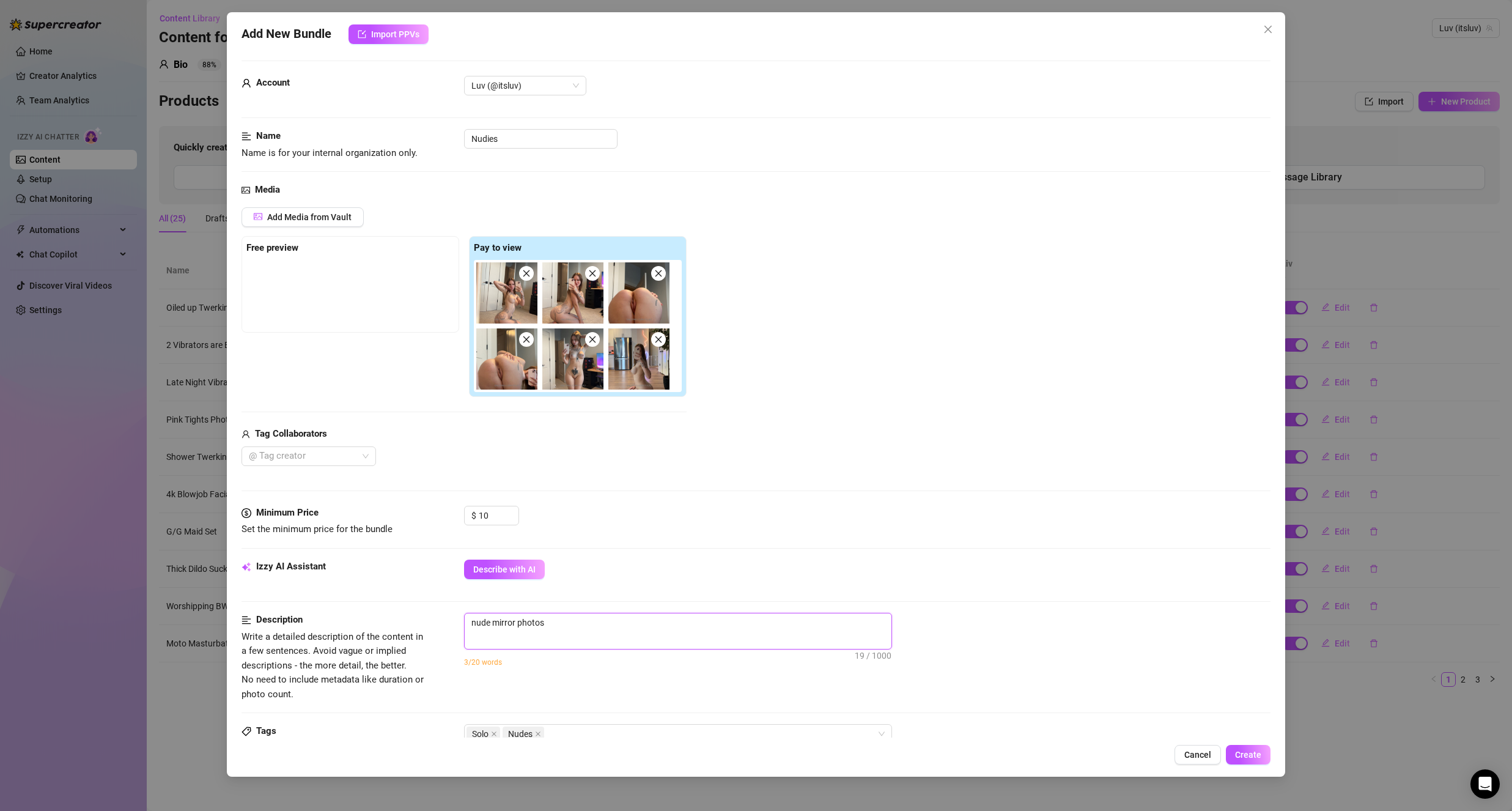
scroll to position [0, 0]
type textarea "nude mirror photos"
click at [563, 636] on span "nude mirror photos 19 / 1000" at bounding box center [678, 634] width 428 height 37
click at [552, 630] on textarea "nude mirror photos" at bounding box center [678, 626] width 427 height 18
type textarea "nude mirror photos s"
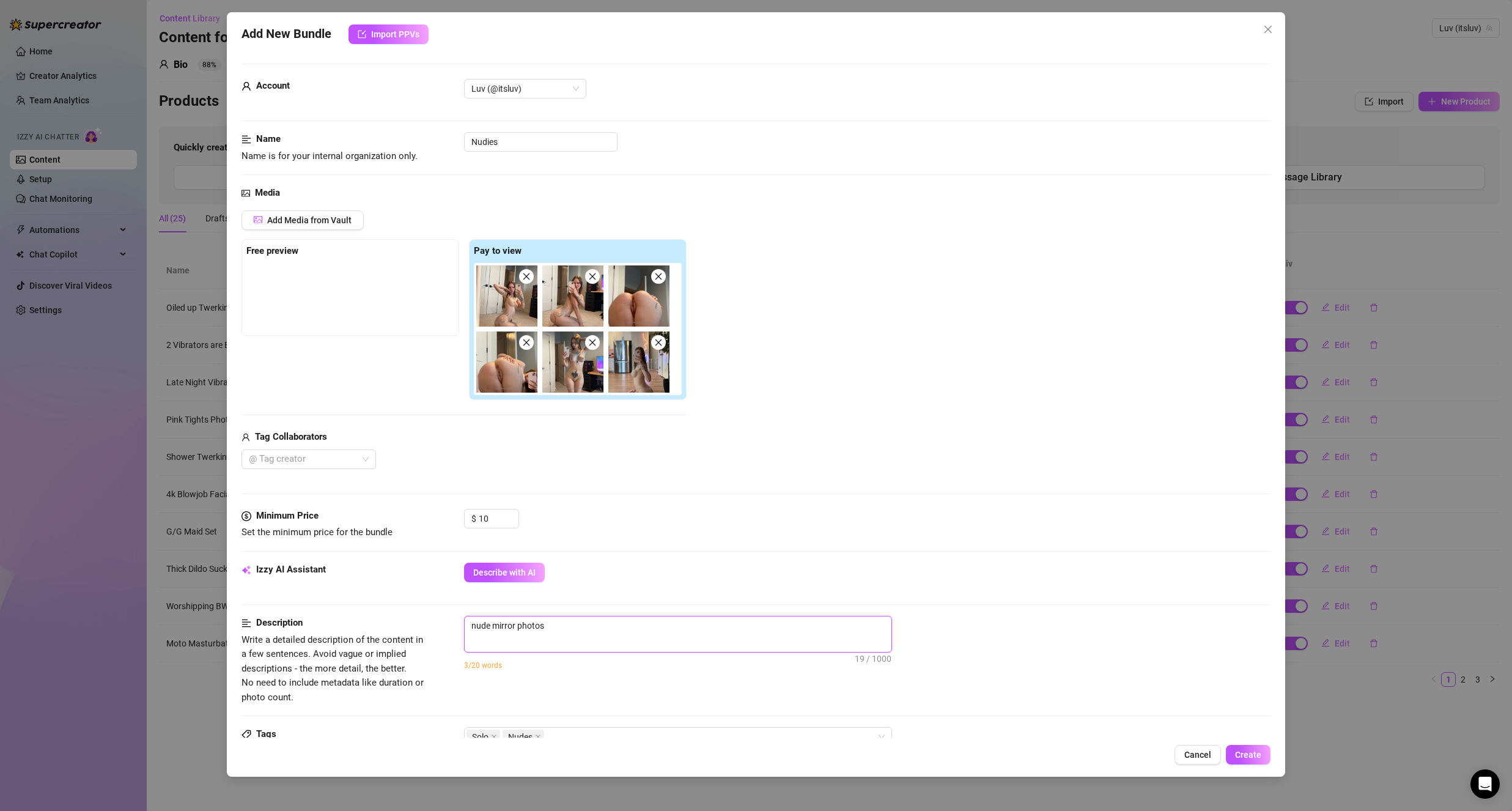
type textarea "nude mirror photos s"
type textarea "nude mirror photos sh"
type textarea "nude mirror photos sho"
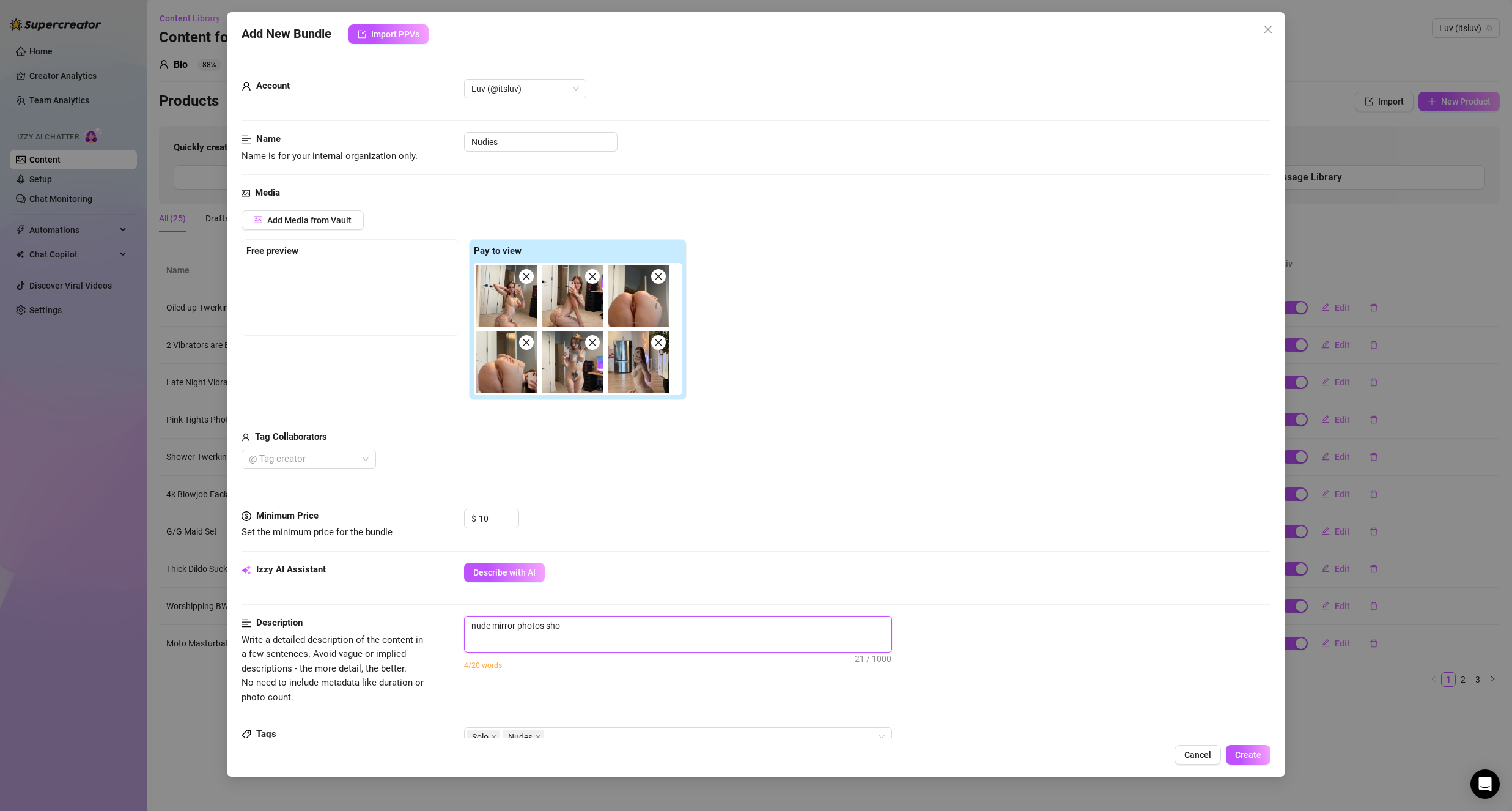
type textarea "nude mirror photos show"
type textarea "nude mirror photos showi"
type textarea "nude mirror photos showin"
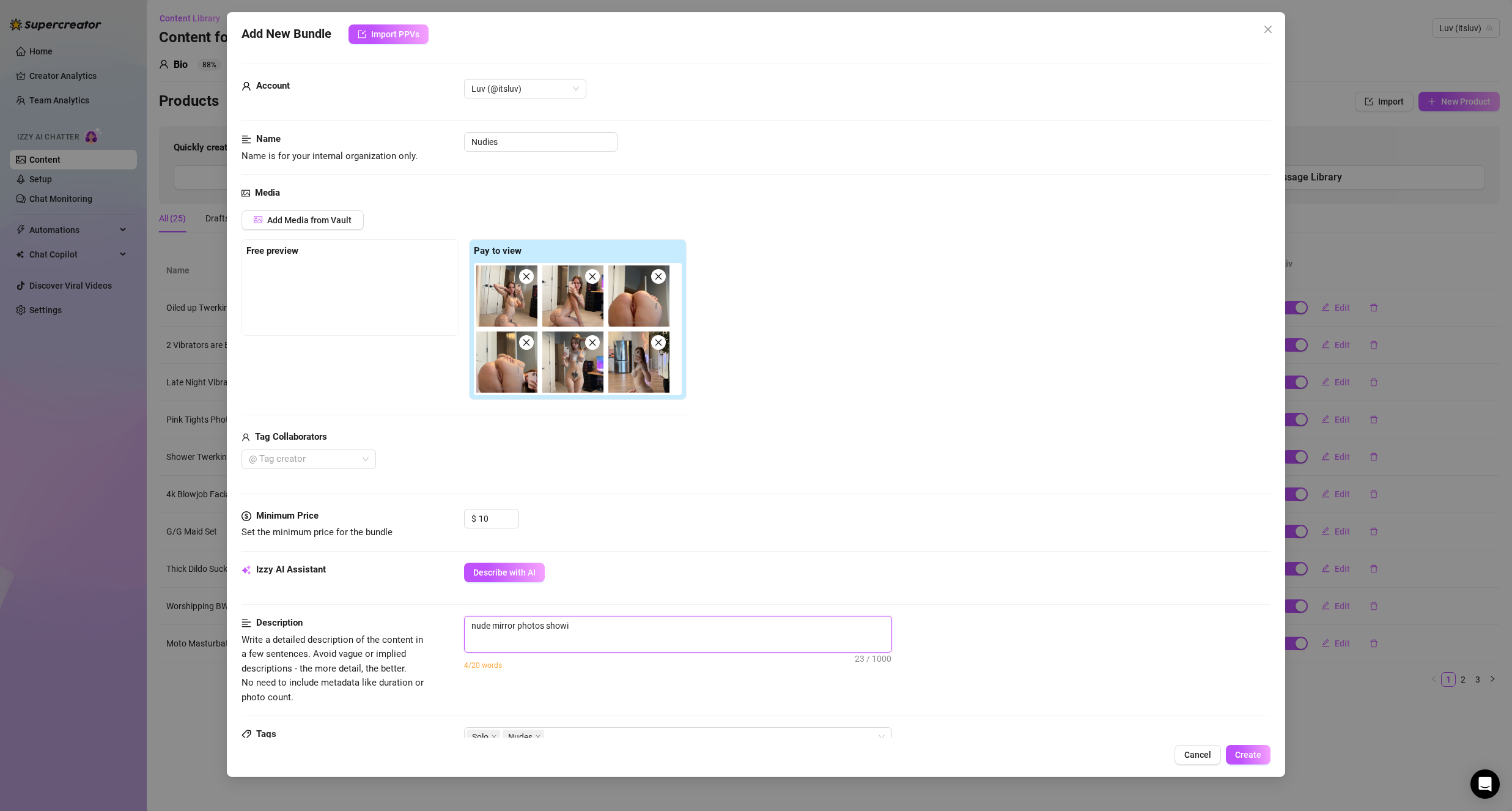
type textarea "nude mirror photos showin"
type textarea "nude mirror photos showing"
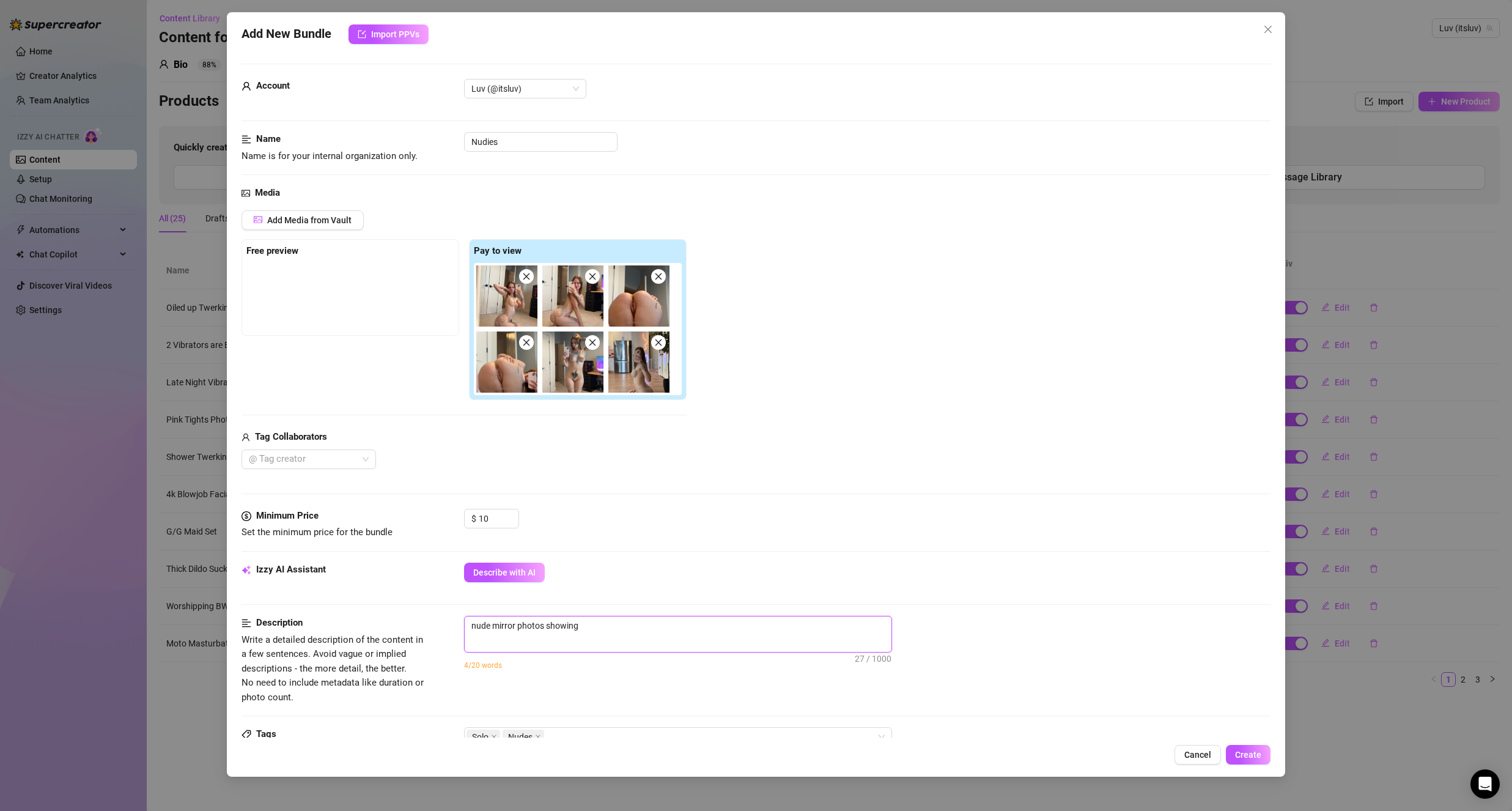
type textarea "nude mirror photos showing m"
type textarea "nude mirror photos showing my"
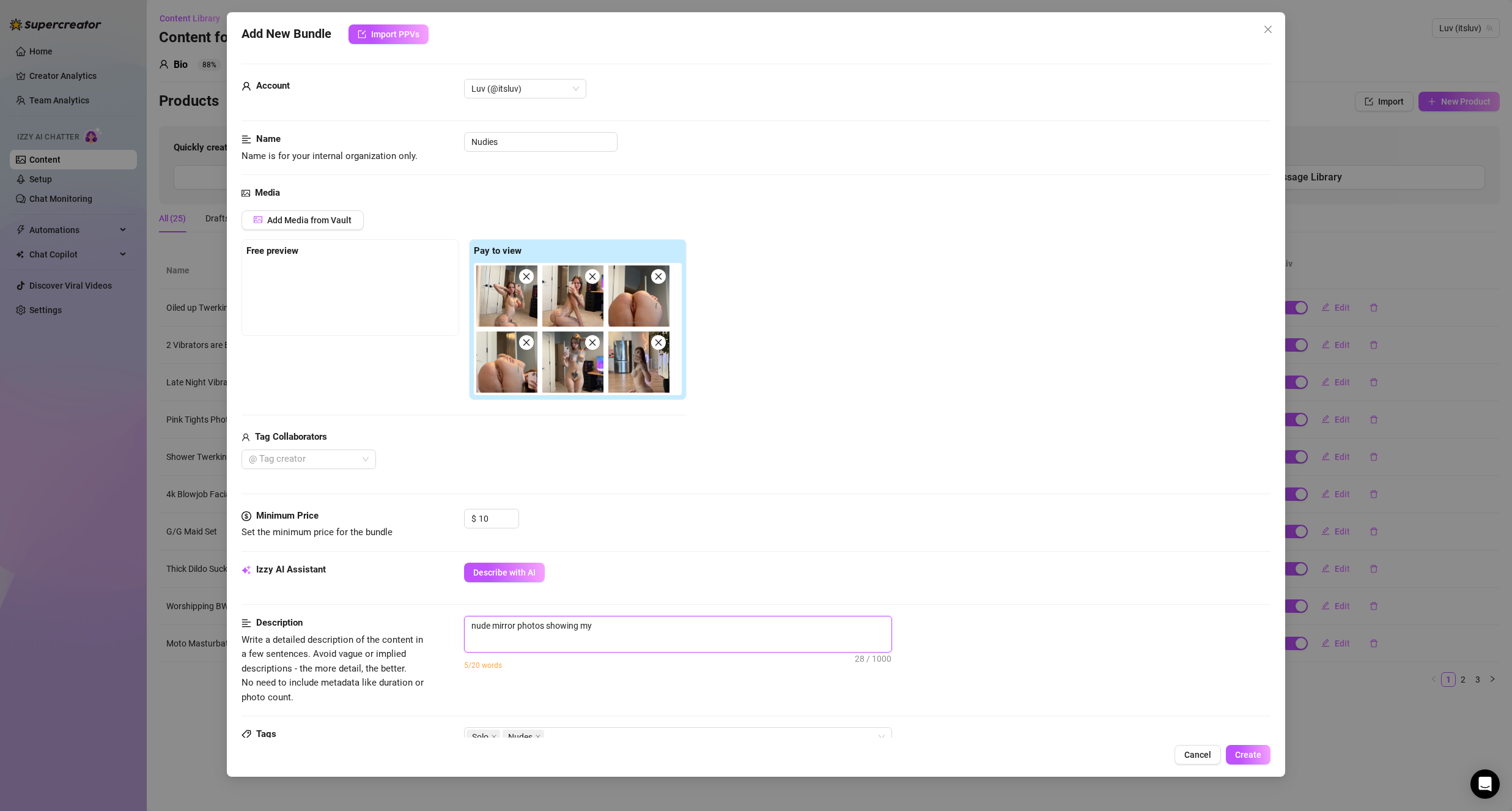
type textarea "nude mirror photos showing my"
type textarea "nude mirror photos showing my b"
type textarea "nude mirror photos showing my bo"
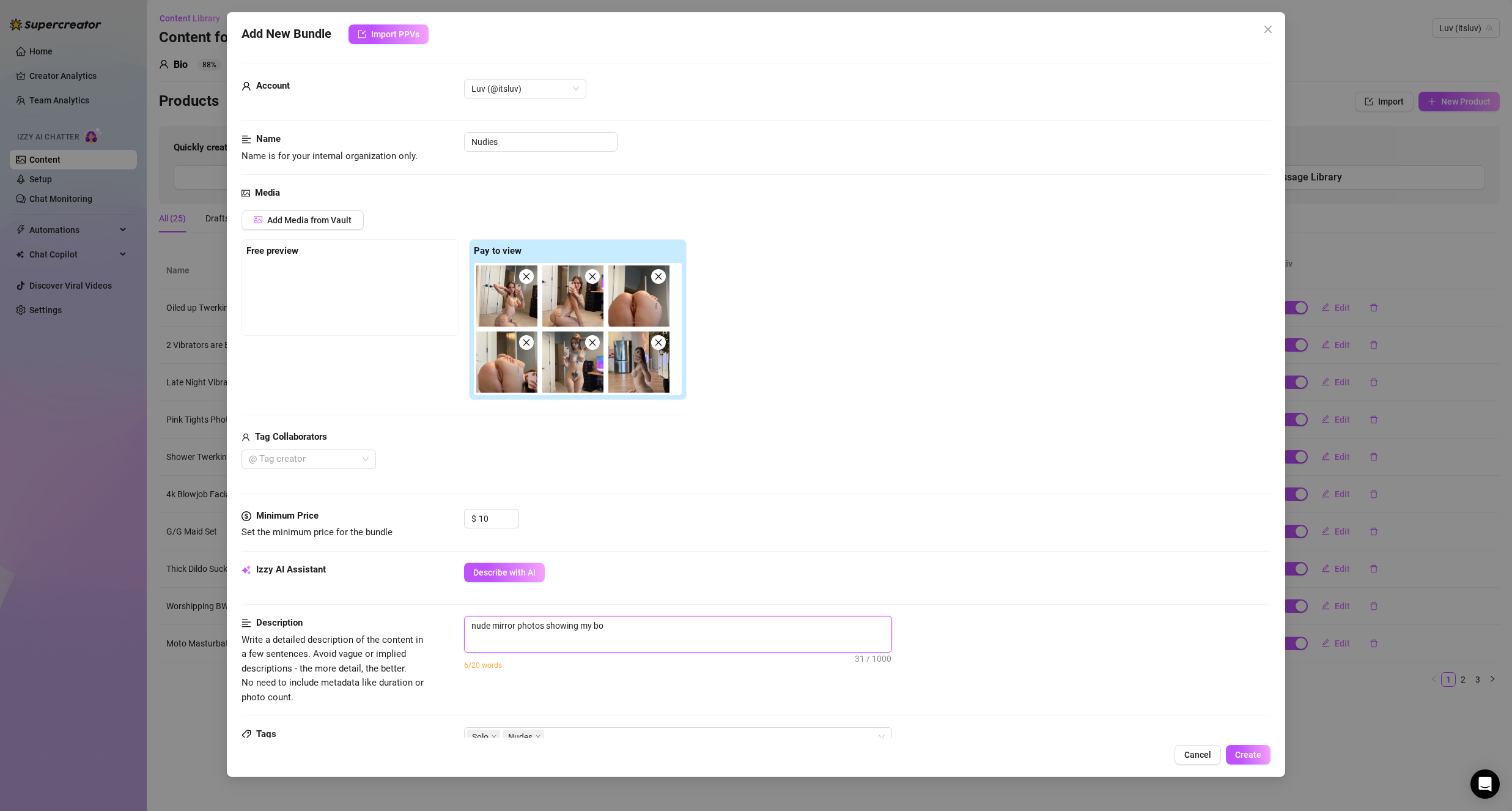
type textarea "nude mirror photos showing my boo"
type textarea "nude mirror photos showing my boob"
type textarea "nude mirror photos showing my boobs"
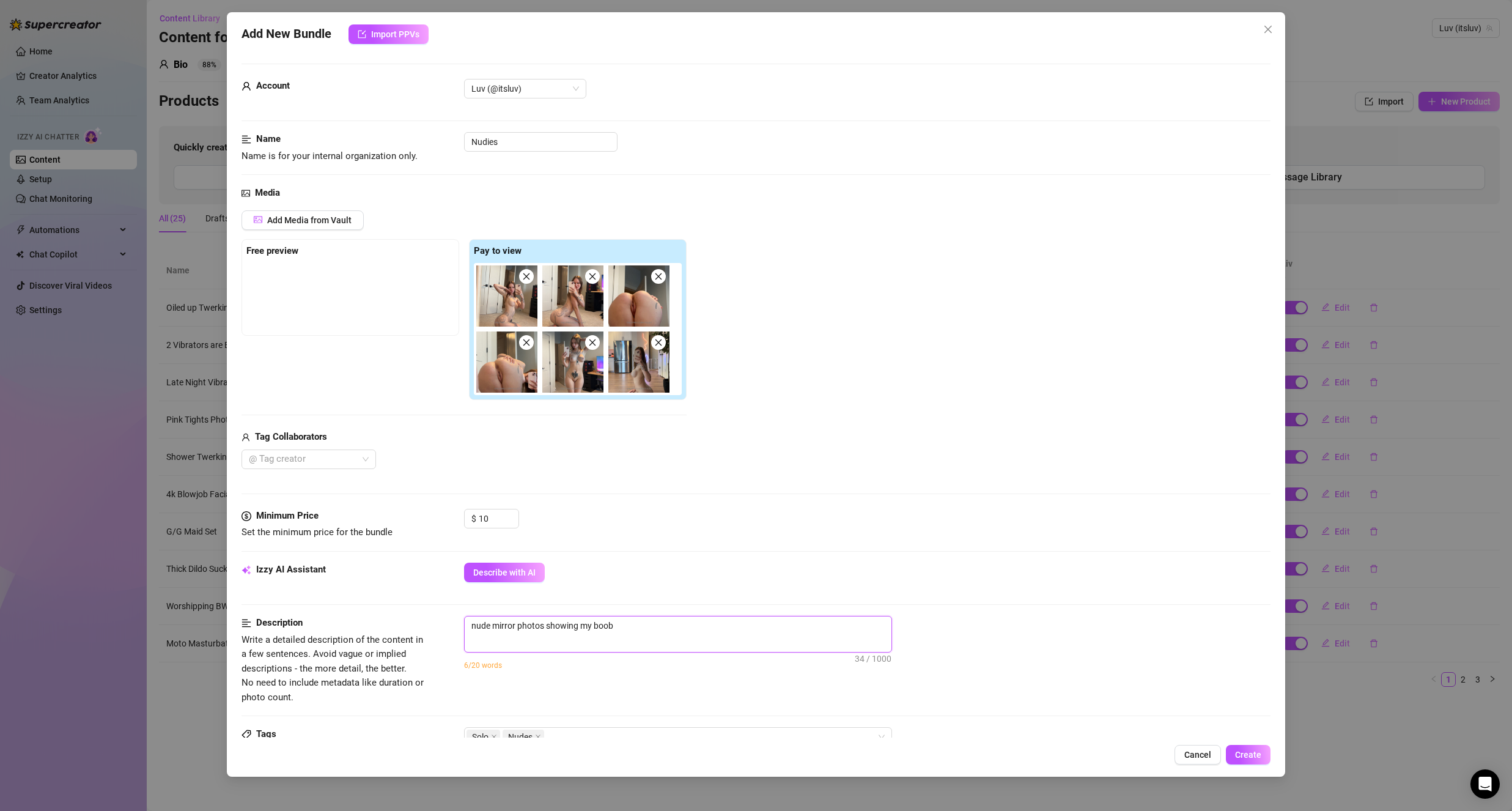
type textarea "nude mirror photos showing my boobs"
type textarea "nude mirror photos showing my boobs a"
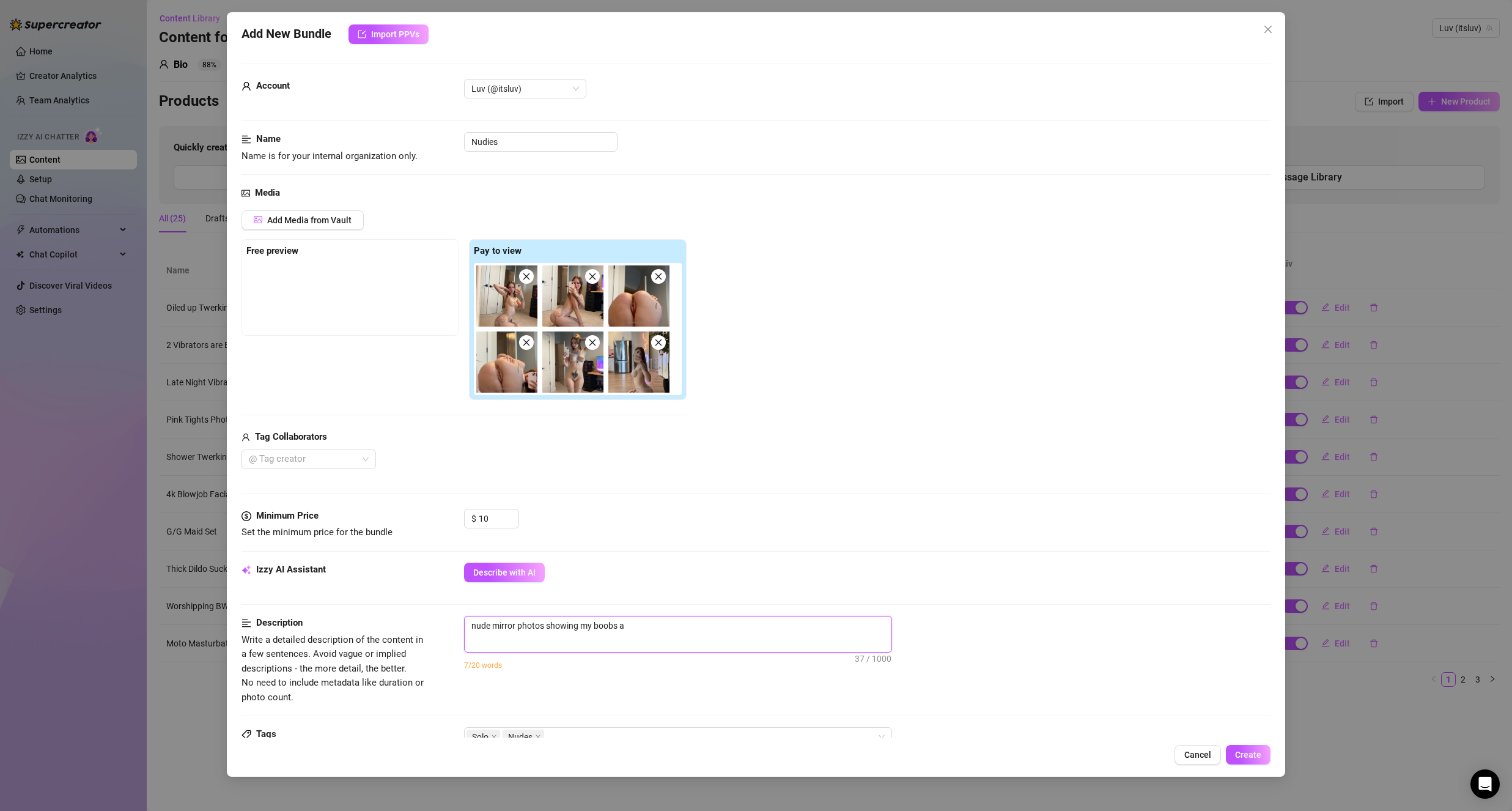
type textarea "nude mirror photos showing my boobs an"
type textarea "nude mirror photos showing my boobs and"
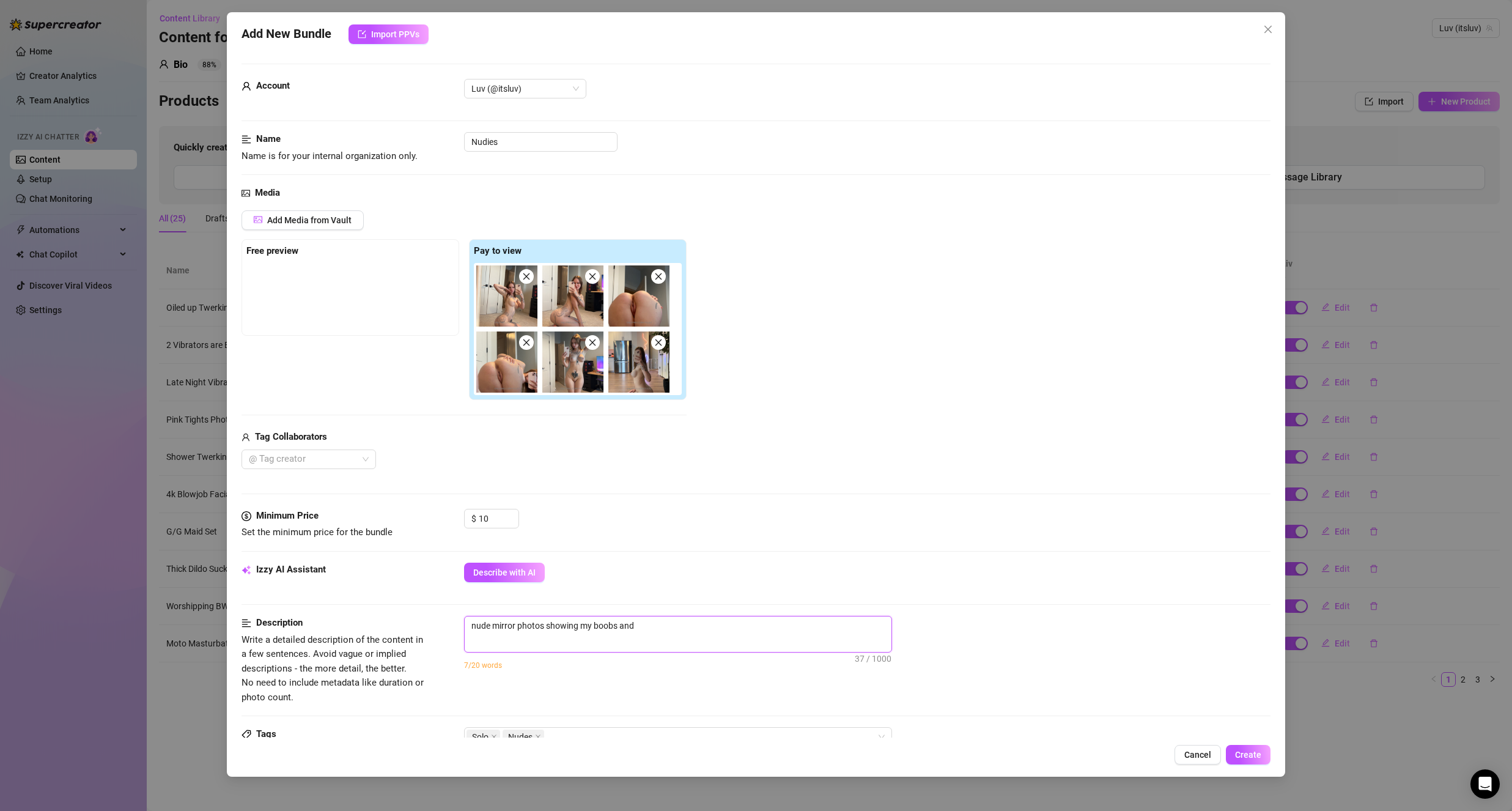
type textarea "nude mirror photos showing my boobs and"
type textarea "nude mirror photos showing my boobs and n"
type textarea "nude mirror photos showing my boobs and ni"
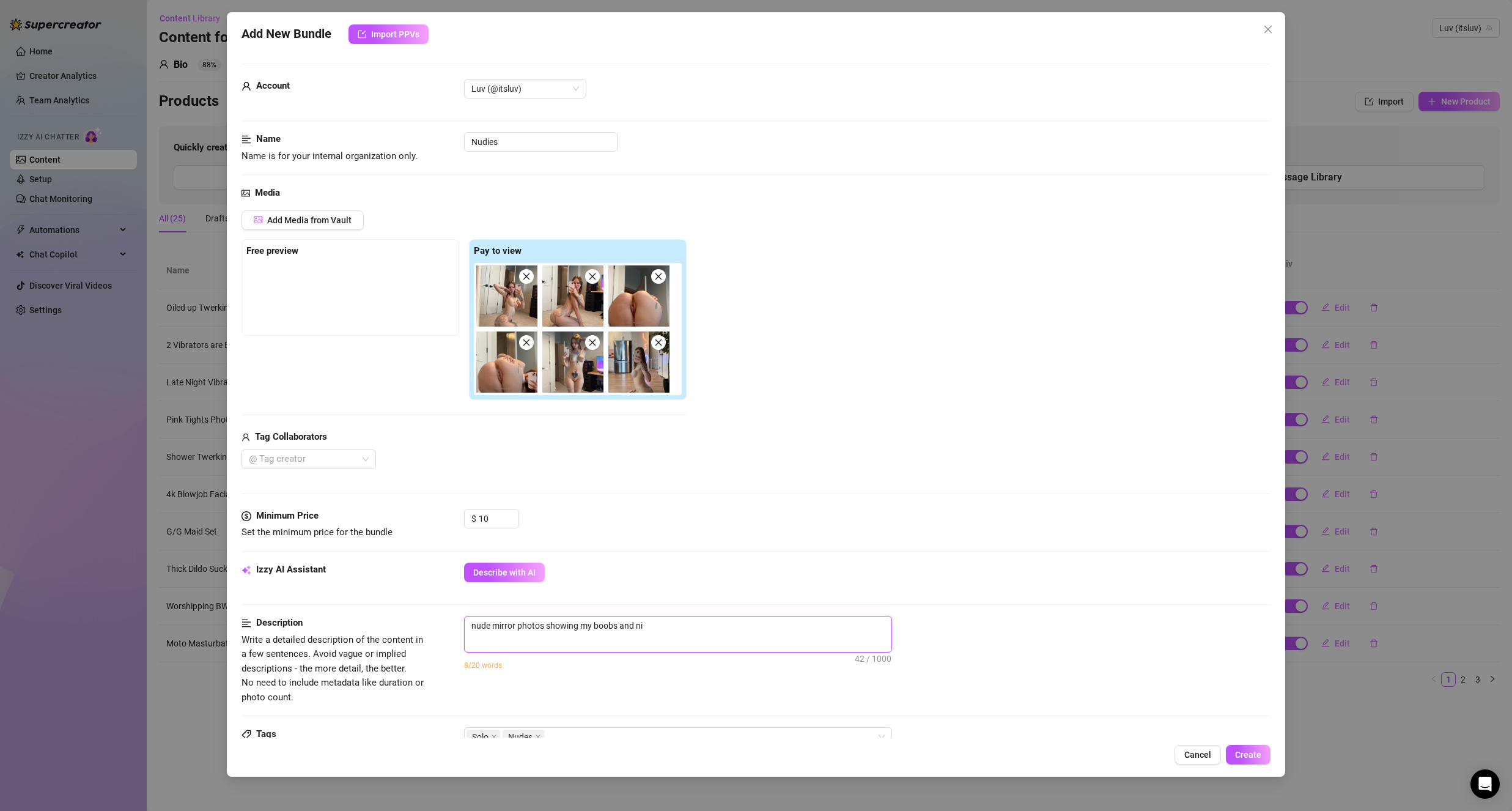
type textarea "nude mirror photos showing my boobs and nip"
type textarea "nude mirror photos showing my boobs and [PERSON_NAME]"
type textarea "nude mirror photos showing my boobs and nippl"
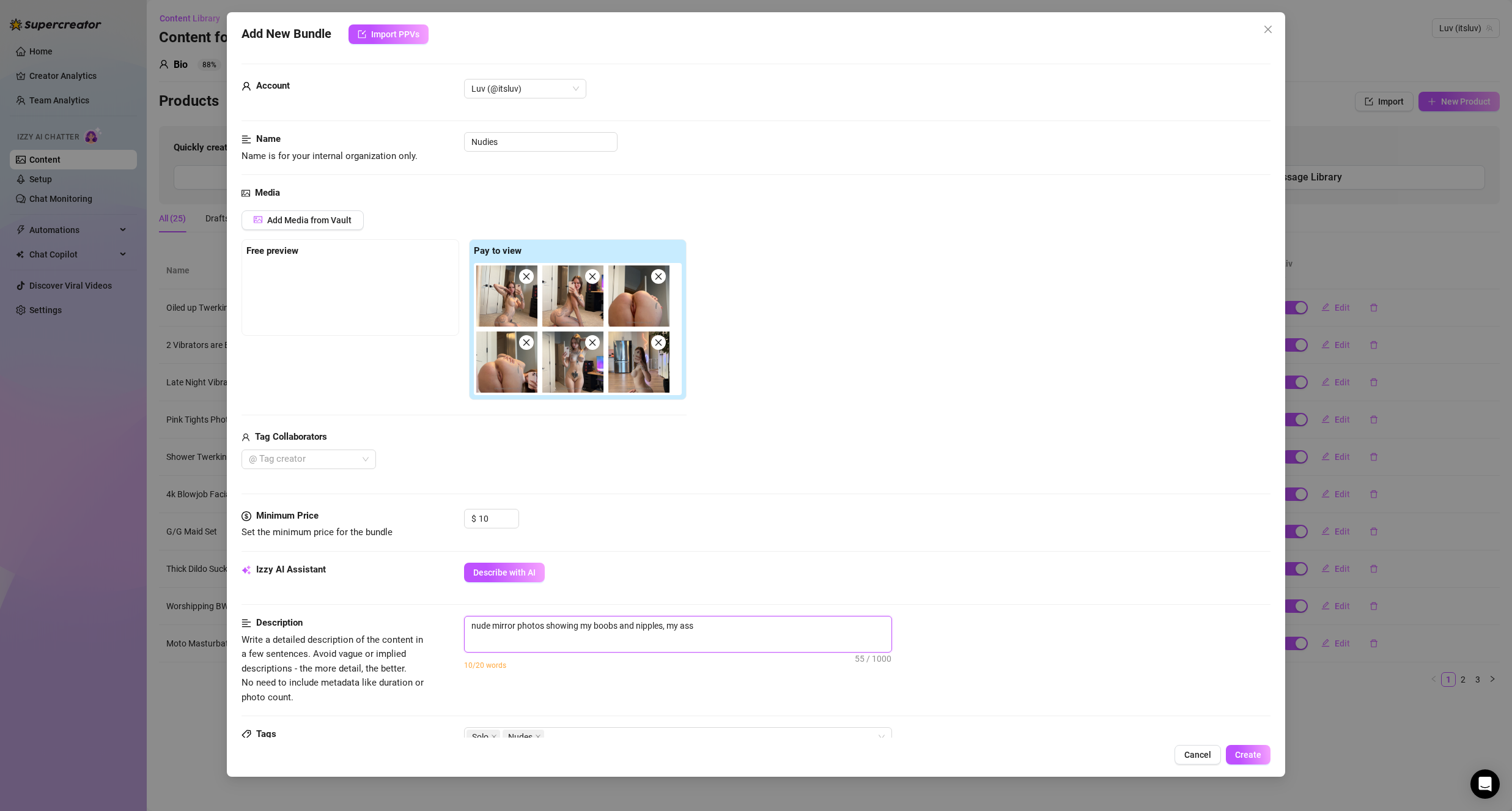
click at [544, 632] on textarea "nude mirror photos showing my boobs and nipples, my ass" at bounding box center [678, 626] width 427 height 18
click at [469, 621] on textarea "nude mirror photos showing my boobs and nipples, my ass" at bounding box center [678, 626] width 427 height 18
click at [599, 623] on textarea "all photos are nude mirror photos showing my boobs and nipples, my ass" at bounding box center [678, 626] width 427 height 18
click at [555, 644] on textarea "all photos are nude mirror photos. I have 3 photos on my knees showing my body …" at bounding box center [678, 632] width 427 height 32
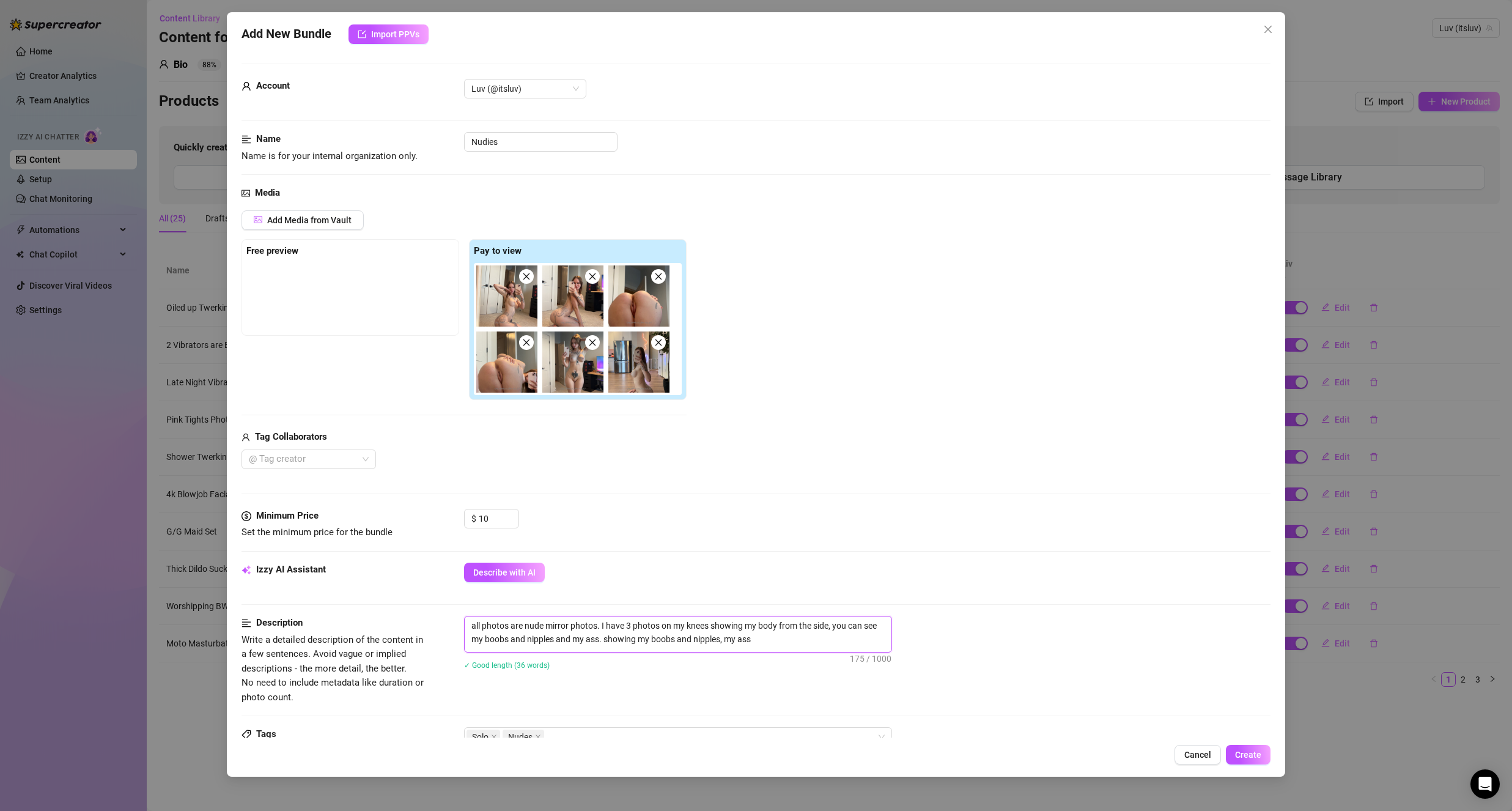
click at [555, 644] on textarea "all photos are nude mirror photos. I have 3 photos on my knees showing my body …" at bounding box center [678, 632] width 427 height 32
click at [633, 640] on textarea "all photos are nude mirror photos. I have 3 photos on my knees showing my body …" at bounding box center [678, 632] width 427 height 32
click at [635, 640] on textarea "all photos are nude mirror photos. I have 3 photos on my knees showing my body …" at bounding box center [678, 632] width 427 height 32
click at [538, 652] on textarea "all photos are nude mirror photos. I have 3 photos on my knees showing my body …" at bounding box center [678, 639] width 427 height 45
drag, startPoint x: 543, startPoint y: 652, endPoint x: 753, endPoint y: 661, distance: 210.2
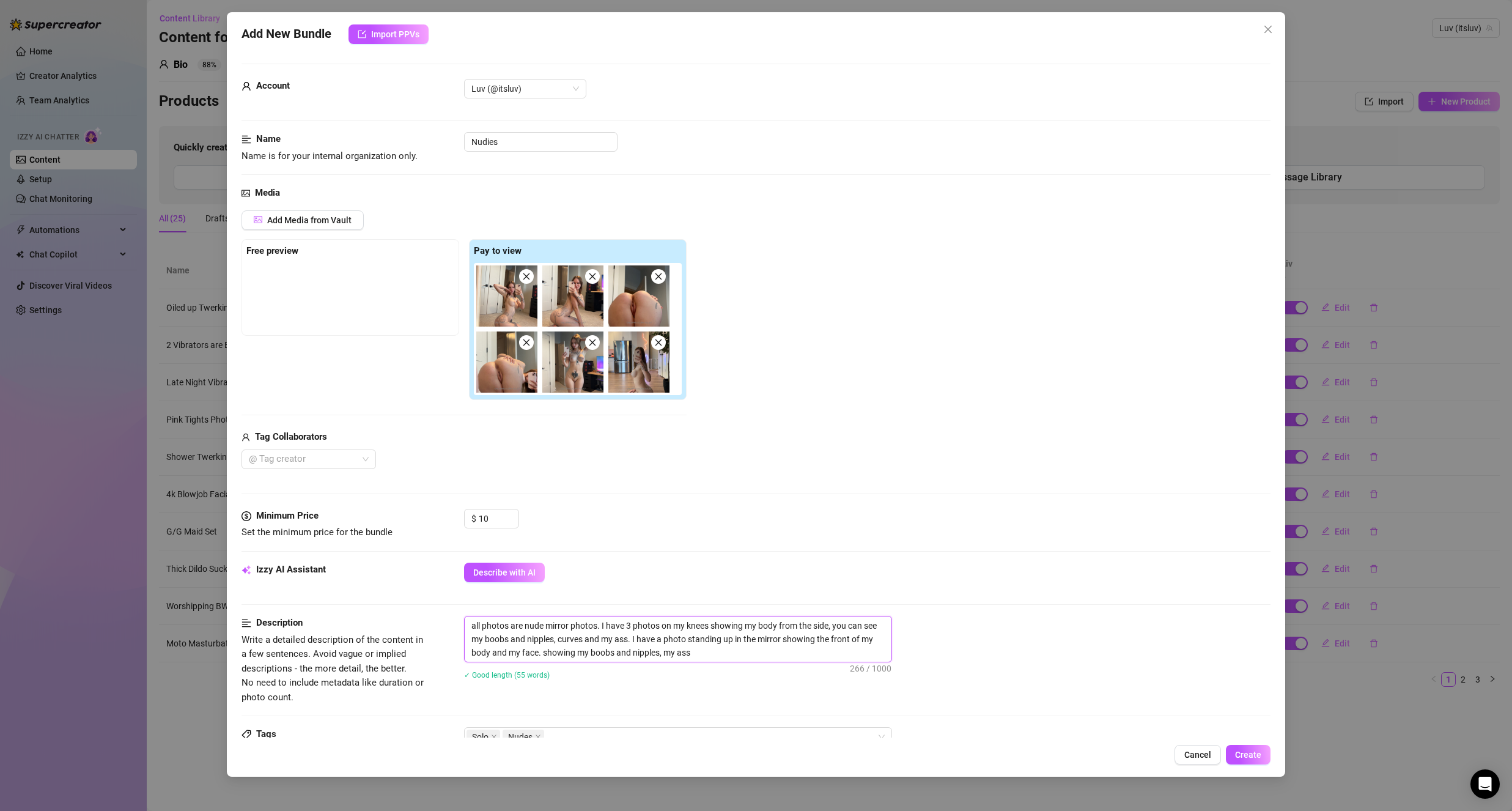
click at [753, 661] on textarea "all photos are nude mirror photos. I have 3 photos on my knees showing my body …" at bounding box center [678, 639] width 427 height 45
click at [756, 656] on textarea "all photos are nude mirror photos. I have 3 photos on my knees showing my body …" at bounding box center [678, 639] width 427 height 45
click at [915, 566] on div "Describe with AI" at bounding box center [867, 572] width 806 height 19
click at [471, 142] on input "Nudies" at bounding box center [540, 142] width 153 height 19
click at [552, 215] on div "Add Media from Vault" at bounding box center [464, 224] width 445 height 28
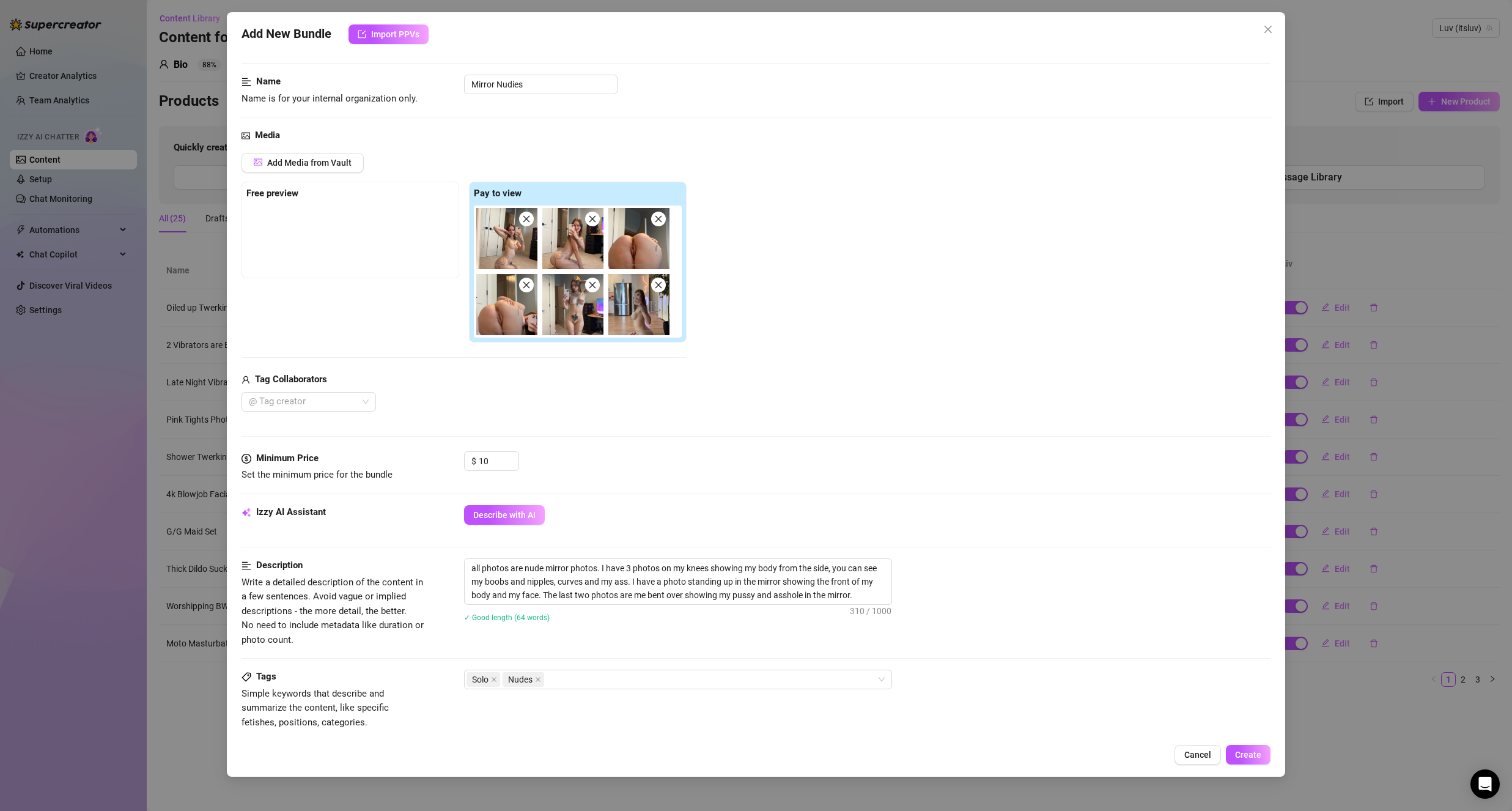
scroll to position [37, 0]
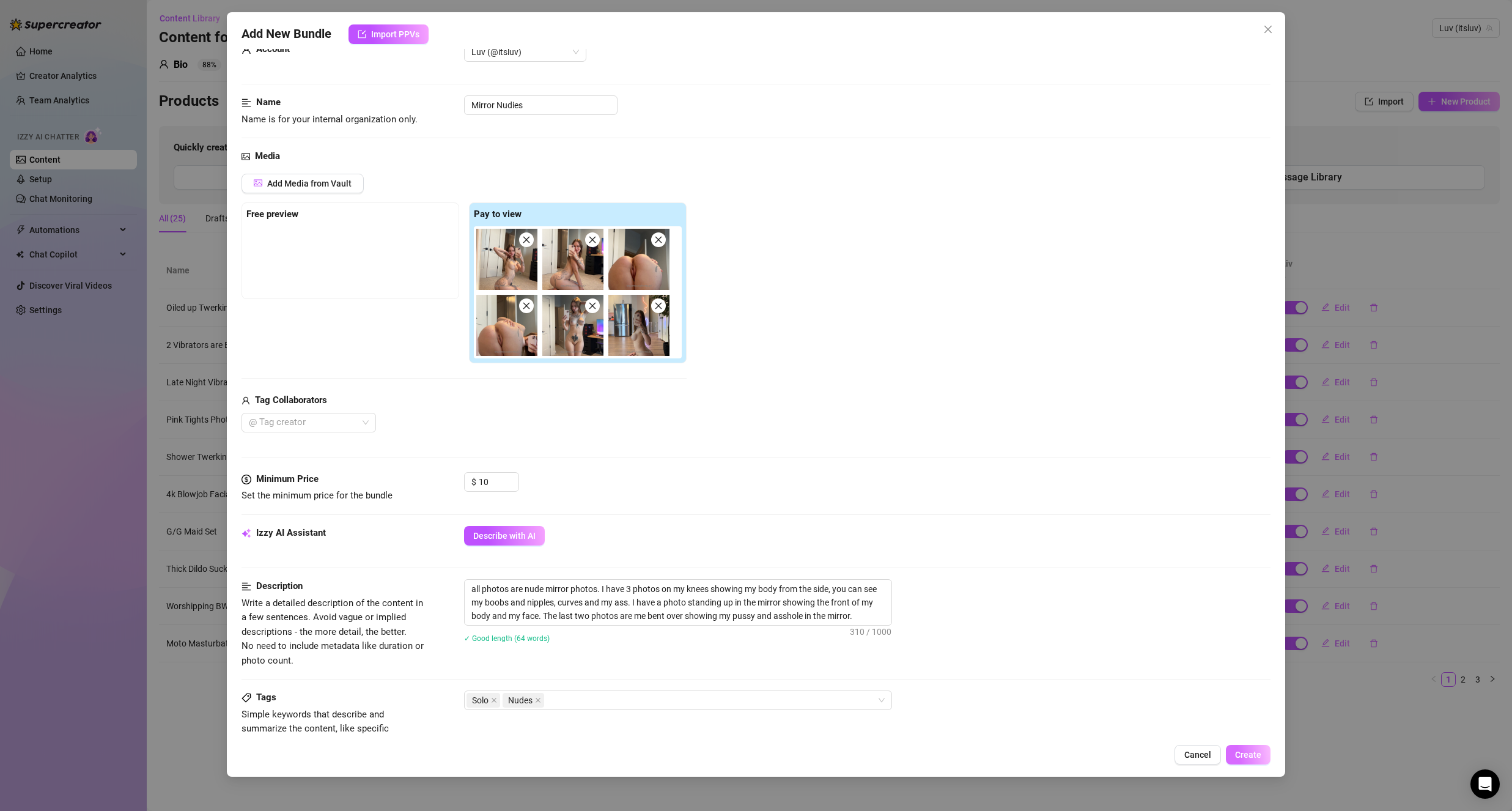
click at [1237, 759] on button "Create" at bounding box center [1248, 754] width 45 height 19
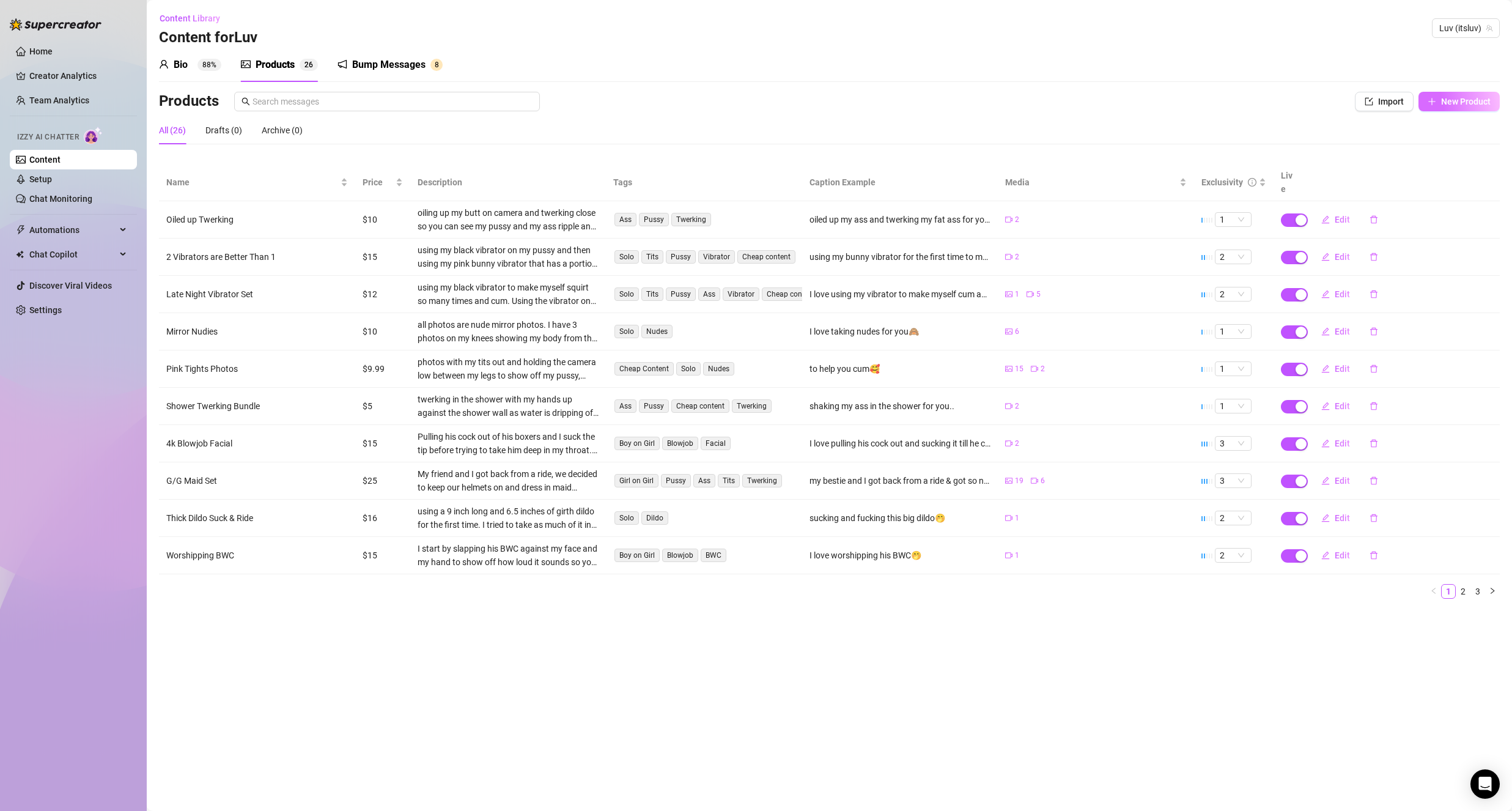
click at [1445, 98] on span "New Product" at bounding box center [1466, 102] width 49 height 10
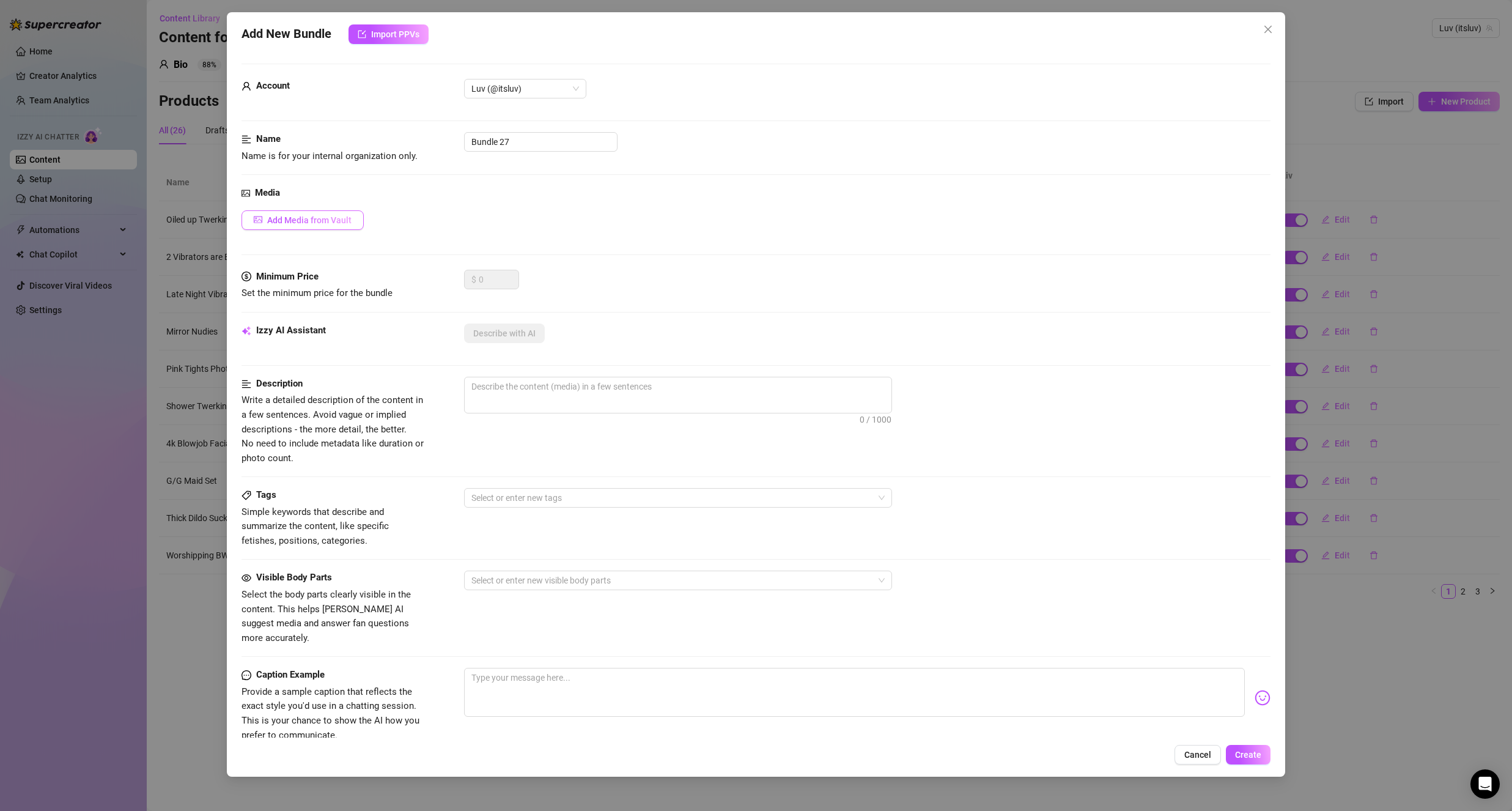
click at [359, 222] on button "Add Media from Vault" at bounding box center [302, 219] width 122 height 19
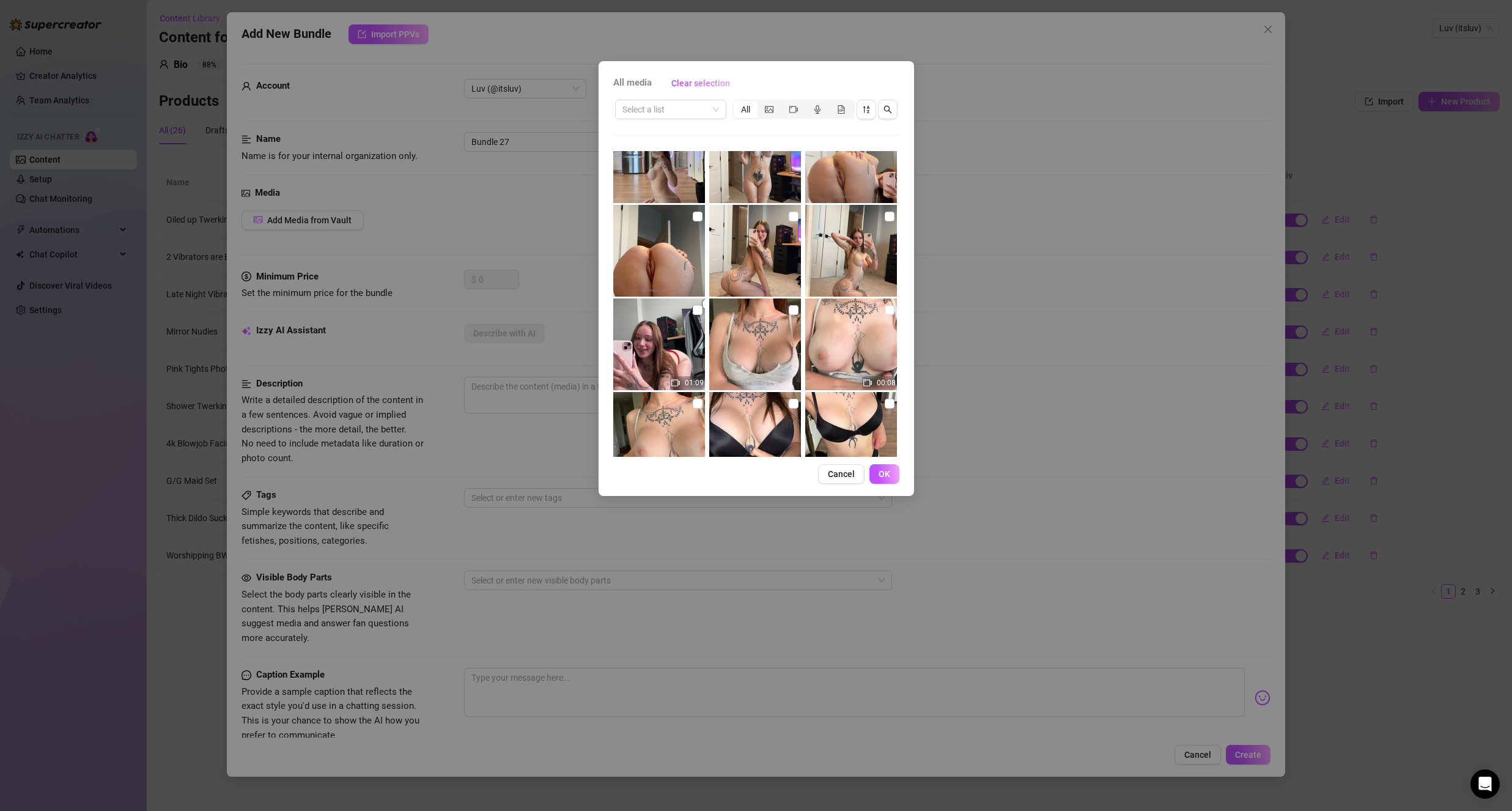
scroll to position [122, 0]
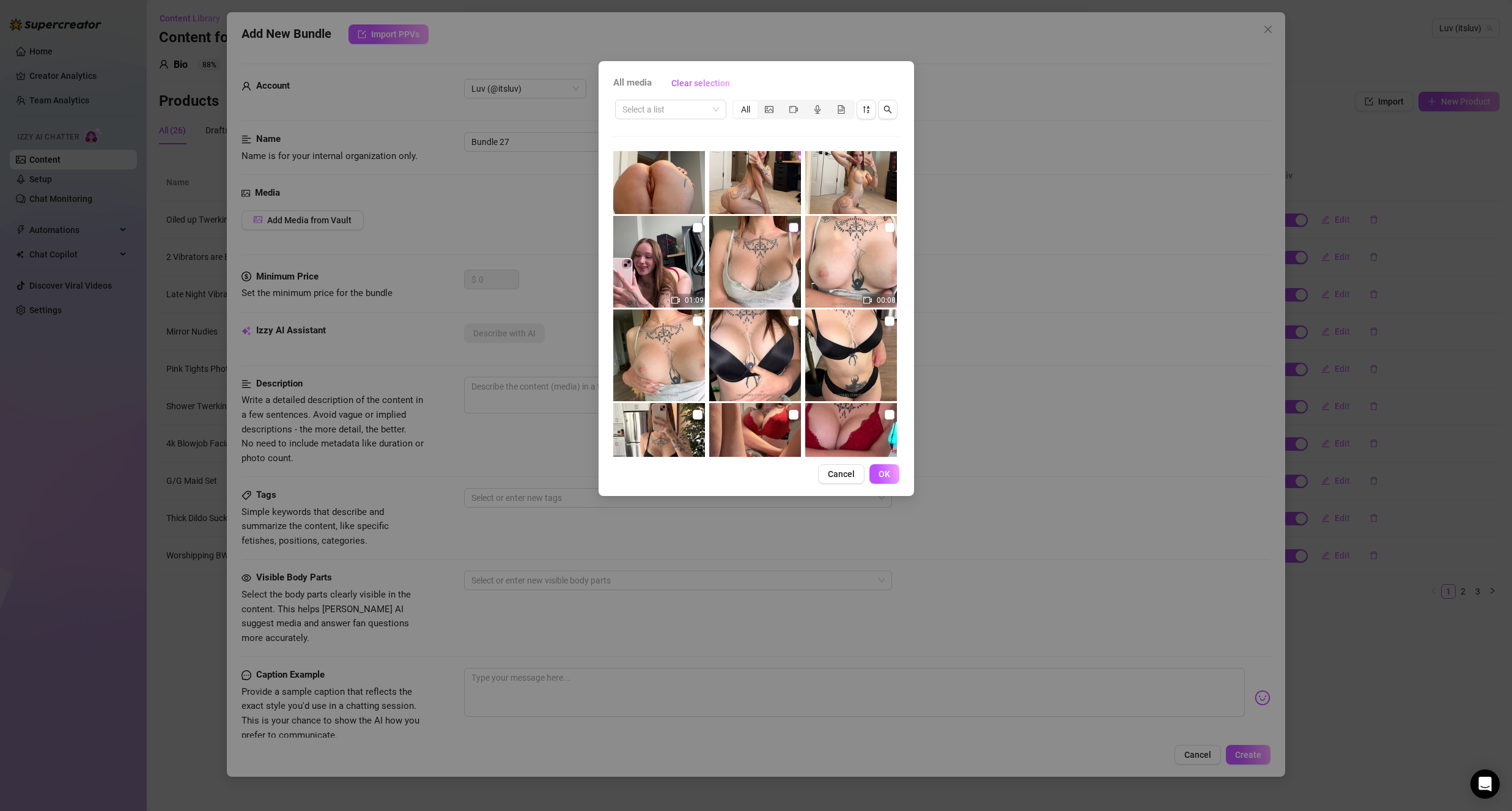
click at [789, 228] on input "checkbox" at bounding box center [793, 227] width 10 height 10
click at [885, 226] on input "checkbox" at bounding box center [890, 227] width 10 height 10
drag, startPoint x: 692, startPoint y: 326, endPoint x: 696, endPoint y: 332, distance: 7.2
click at [693, 326] on label at bounding box center [697, 320] width 10 height 13
click at [693, 326] on input "checkbox" at bounding box center [697, 321] width 10 height 10
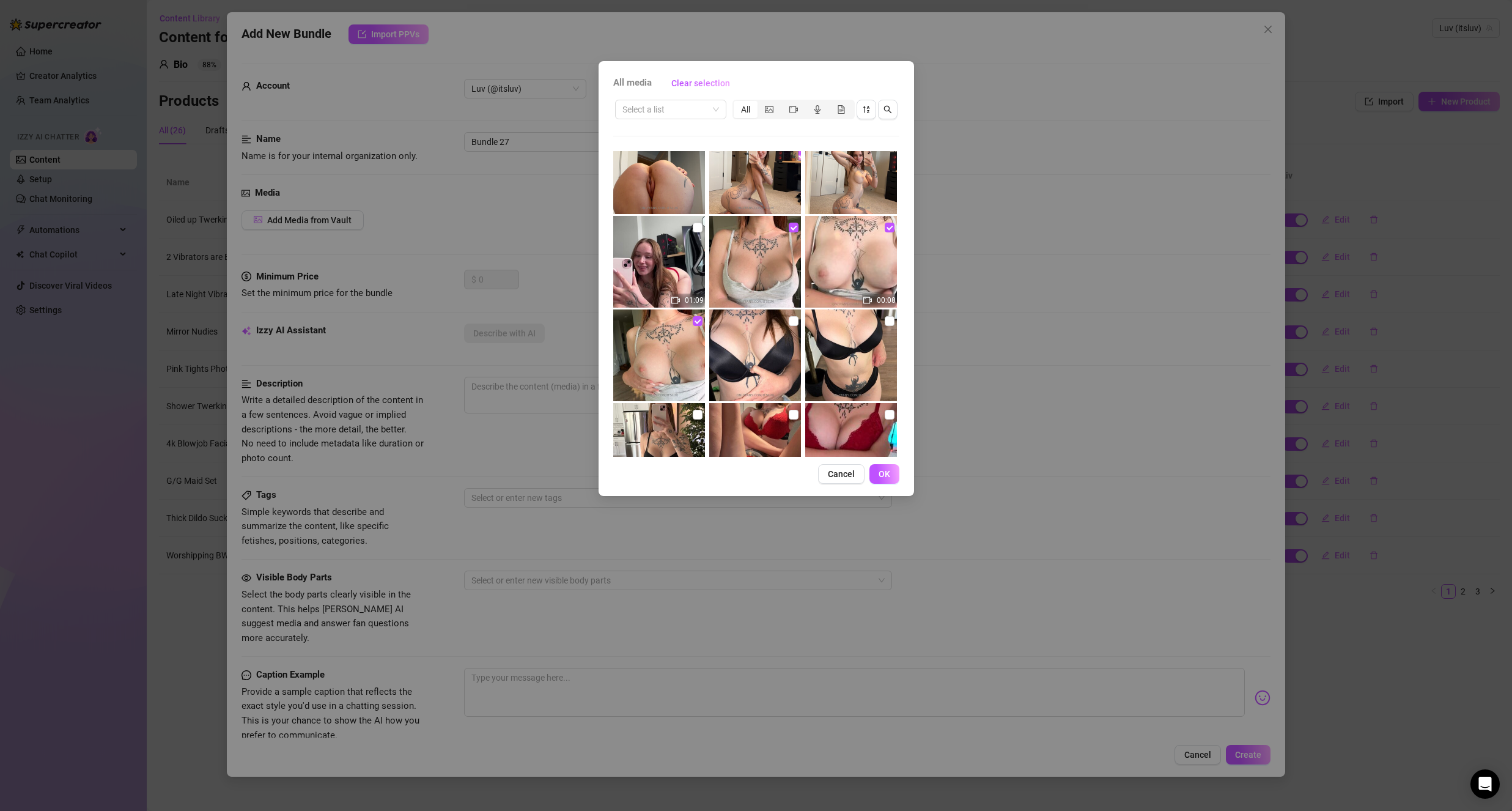
click at [877, 478] on button "OK" at bounding box center [884, 473] width 30 height 19
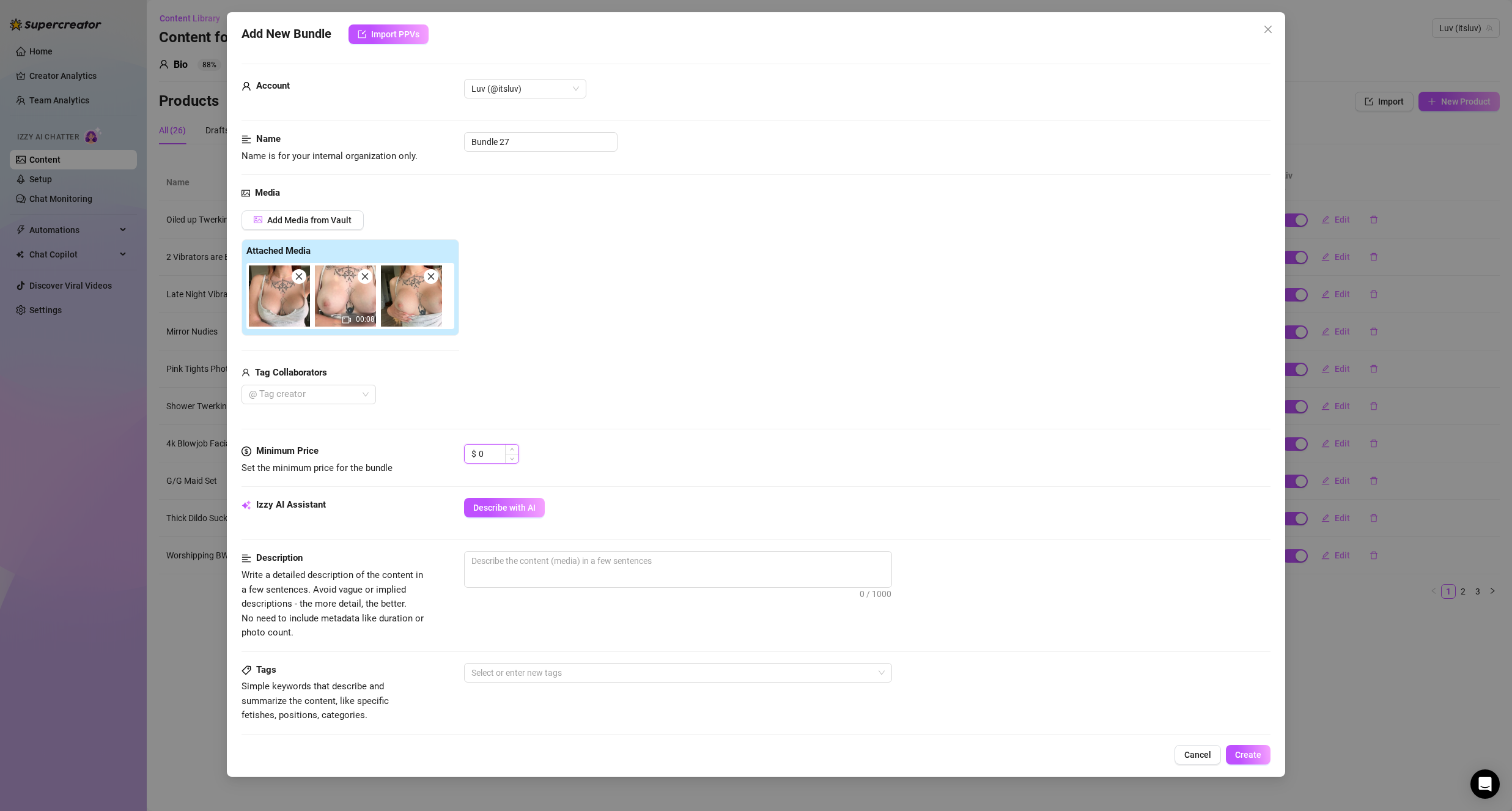
click at [493, 456] on input "0" at bounding box center [499, 454] width 40 height 18
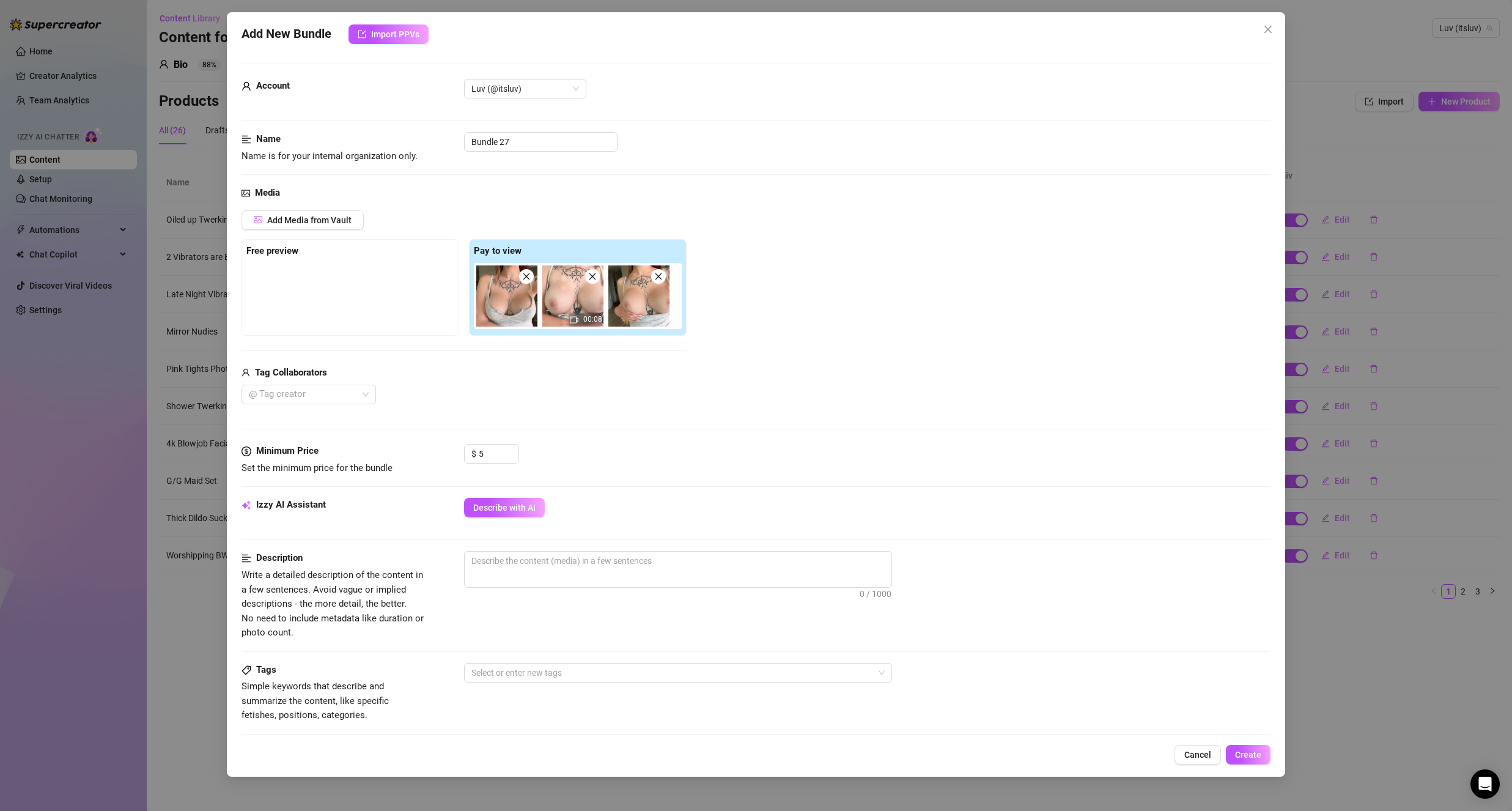
click at [534, 385] on div "@ Tag creator" at bounding box center [464, 394] width 445 height 19
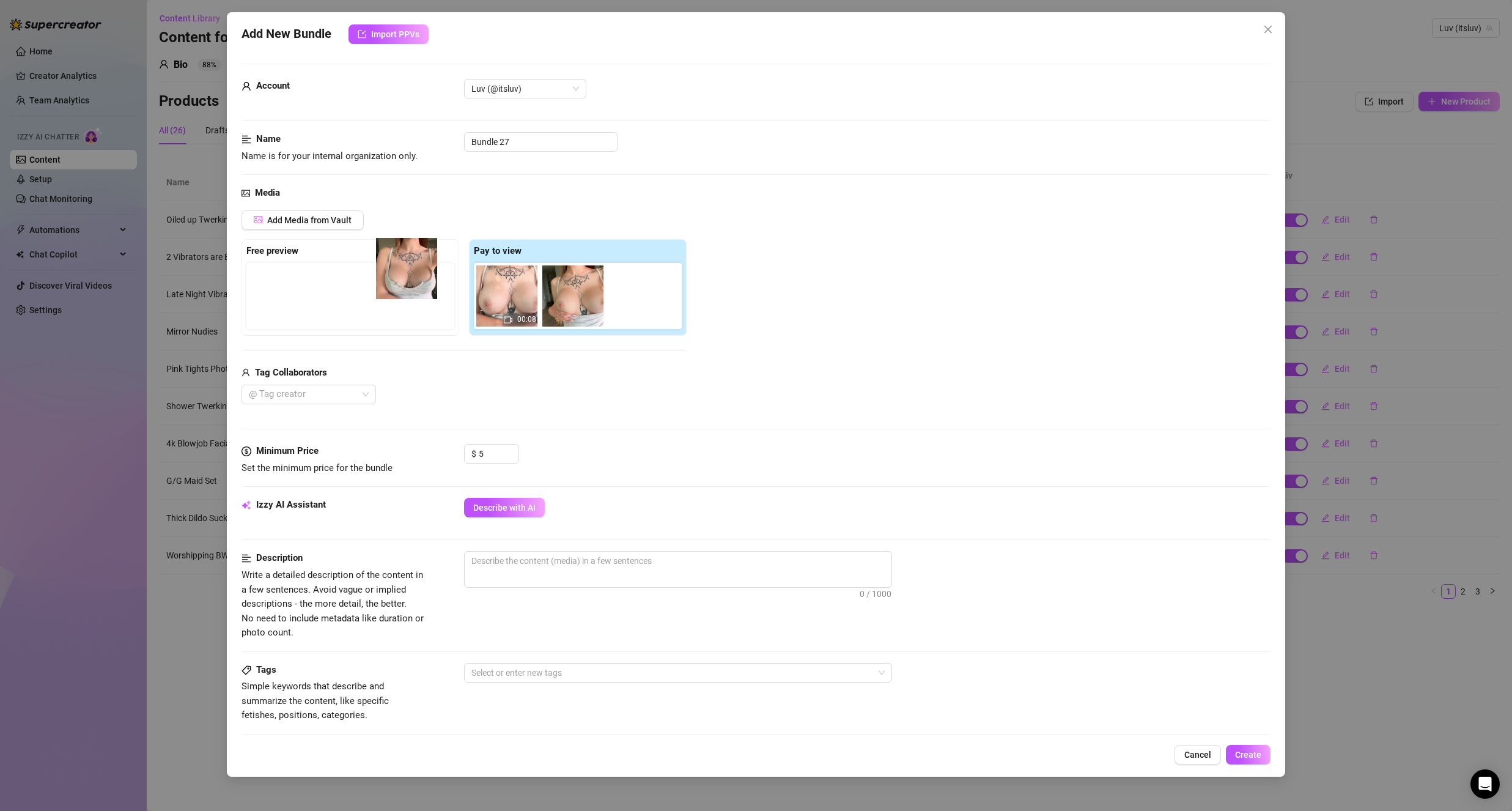
drag, startPoint x: 503, startPoint y: 315, endPoint x: 367, endPoint y: 288, distance: 138.7
click at [367, 288] on div "Free preview Pay to view 00:08" at bounding box center [464, 288] width 445 height 97
click at [528, 143] on input "Bundle 27" at bounding box center [540, 142] width 153 height 19
click at [529, 143] on input "Bundle 27" at bounding box center [540, 142] width 153 height 19
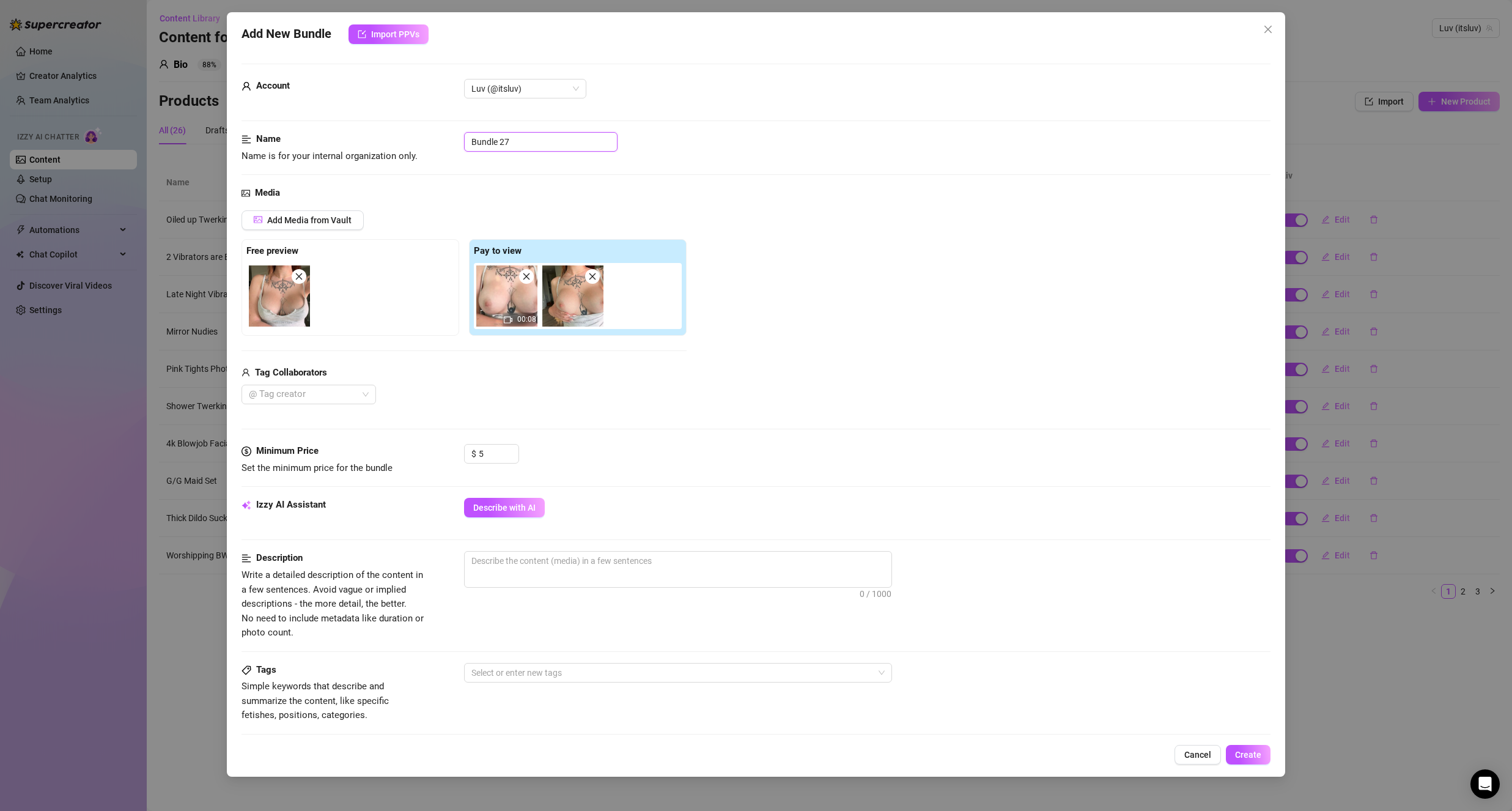
click at [529, 143] on input "Bundle 27" at bounding box center [540, 142] width 153 height 19
click at [594, 208] on div "Media Add Media from Vault Free preview Pay to view 00:08 Tag Collaborators @ T…" at bounding box center [756, 315] width 1029 height 258
drag, startPoint x: 577, startPoint y: 310, endPoint x: 524, endPoint y: 299, distance: 54.1
click at [524, 299] on div "00:08" at bounding box center [580, 296] width 213 height 66
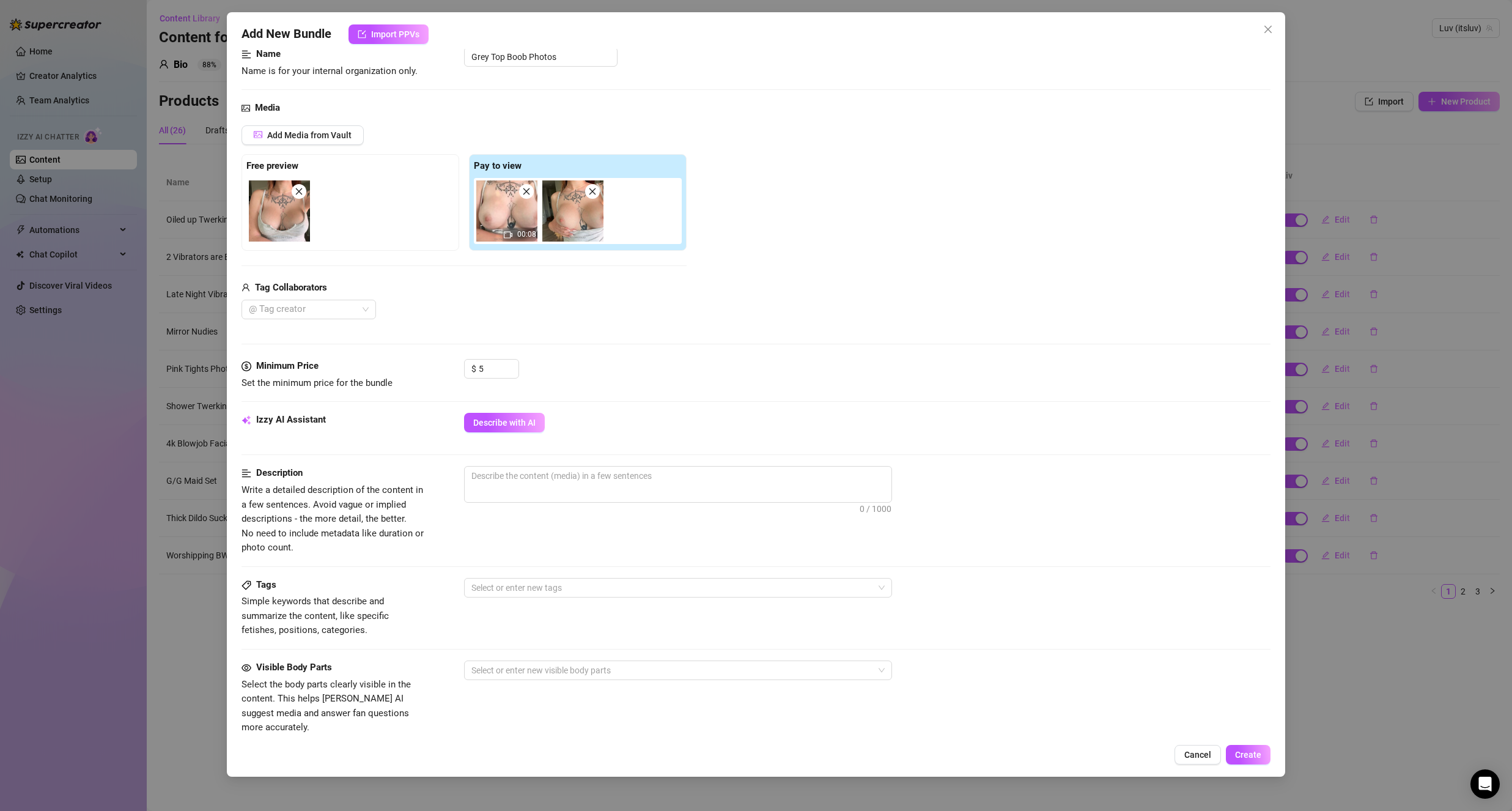
scroll to position [183, 0]
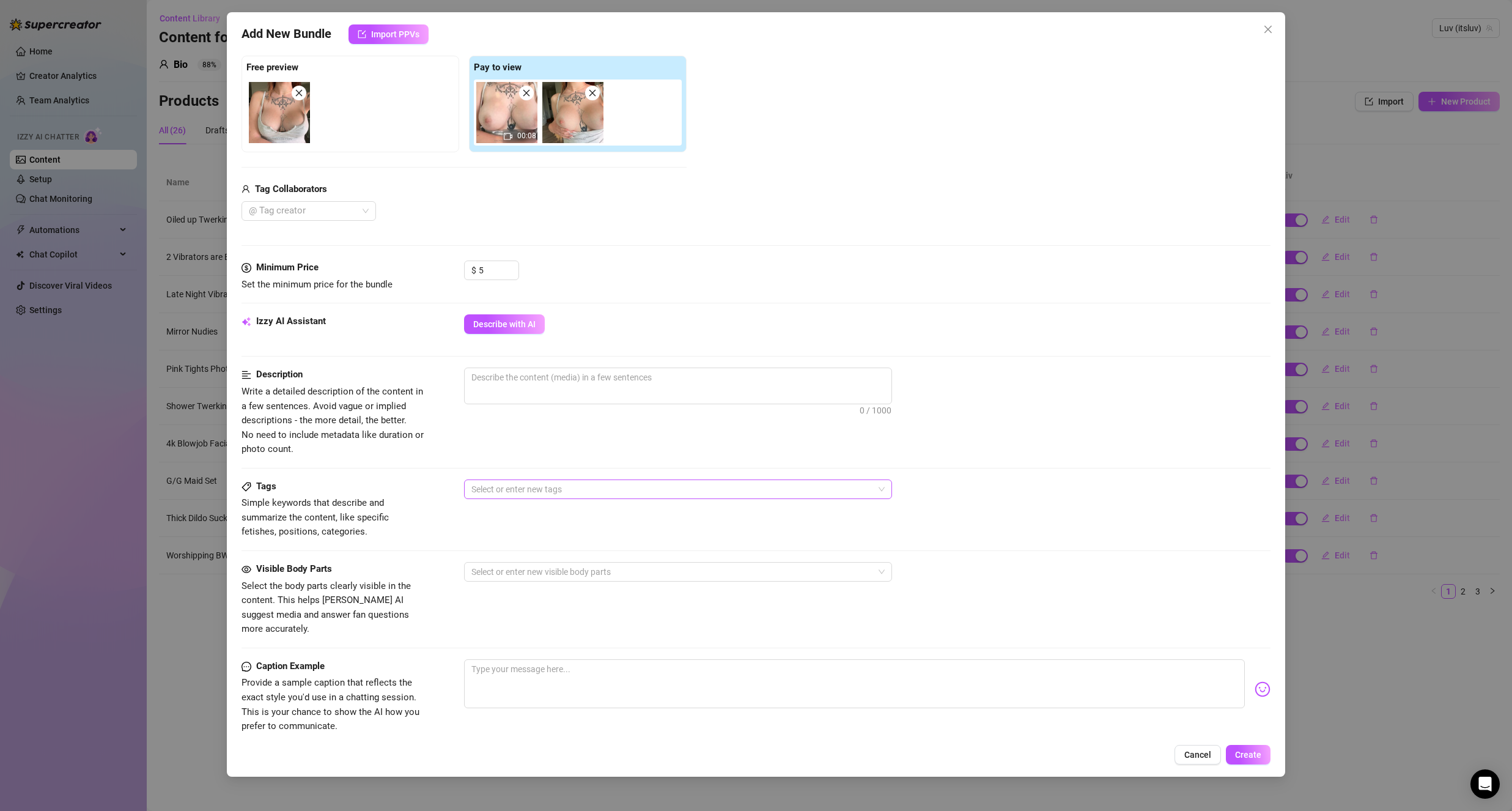
click at [531, 490] on div at bounding box center [671, 489] width 410 height 17
click at [535, 536] on div "Solo" at bounding box center [678, 532] width 409 height 13
click at [534, 485] on div "Solo" at bounding box center [671, 489] width 410 height 17
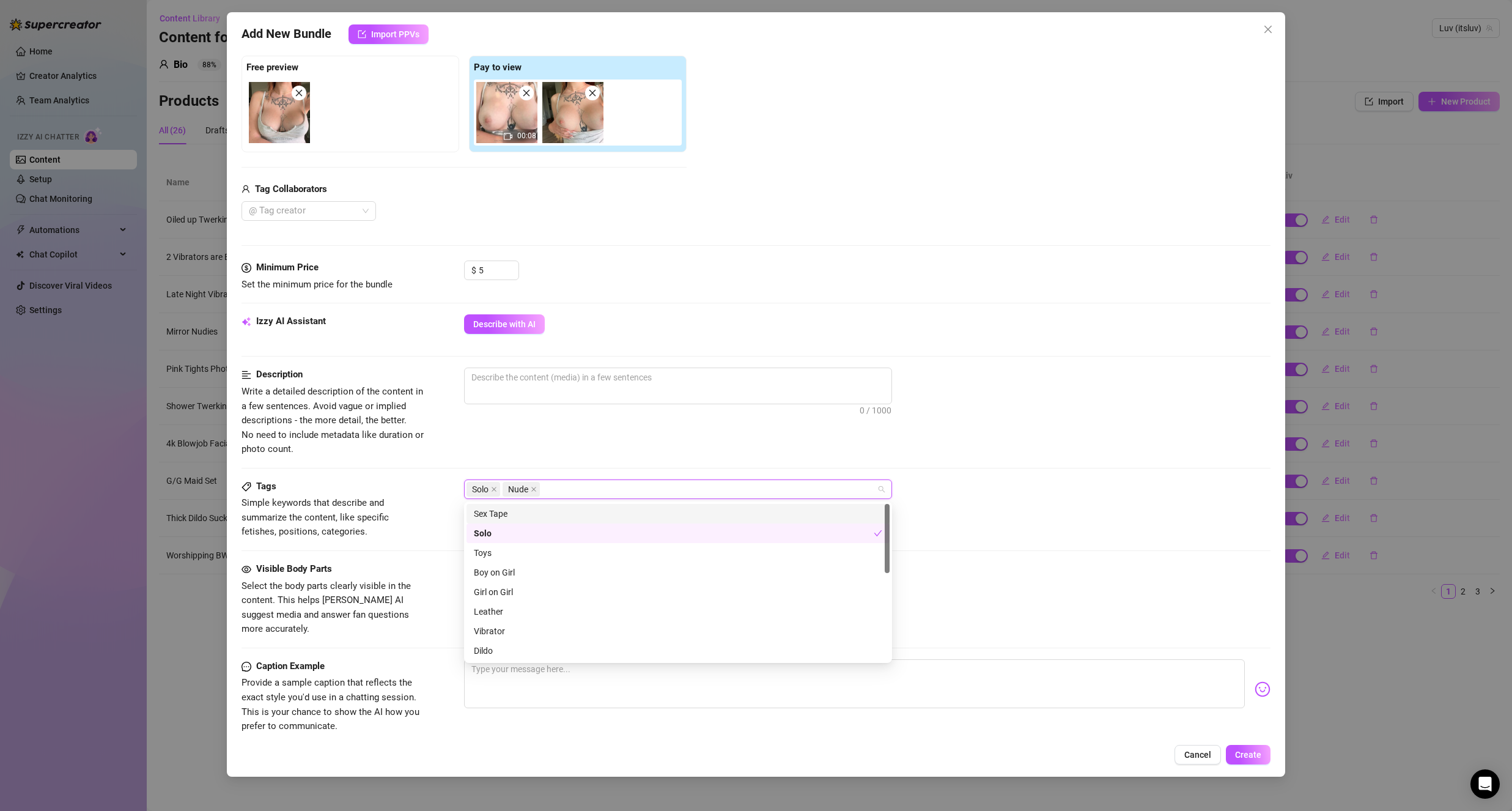
click at [537, 444] on div "Description Write a detailed description of the content in a few sentences. Avo…" at bounding box center [756, 412] width 1029 height 88
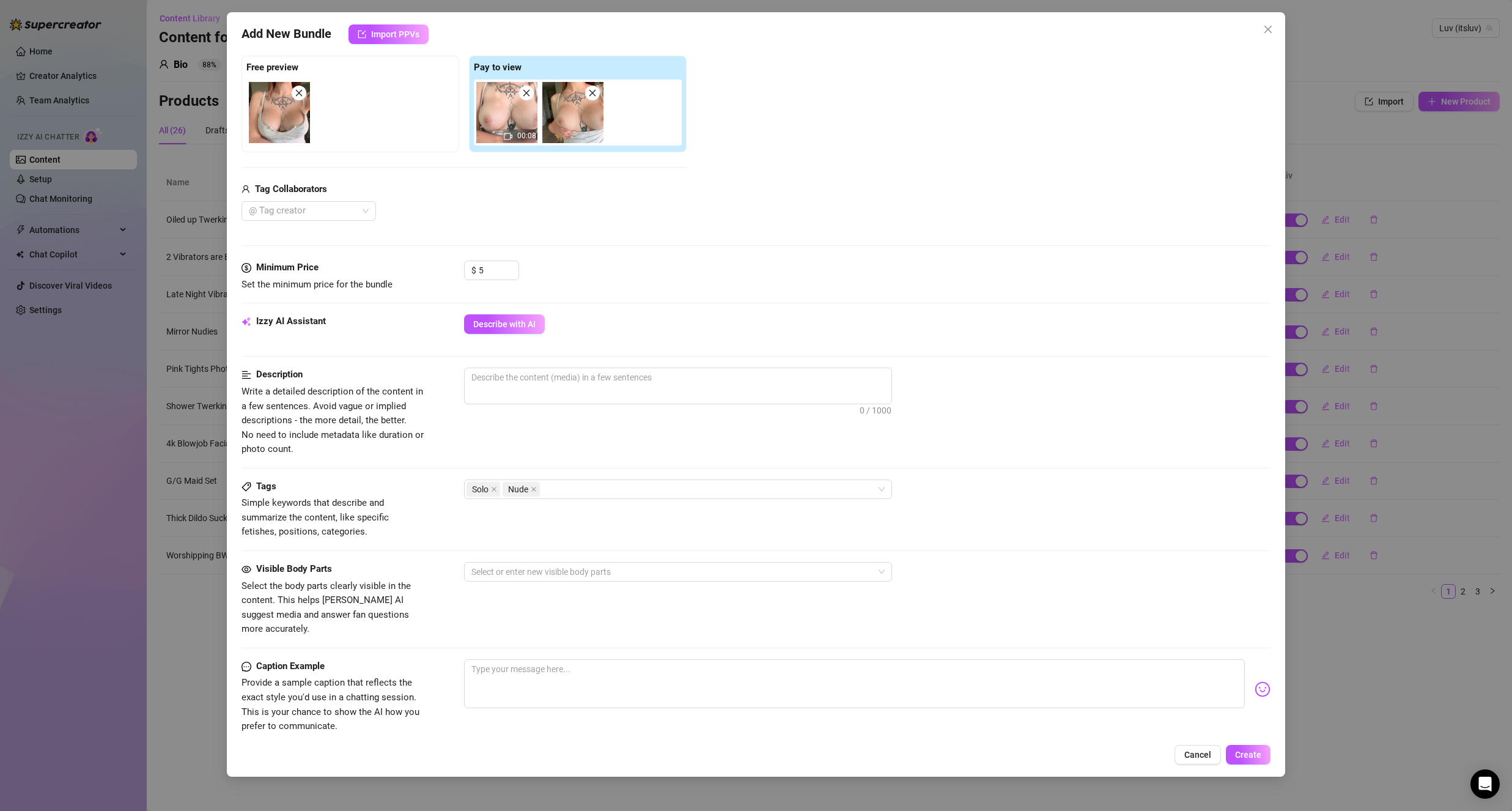
click at [596, 499] on div "Tags Simple keywords that describe and summarize the content, like specific fet…" at bounding box center [756, 509] width 1029 height 60
click at [599, 496] on div "Solo Nude" at bounding box center [671, 489] width 410 height 17
click at [559, 444] on div "Description Write a detailed description of the content in a few sentences. Avo…" at bounding box center [756, 412] width 1029 height 88
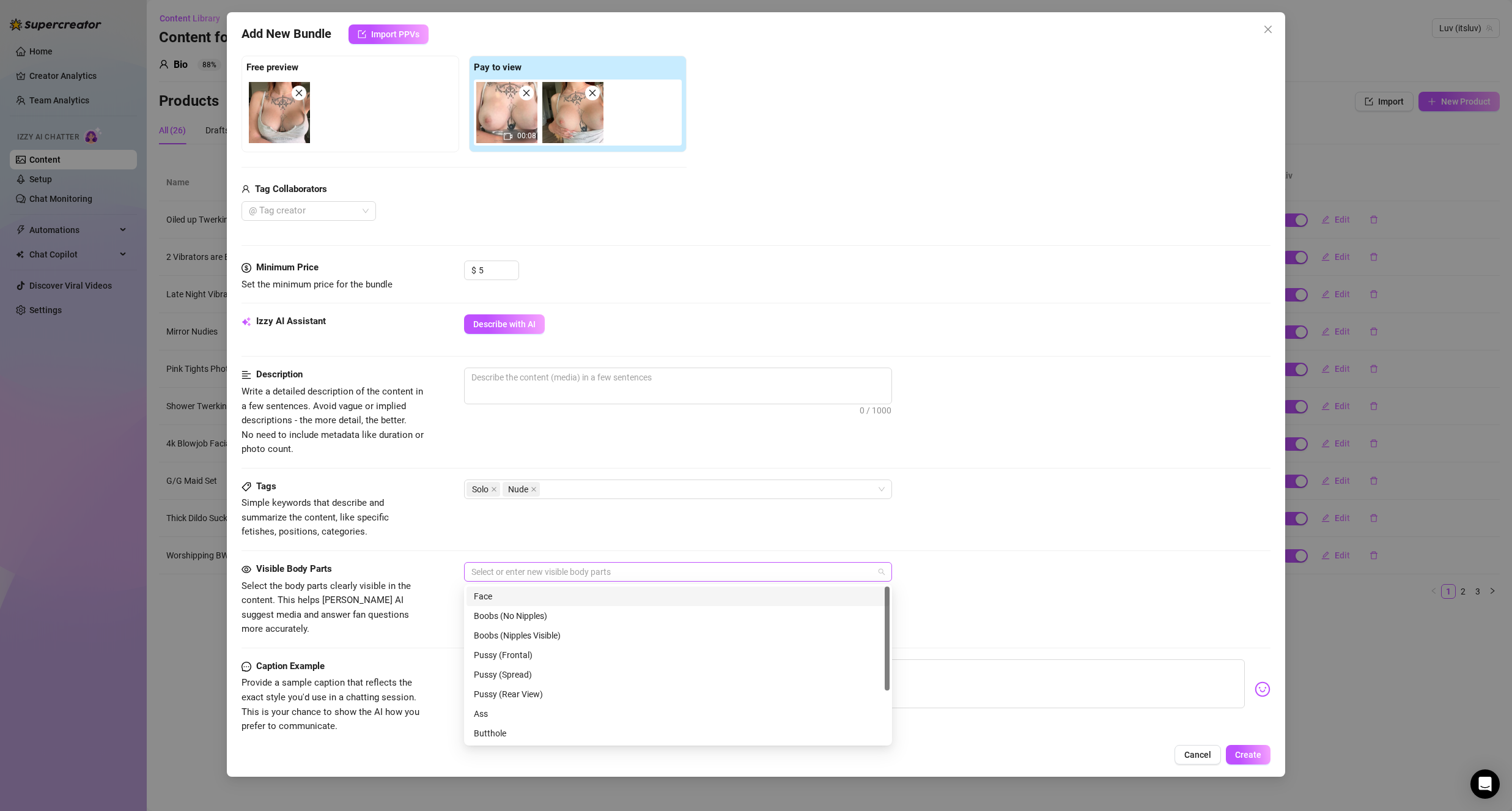
click at [542, 570] on div at bounding box center [671, 572] width 410 height 17
click at [567, 635] on div "Boobs (Nipples Visible)" at bounding box center [678, 635] width 409 height 13
click at [612, 528] on div "Tags Simple keywords that describe and summarize the content, like specific fet…" at bounding box center [756, 509] width 1029 height 60
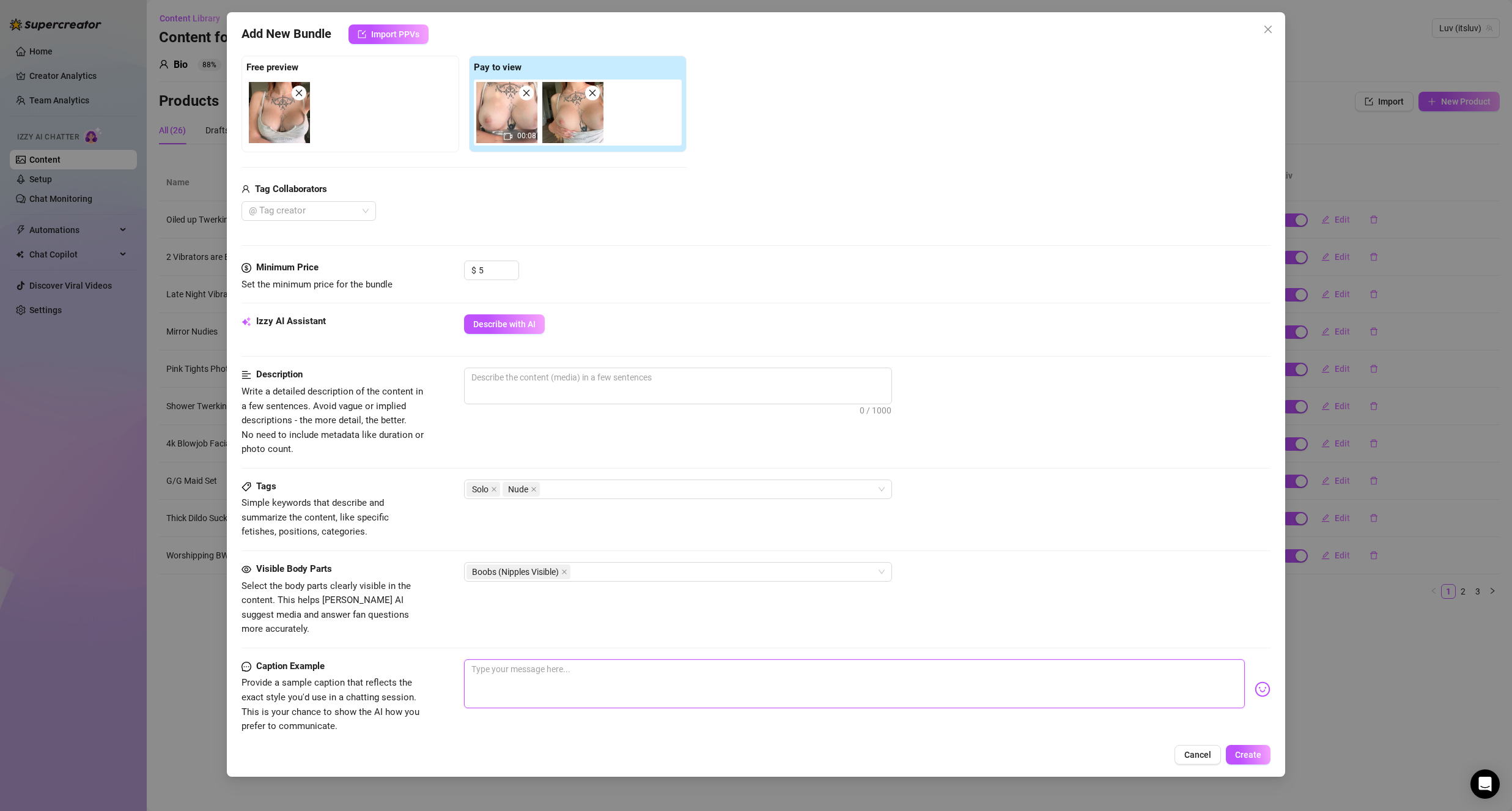
click at [513, 659] on textarea at bounding box center [854, 684] width 781 height 49
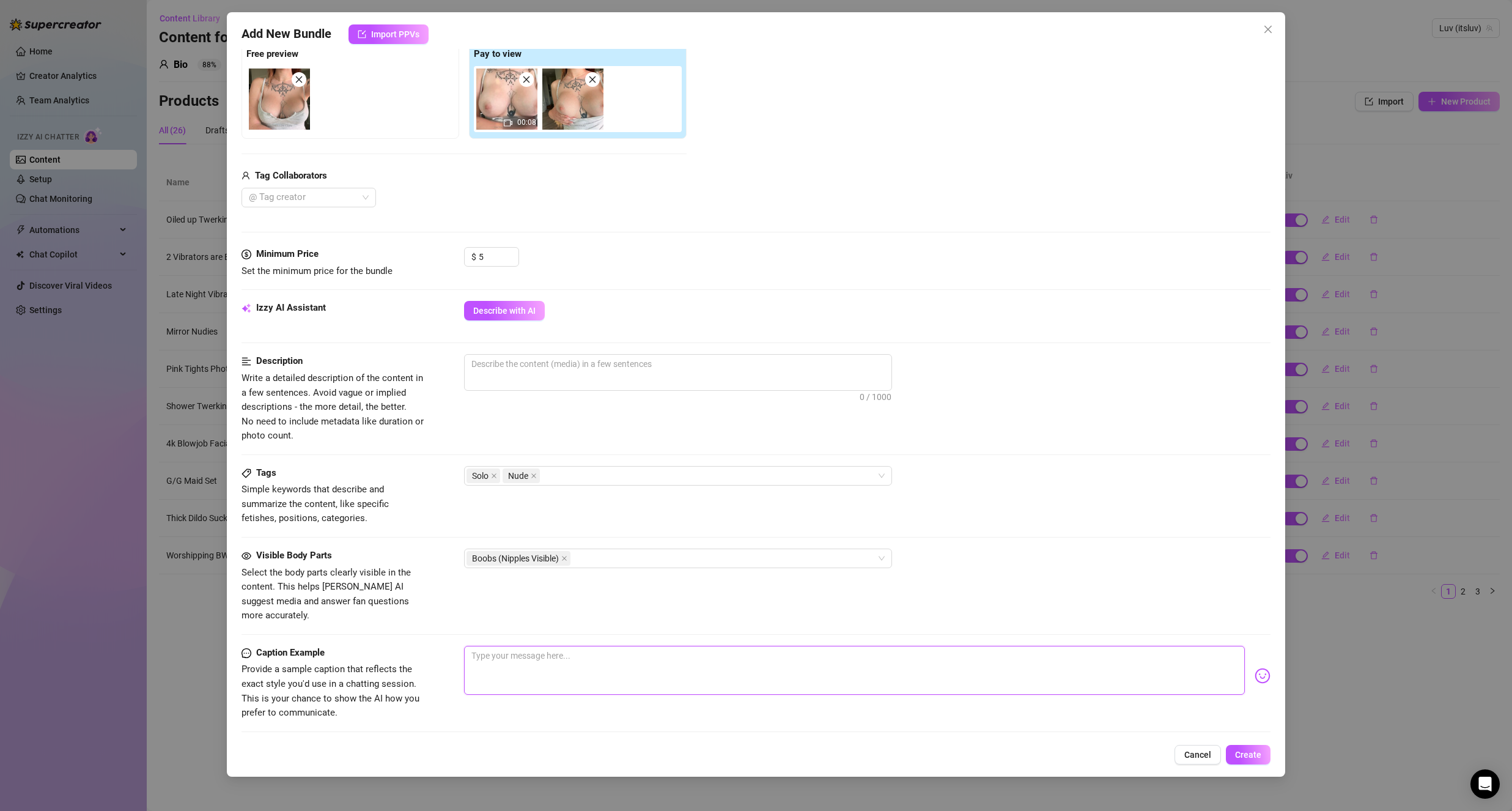
scroll to position [183, 0]
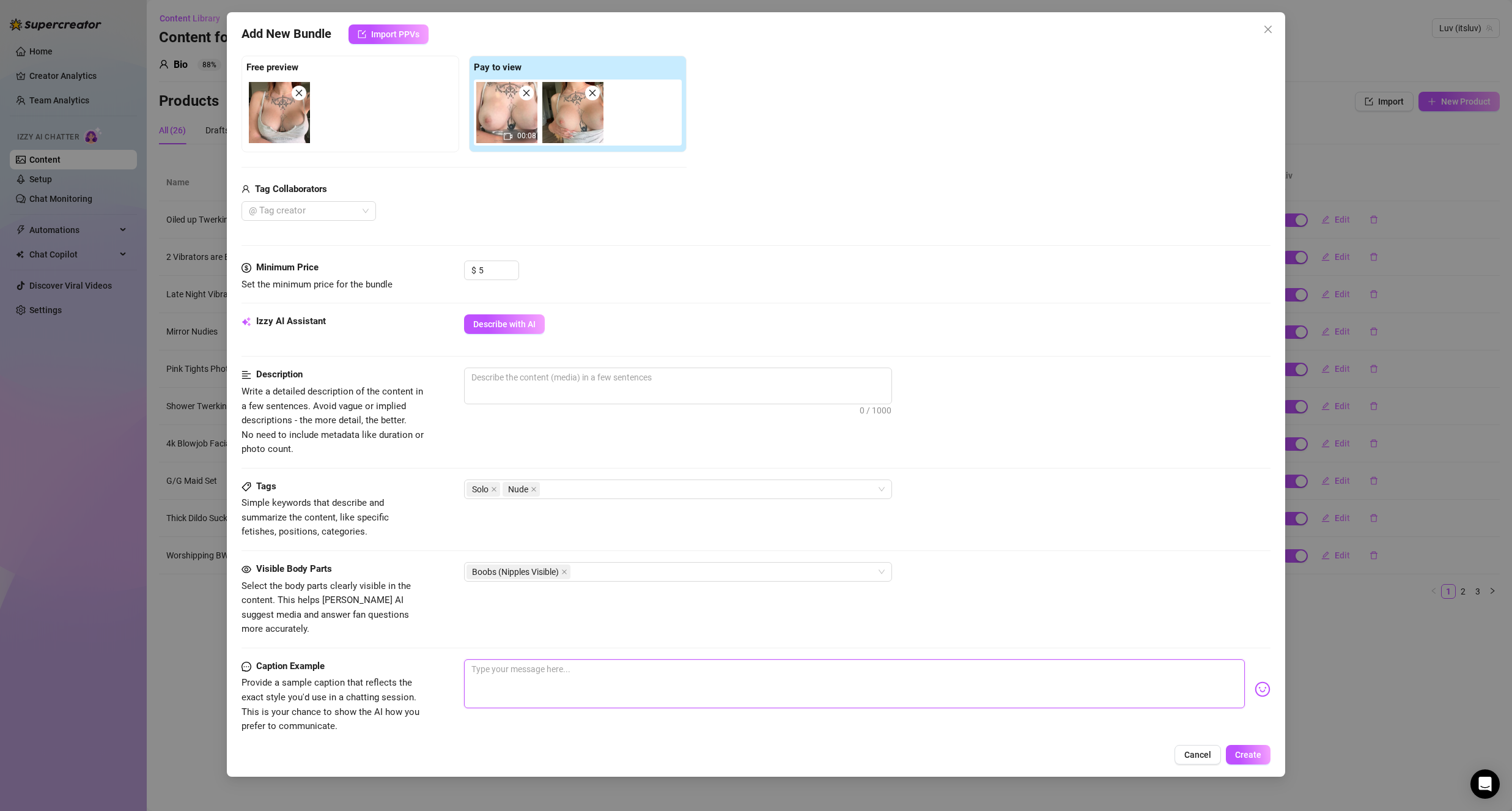
click at [497, 663] on textarea at bounding box center [854, 684] width 781 height 49
click at [569, 630] on div "Visible Body Parts Select the body parts clearly visible in the content. This h…" at bounding box center [756, 610] width 1029 height 97
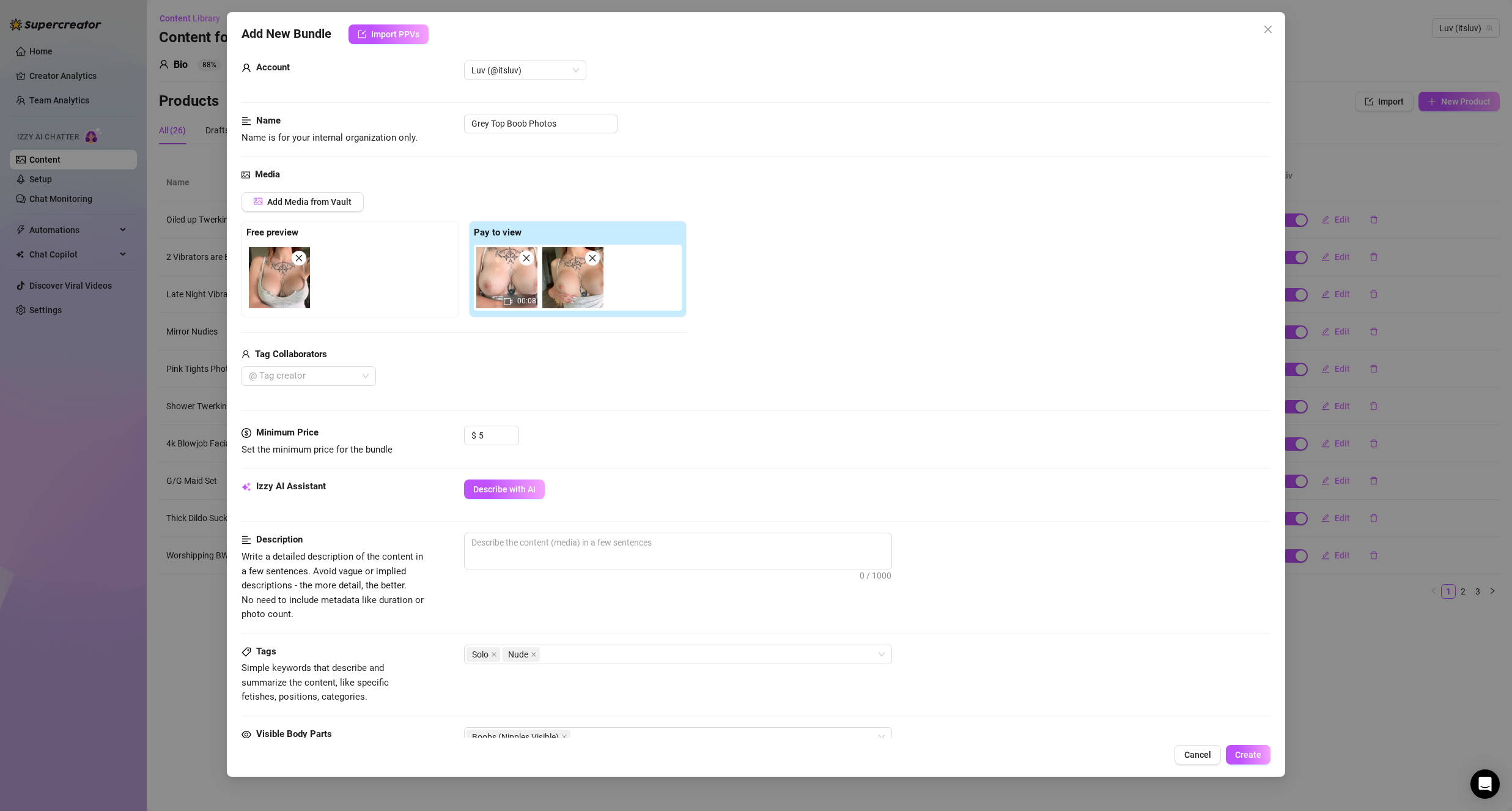
scroll to position [0, 0]
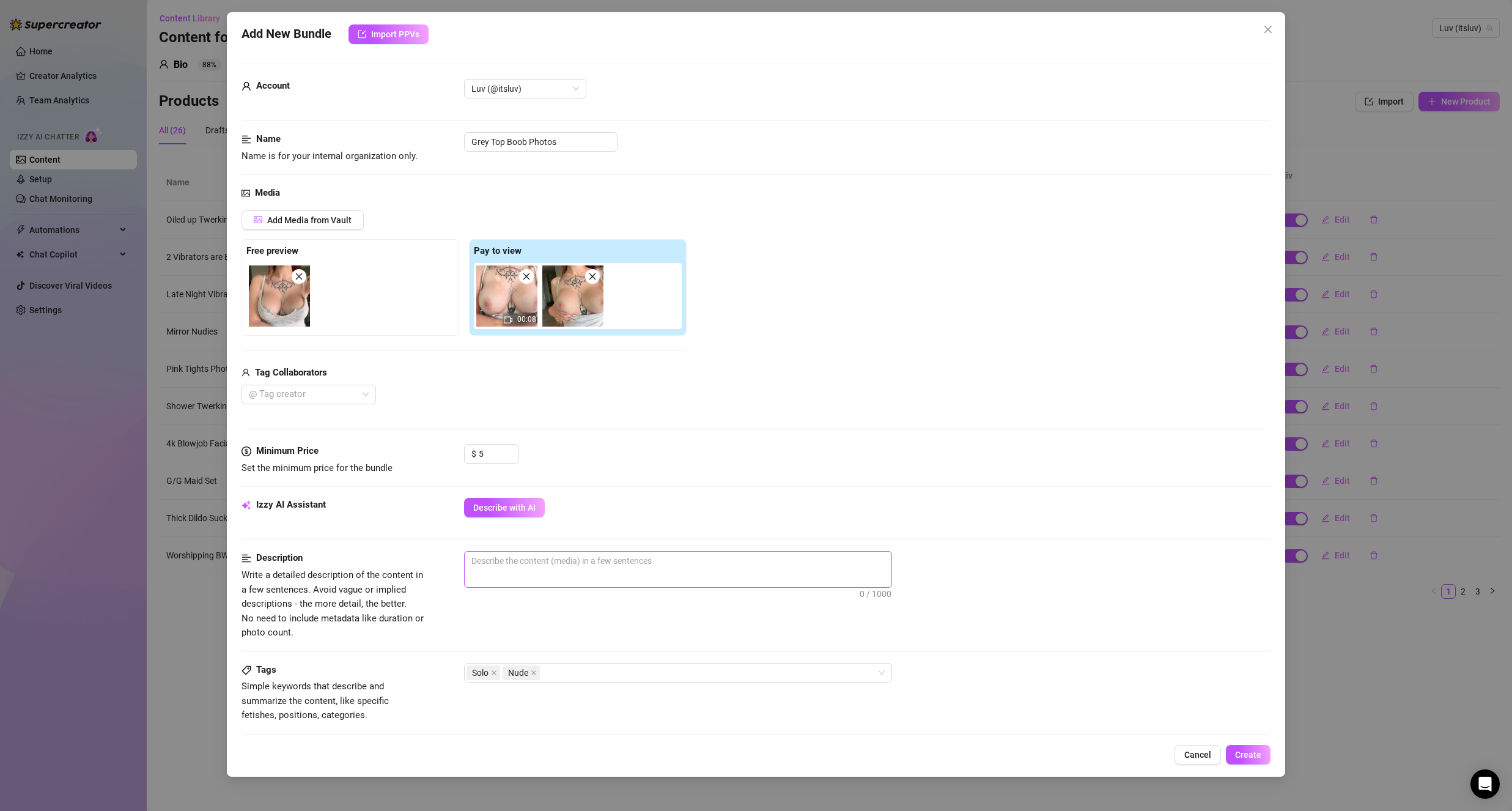
click at [526, 575] on span "0 / 1000" at bounding box center [678, 569] width 428 height 37
click at [532, 566] on textarea at bounding box center [678, 561] width 427 height 18
click at [543, 559] on textarea "showing off my niples in" at bounding box center [678, 561] width 427 height 18
click at [676, 561] on textarea "showing off my nipples in" at bounding box center [678, 561] width 427 height 18
